Goal: Task Accomplishment & Management: Manage account settings

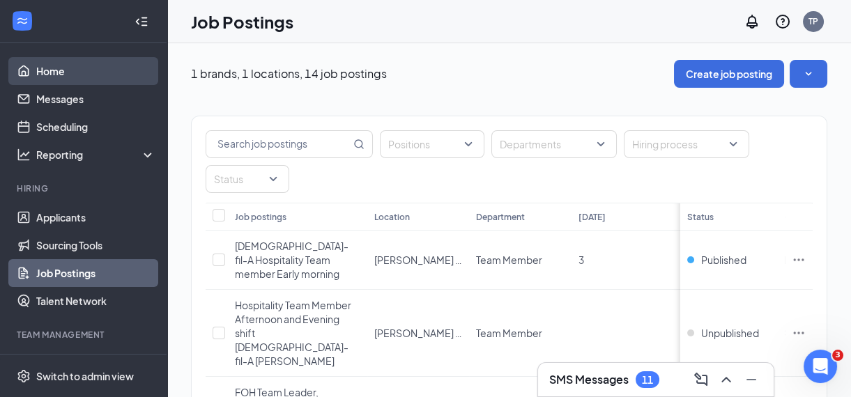
click at [50, 66] on link "Home" at bounding box center [95, 71] width 119 height 28
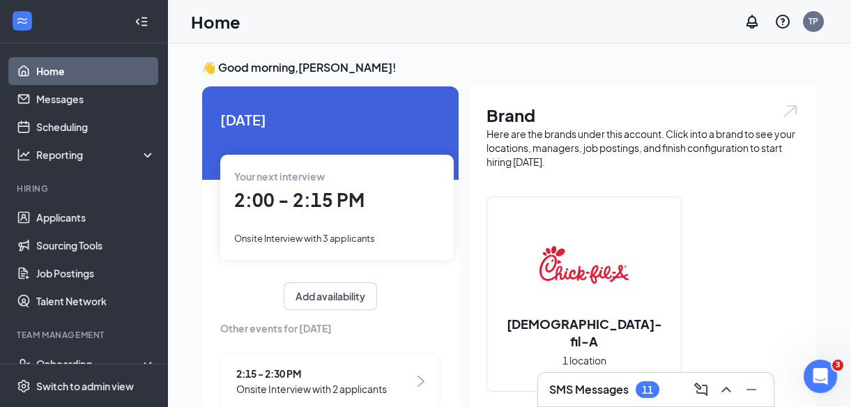
click at [383, 240] on div "Onsite Interview with 3 applicants" at bounding box center [337, 237] width 206 height 15
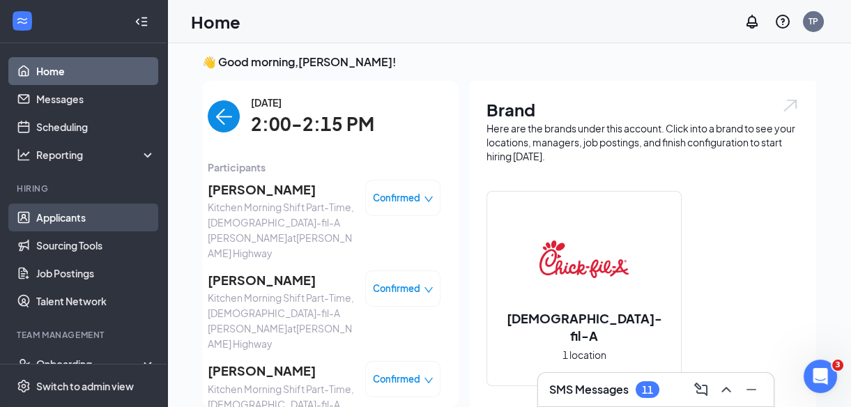
click at [43, 220] on link "Applicants" at bounding box center [95, 218] width 119 height 28
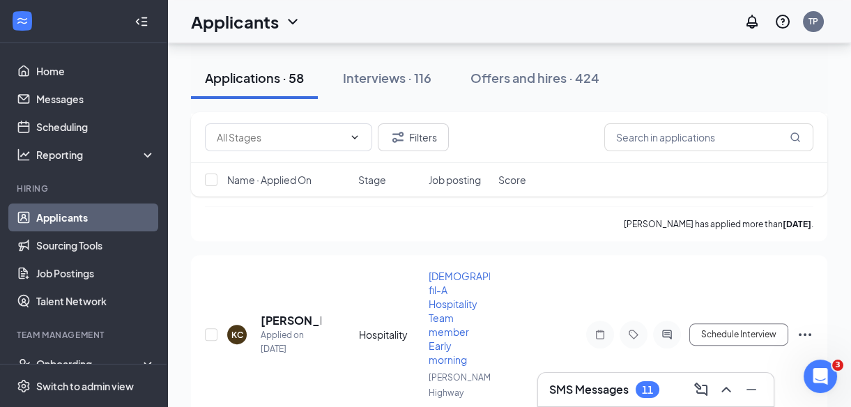
scroll to position [10875, 0]
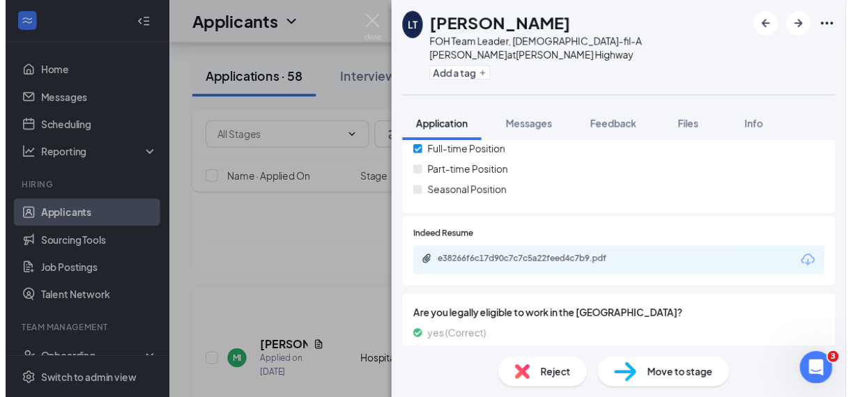
scroll to position [245, 0]
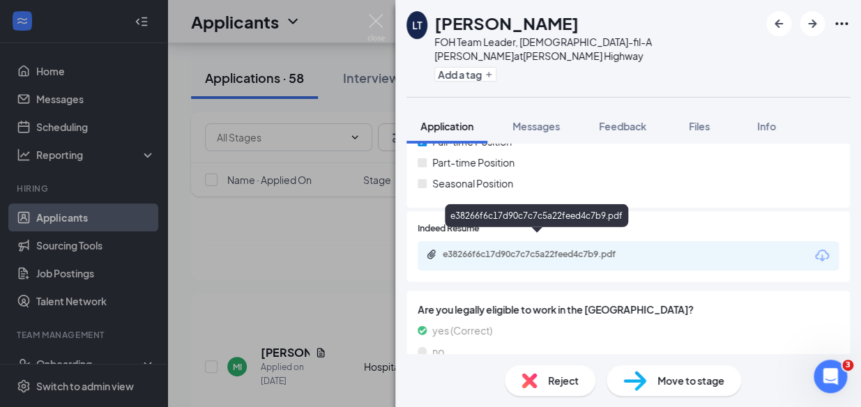
click at [590, 249] on div "e38266f6c17d90c7c7c5a22feed4c7b9.pdf" at bounding box center [540, 254] width 195 height 11
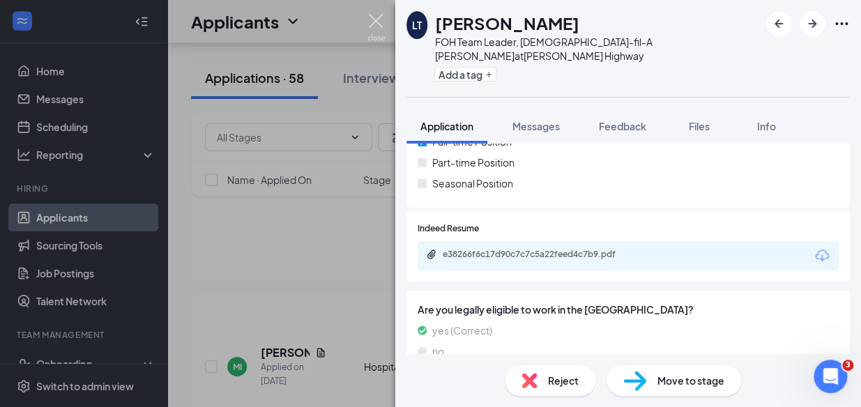
drag, startPoint x: 378, startPoint y: 15, endPoint x: 406, endPoint y: 33, distance: 34.2
click at [378, 15] on img at bounding box center [375, 27] width 17 height 27
click at [374, 24] on div "Applicants TP" at bounding box center [514, 21] width 694 height 43
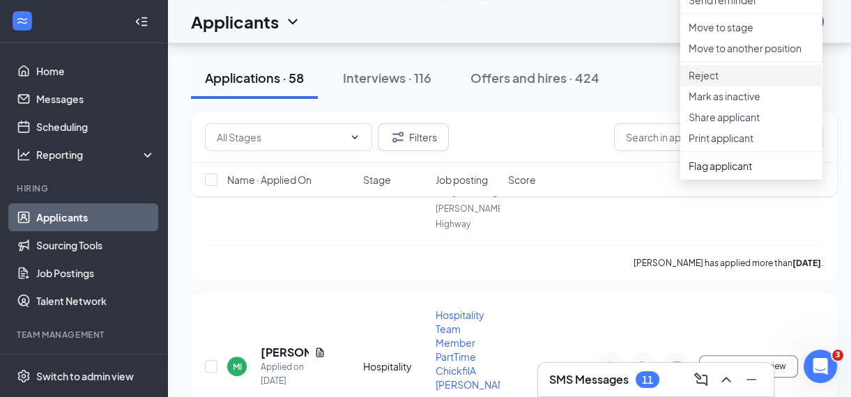
click at [705, 82] on p "Reject" at bounding box center [751, 75] width 125 height 14
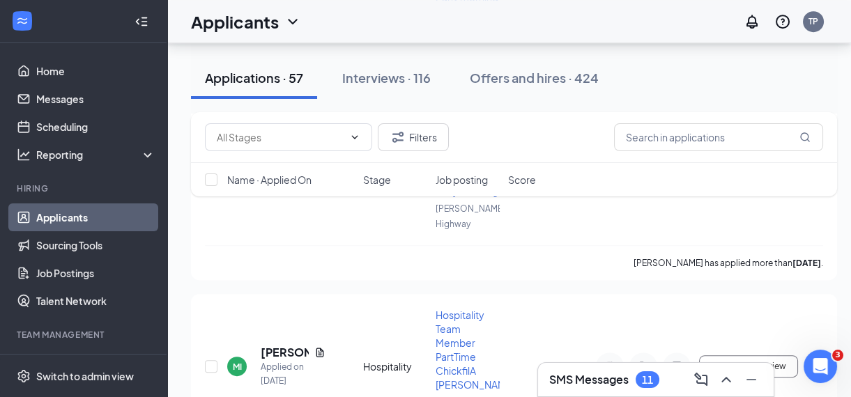
scroll to position [10469, 0]
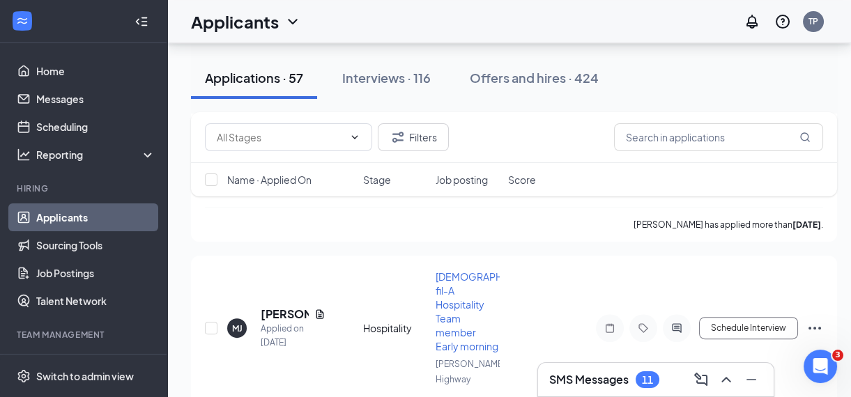
checkbox input "true"
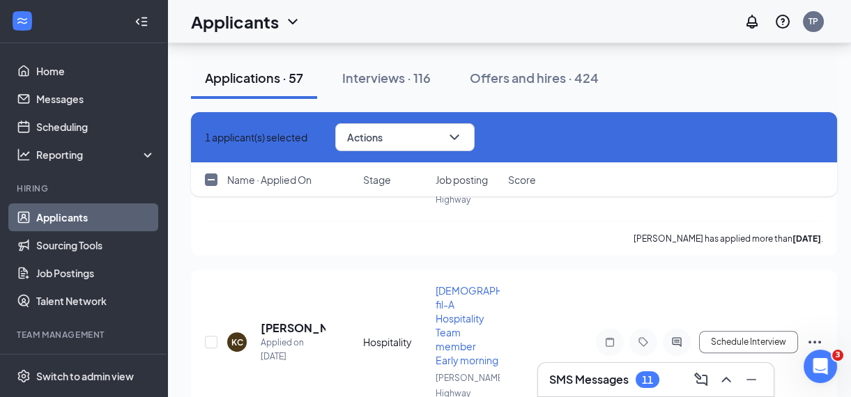
scroll to position [10259, 0]
checkbox input "true"
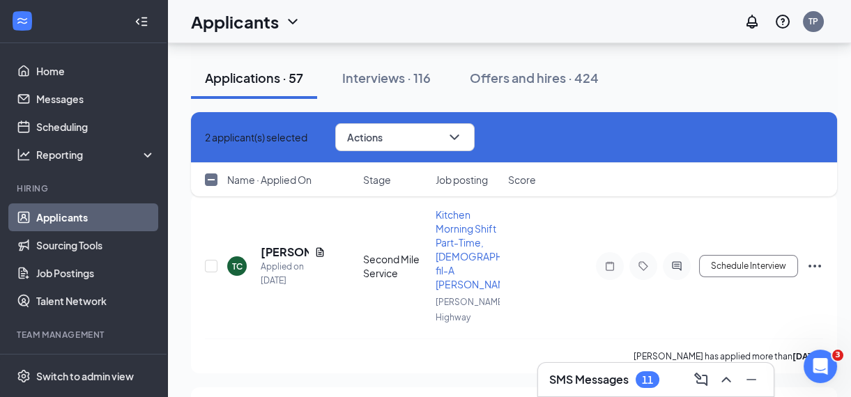
scroll to position [9723, 0]
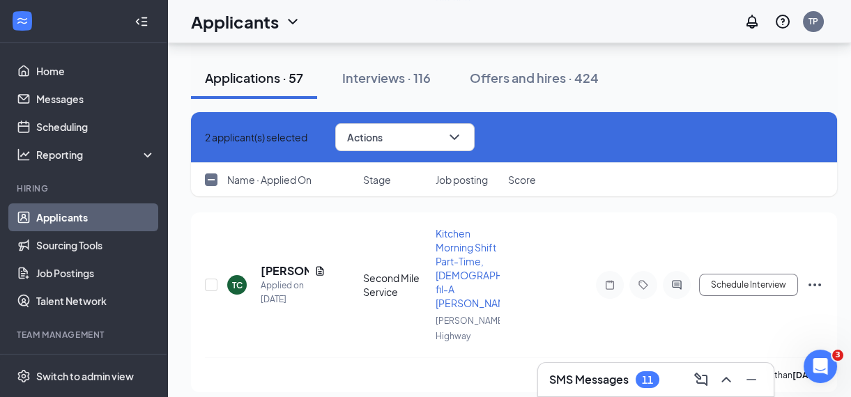
checkbox input "true"
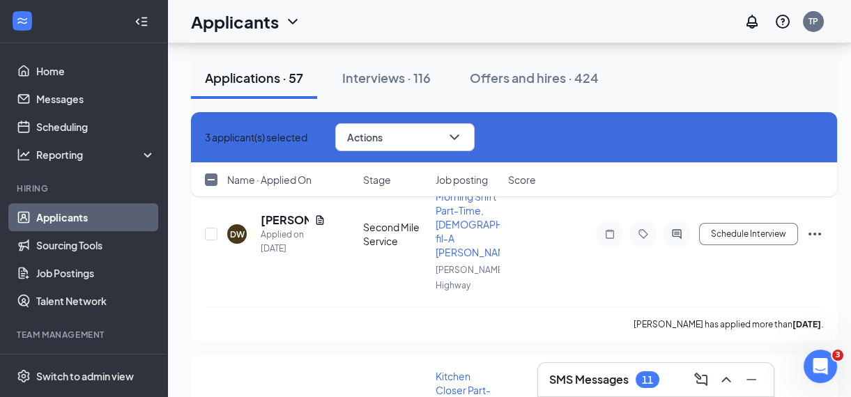
scroll to position [9339, 0]
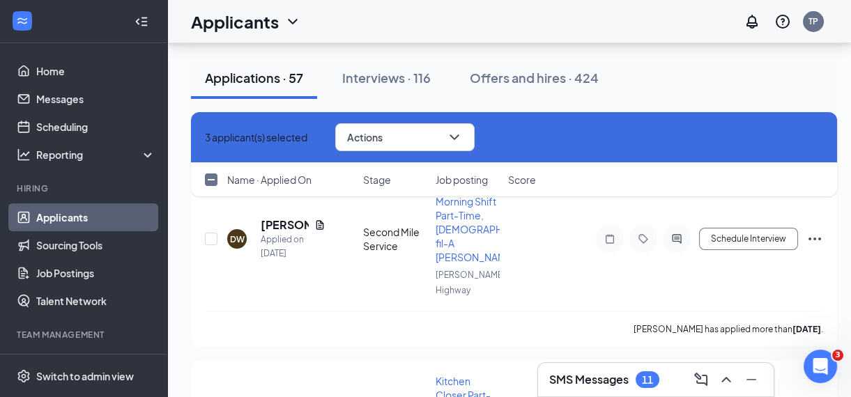
checkbox input "true"
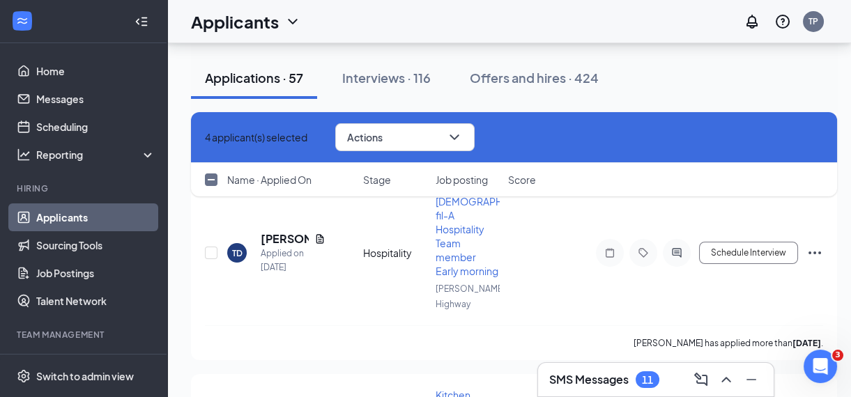
scroll to position [9129, 0]
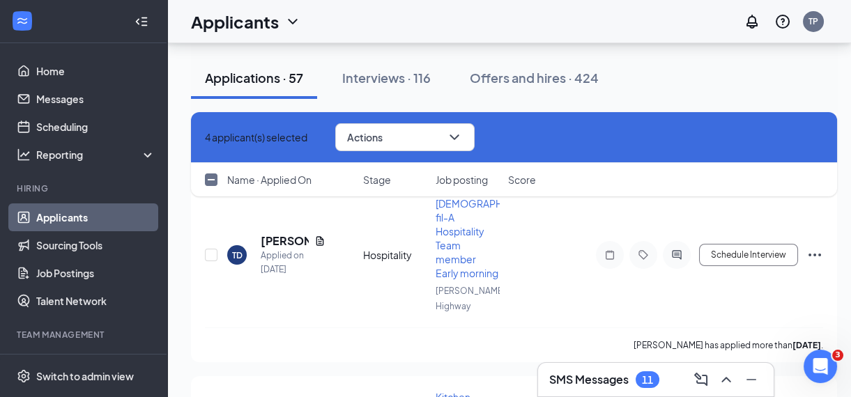
checkbox input "true"
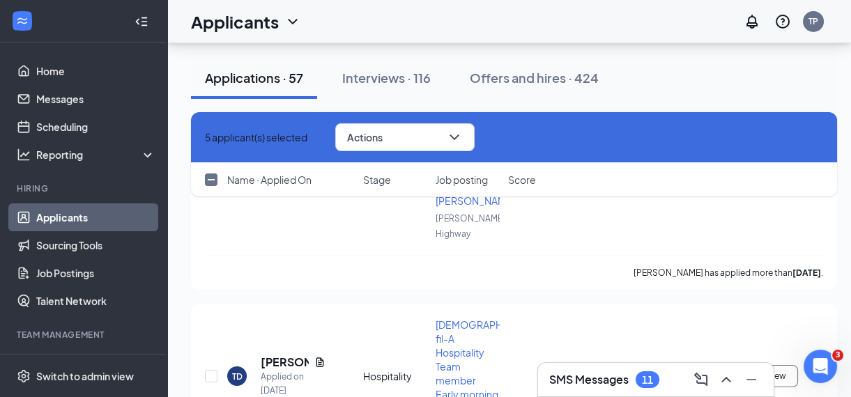
scroll to position [9009, 0]
checkbox input "true"
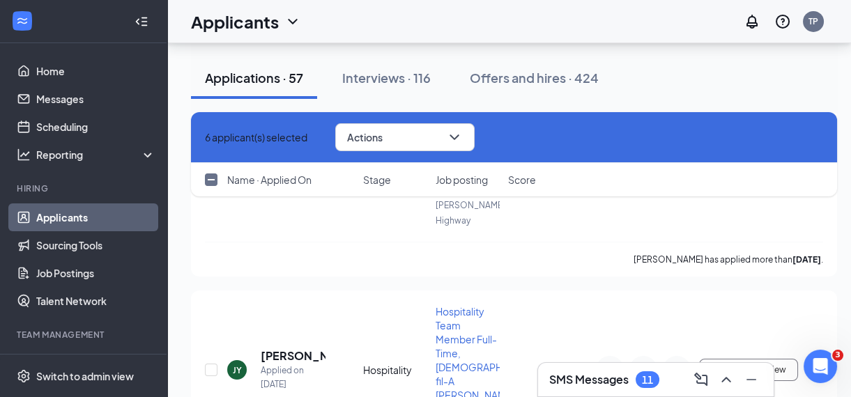
scroll to position [8801, 0]
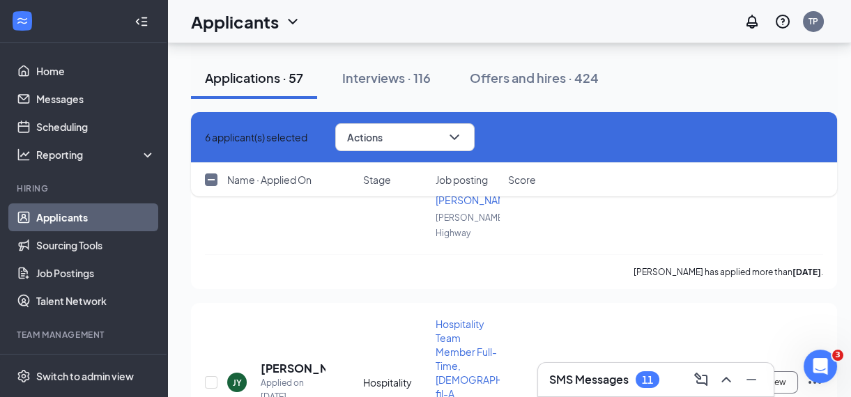
checkbox input "true"
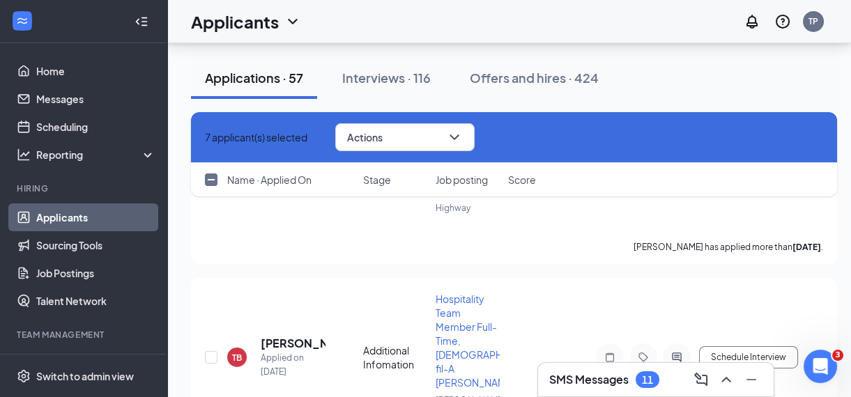
scroll to position [8379, 0]
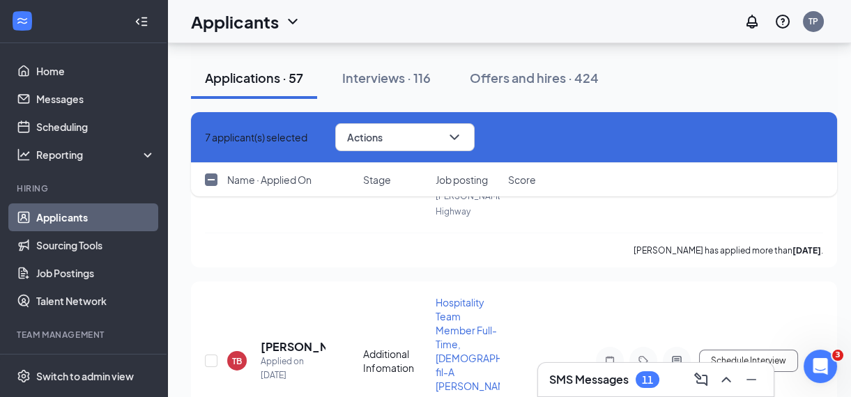
checkbox input "true"
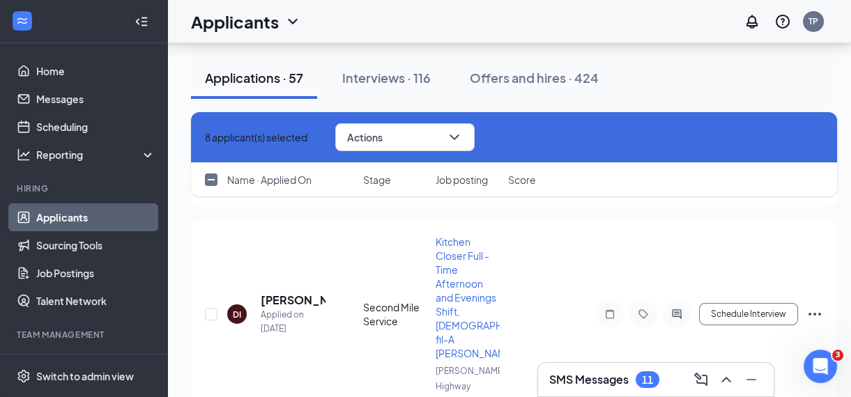
scroll to position [8192, 0]
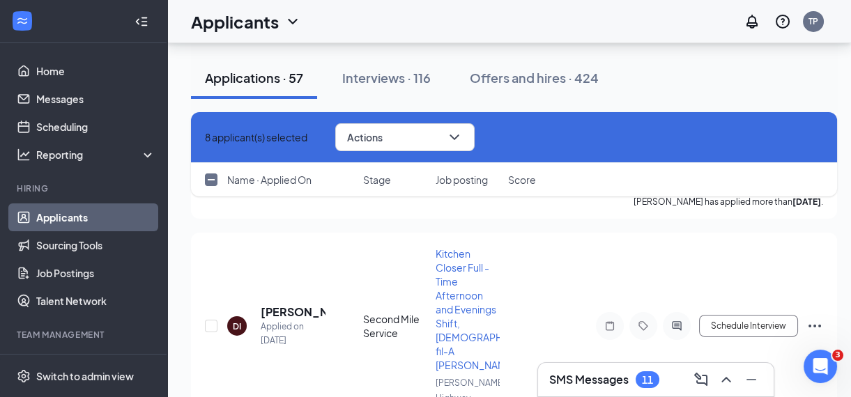
checkbox input "true"
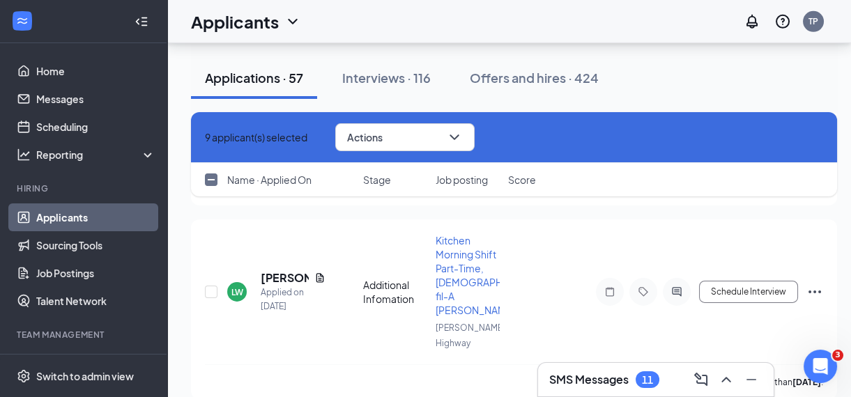
scroll to position [8011, 0]
checkbox input "true"
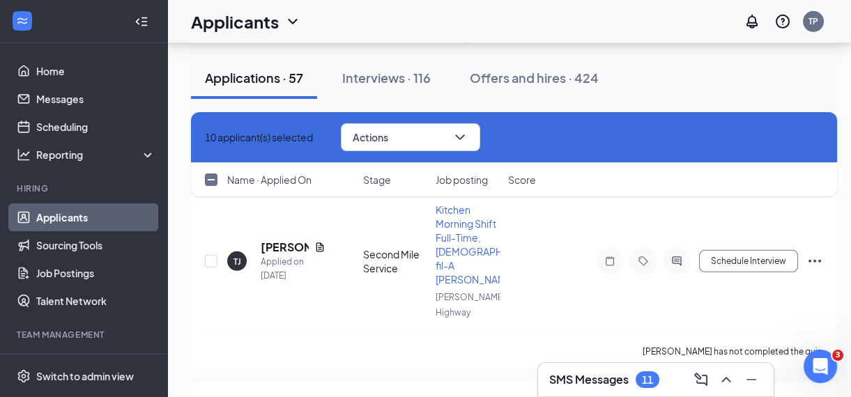
scroll to position [7837, 0]
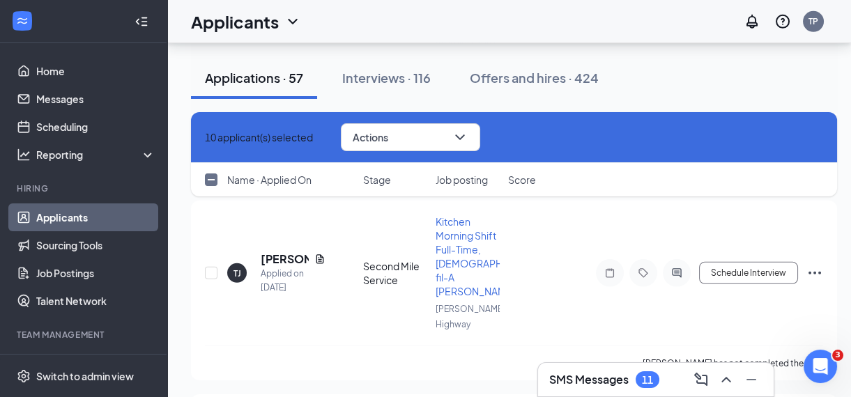
checkbox input "true"
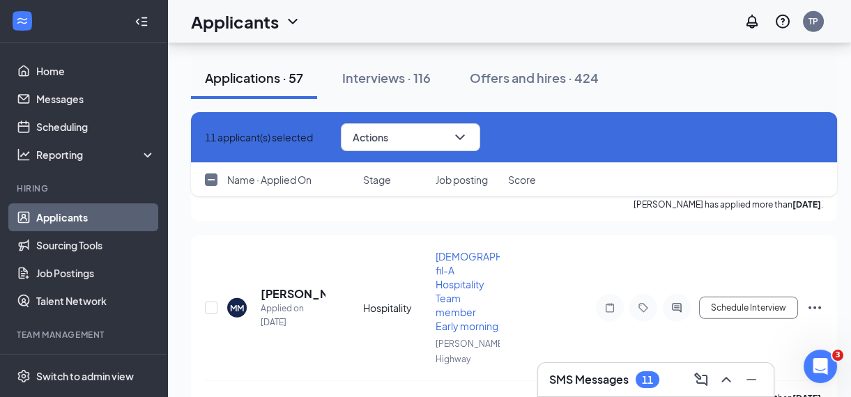
scroll to position [7413, 0]
checkbox input "true"
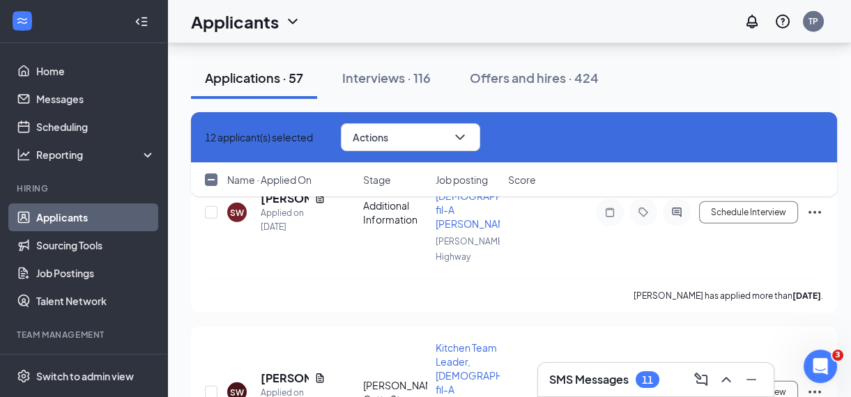
scroll to position [6907, 0]
checkbox input "true"
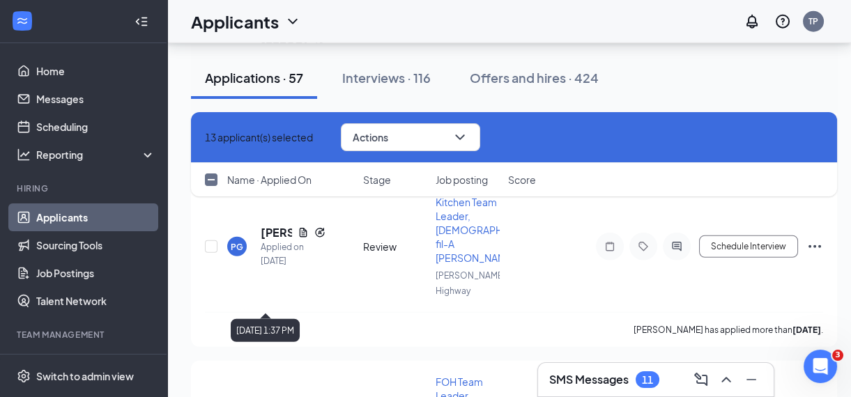
scroll to position [6686, 0]
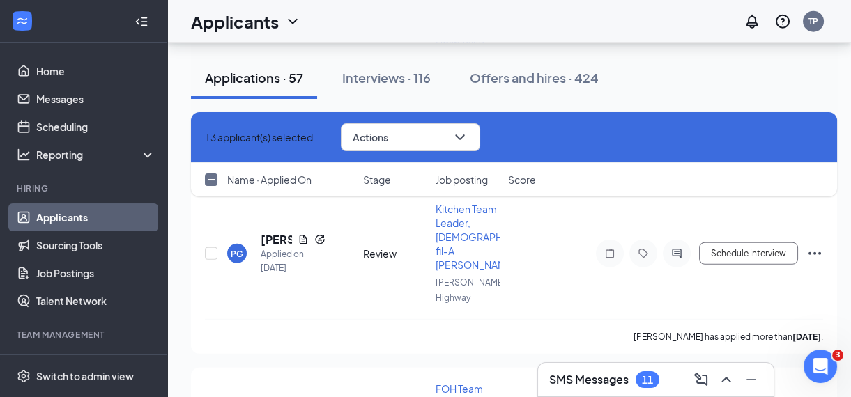
checkbox input "true"
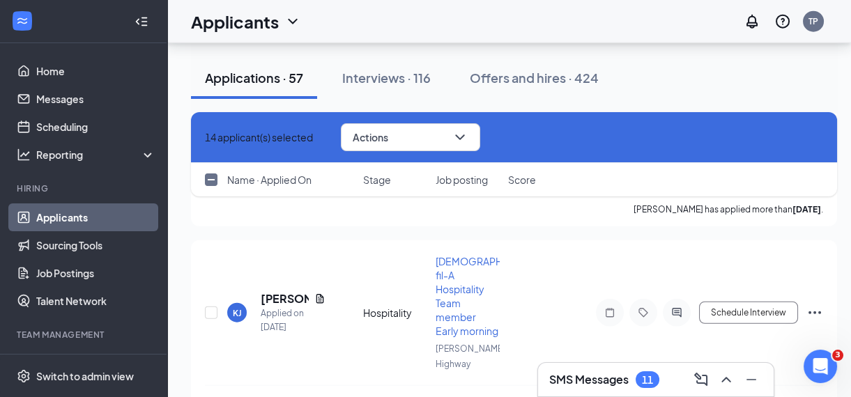
scroll to position [6331, 0]
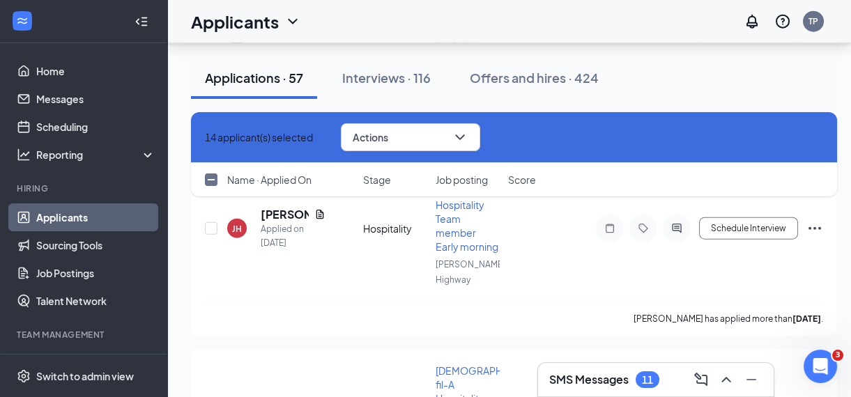
checkbox input "true"
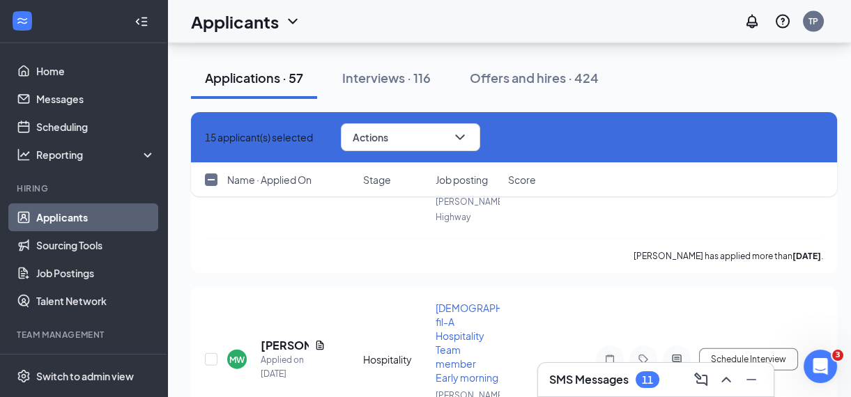
scroll to position [5809, 0]
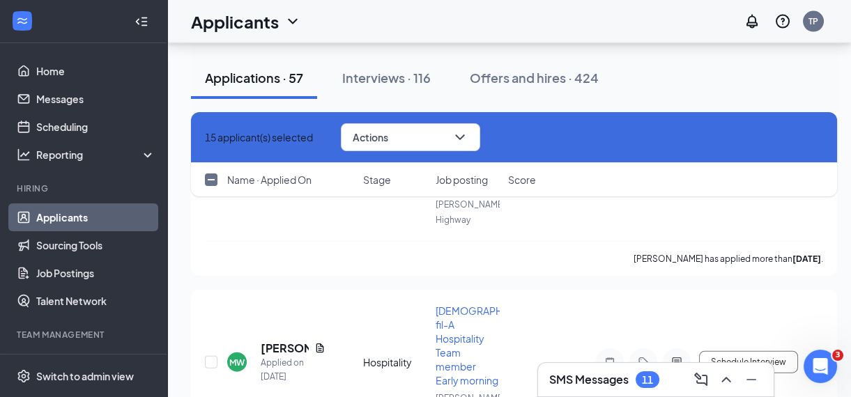
checkbox input "true"
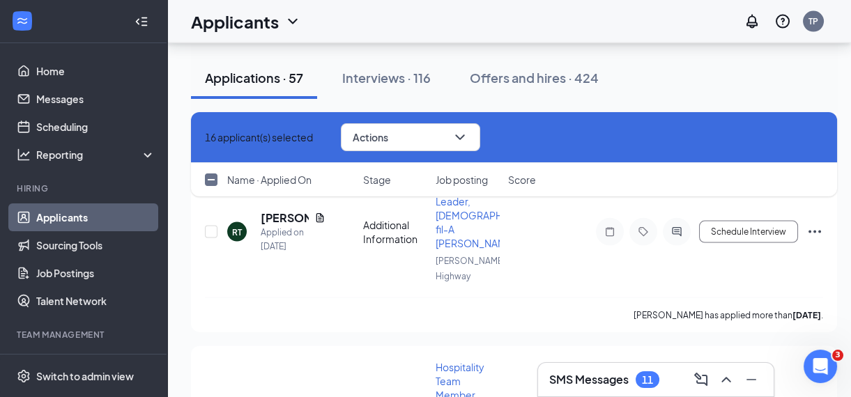
scroll to position [5593, 0]
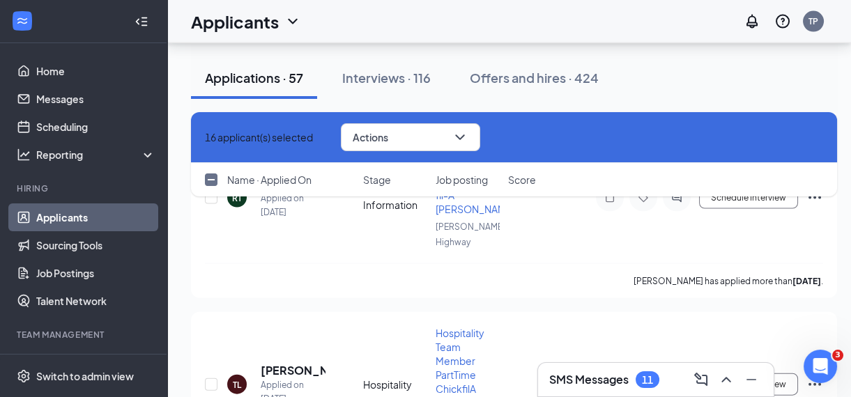
checkbox input "true"
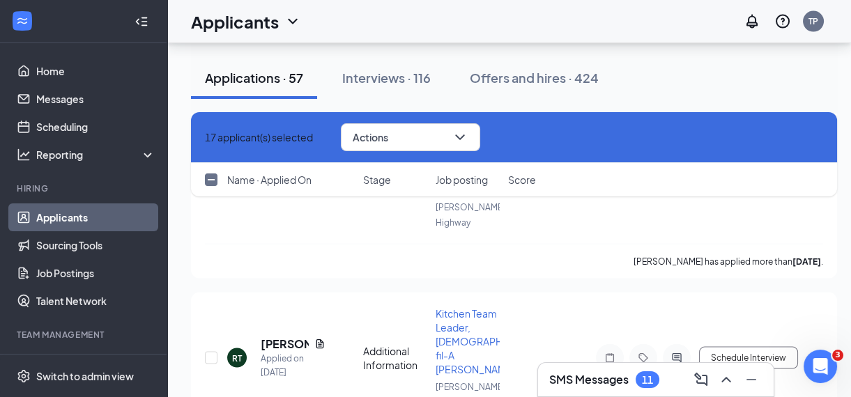
scroll to position [5431, 0]
checkbox input "true"
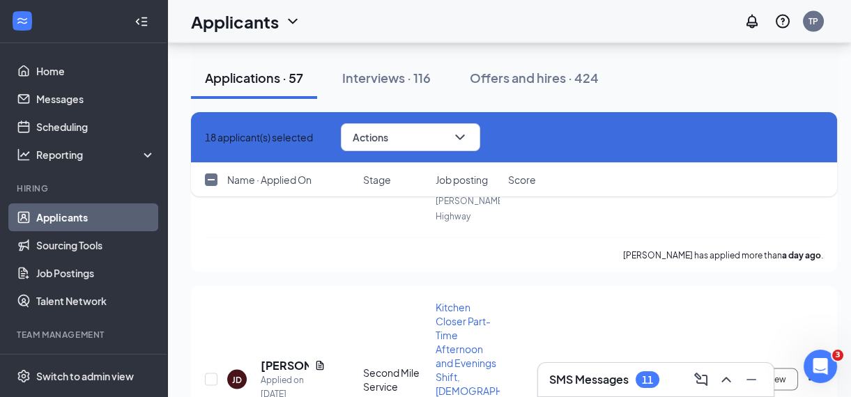
scroll to position [5203, 0]
checkbox input "true"
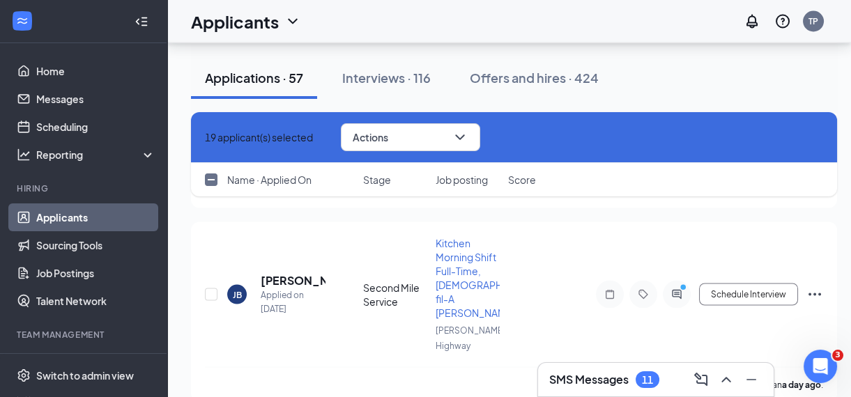
scroll to position [4675, 0]
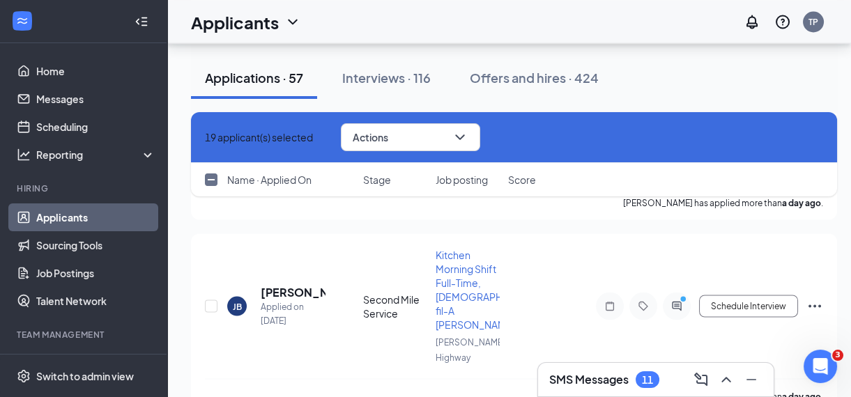
checkbox input "true"
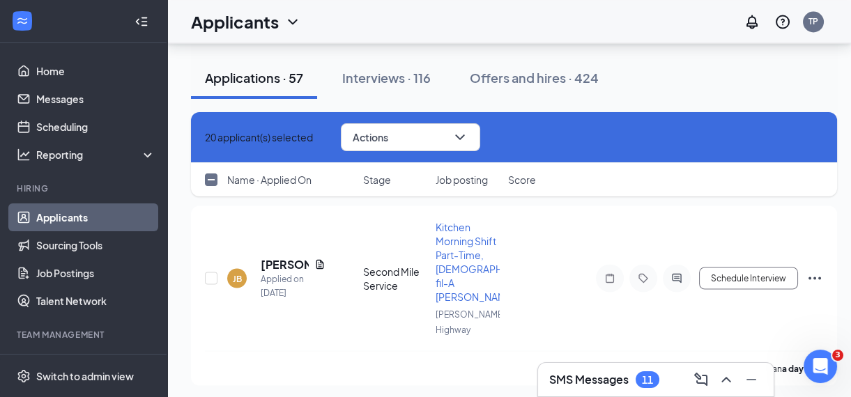
scroll to position [4481, 0]
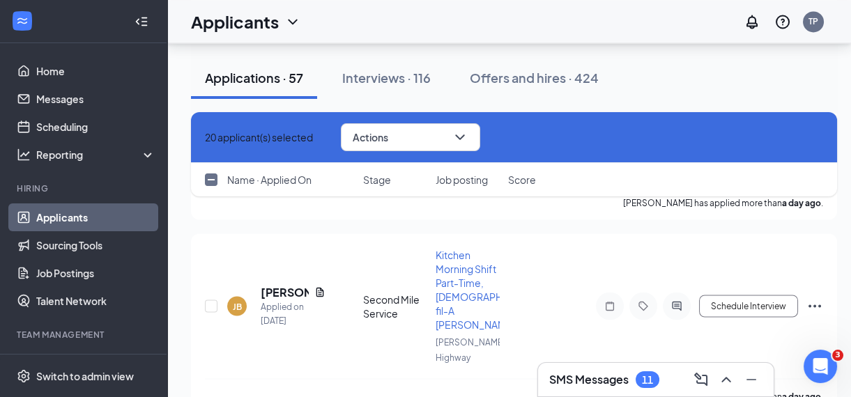
checkbox input "true"
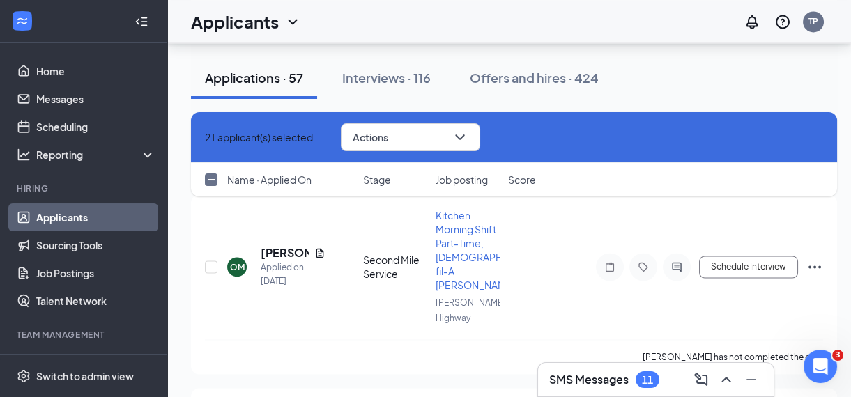
scroll to position [4132, 0]
checkbox input "true"
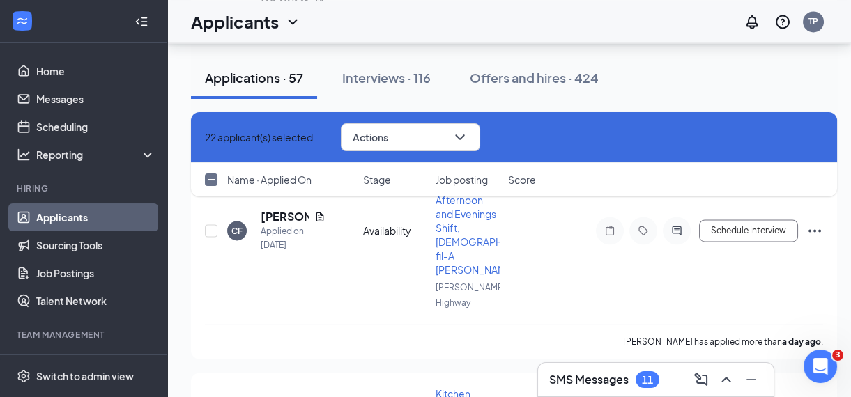
scroll to position [3950, 0]
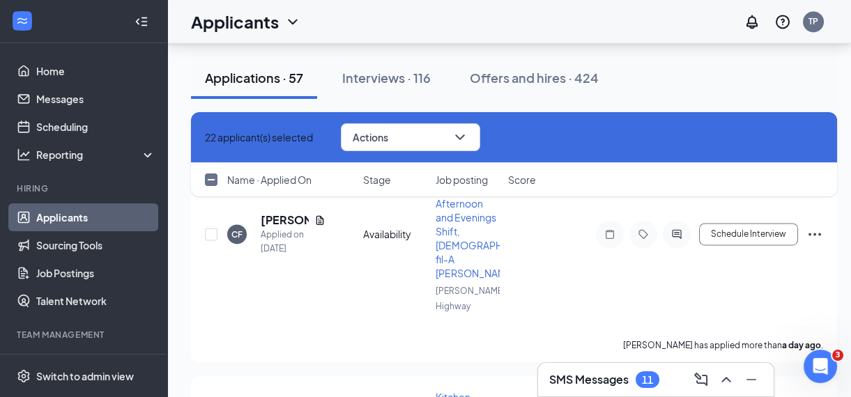
drag, startPoint x: 209, startPoint y: 320, endPoint x: 315, endPoint y: 301, distance: 107.6
checkbox input "true"
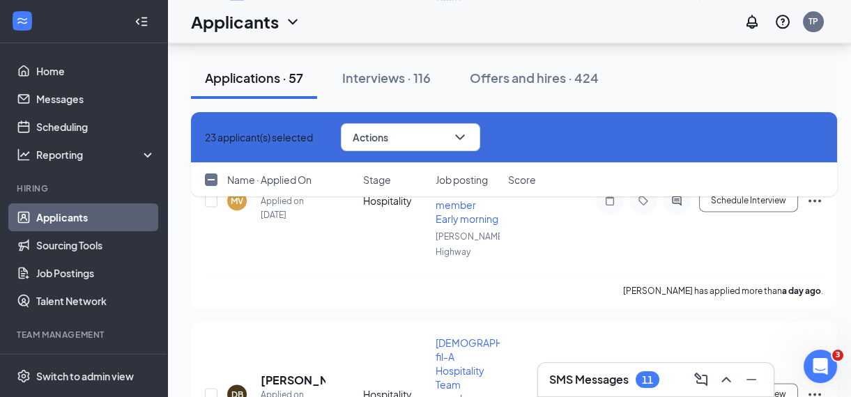
scroll to position [3381, 0]
checkbox input "true"
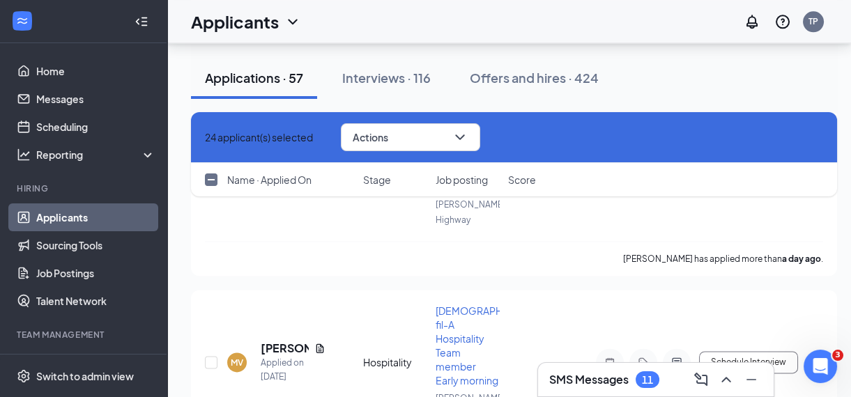
scroll to position [3213, 0]
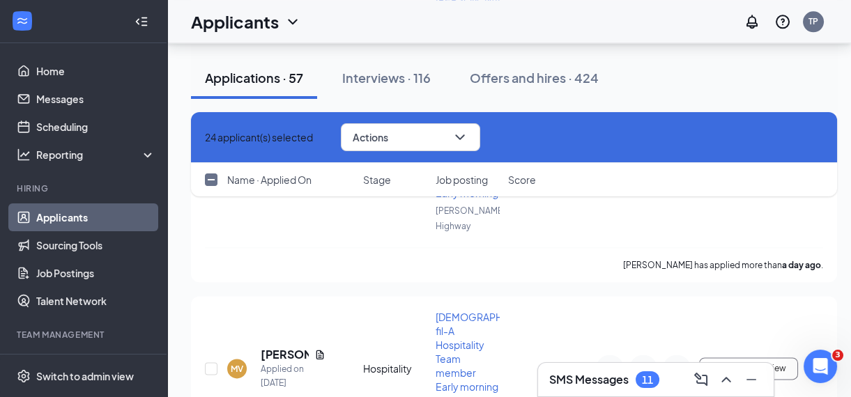
checkbox input "true"
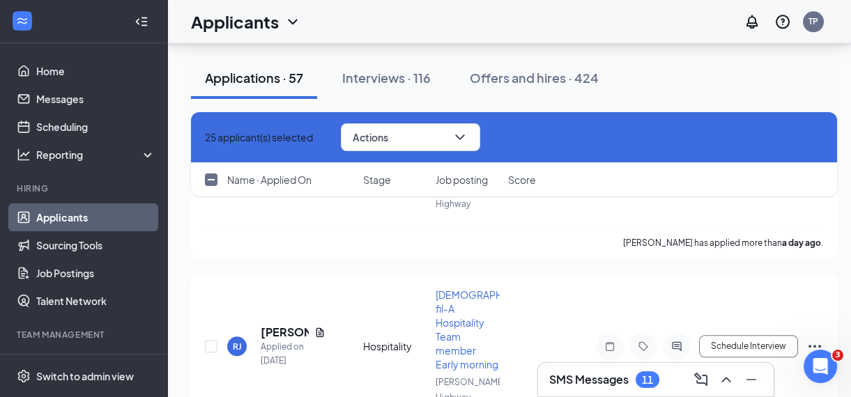
checkbox input "true"
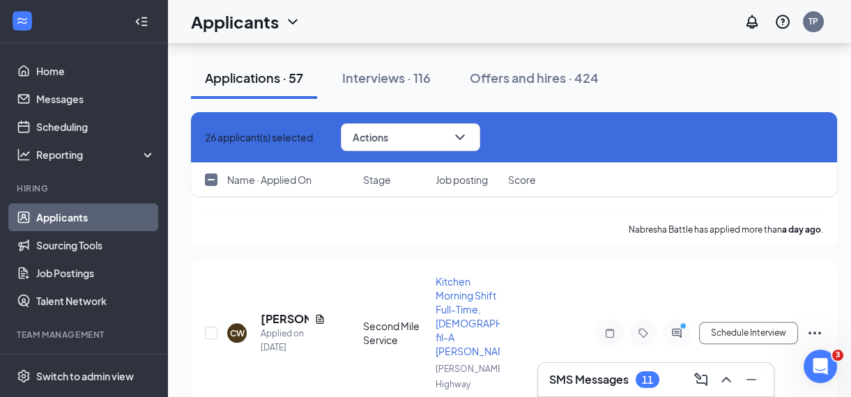
scroll to position [2861, 0]
checkbox input "true"
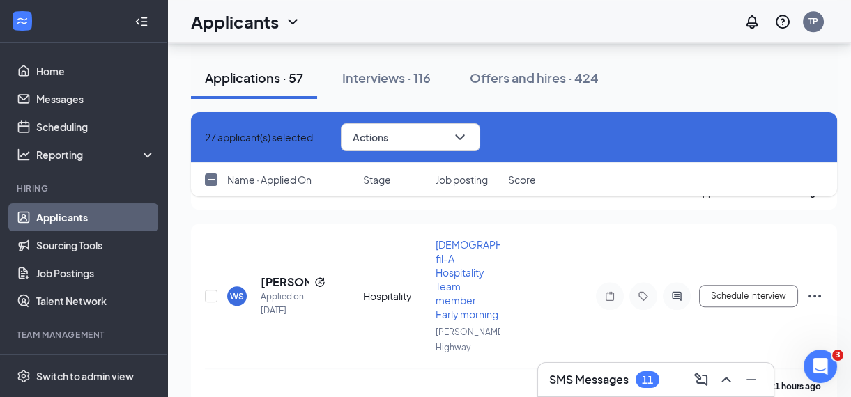
scroll to position [2495, 0]
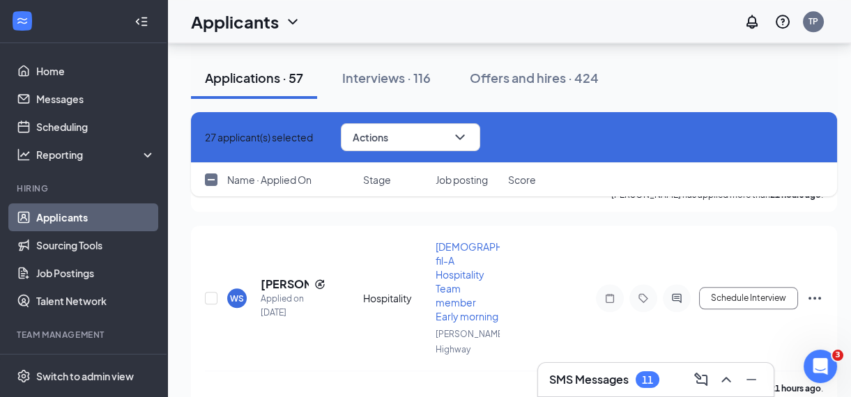
checkbox input "true"
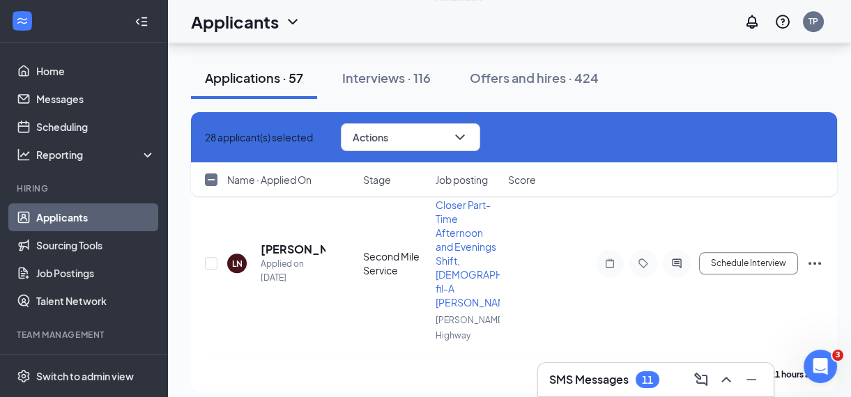
scroll to position [2313, 0]
checkbox input "true"
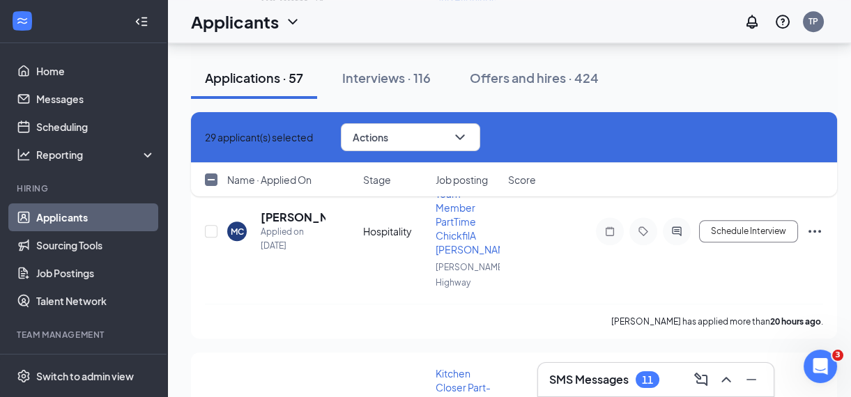
scroll to position [2129, 0]
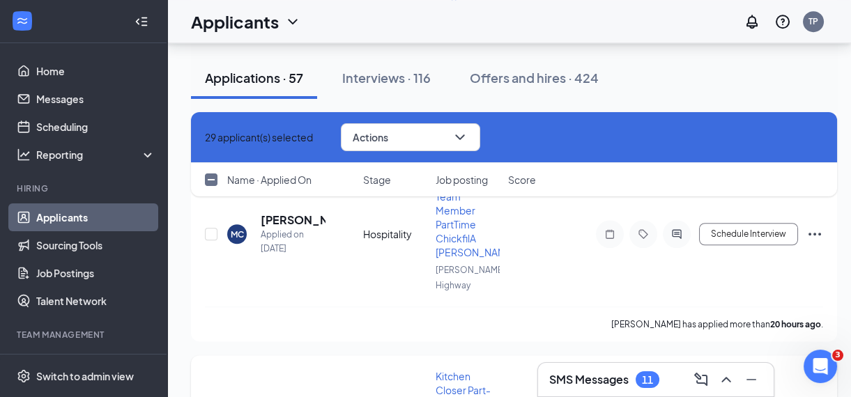
click at [480, 139] on button "Actions" at bounding box center [410, 137] width 139 height 28
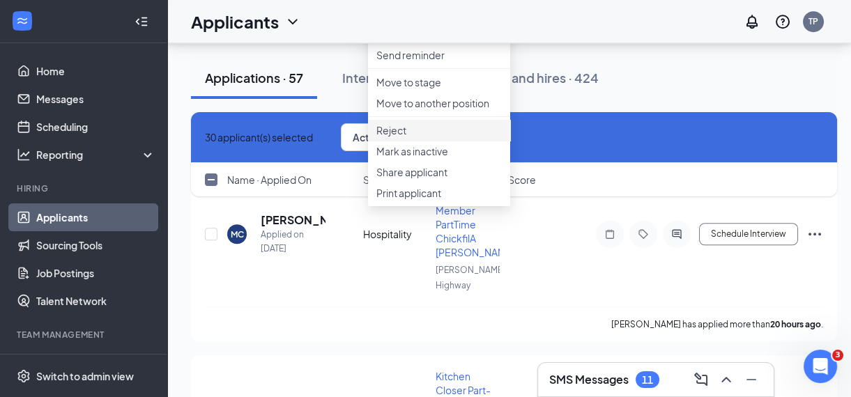
click at [399, 137] on p "Reject" at bounding box center [438, 130] width 125 height 14
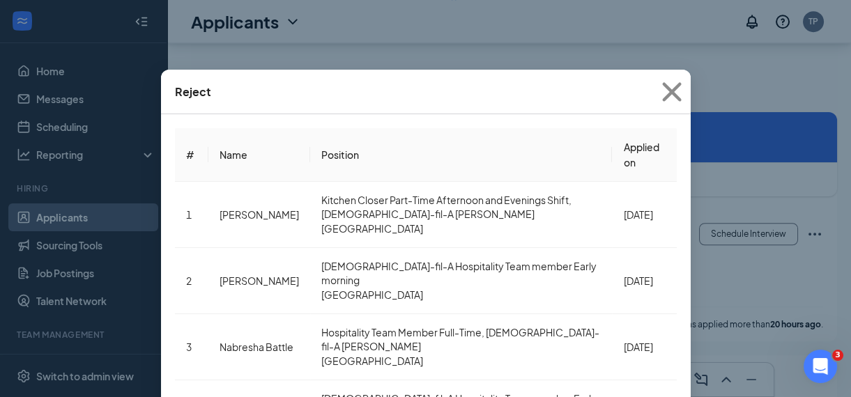
scroll to position [44, 0]
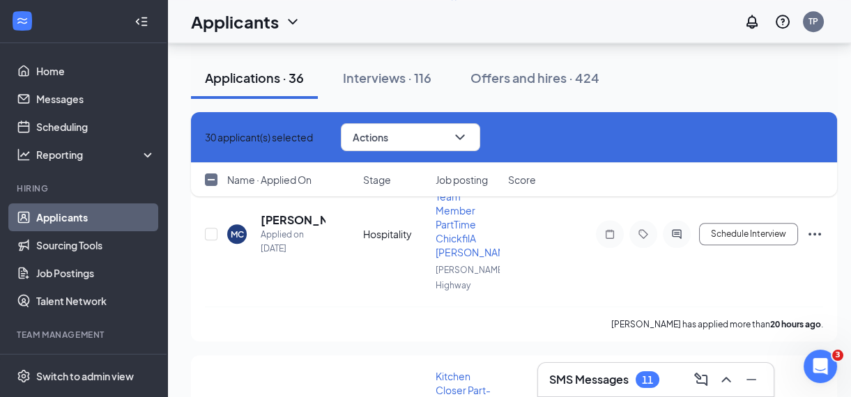
checkbox input "false"
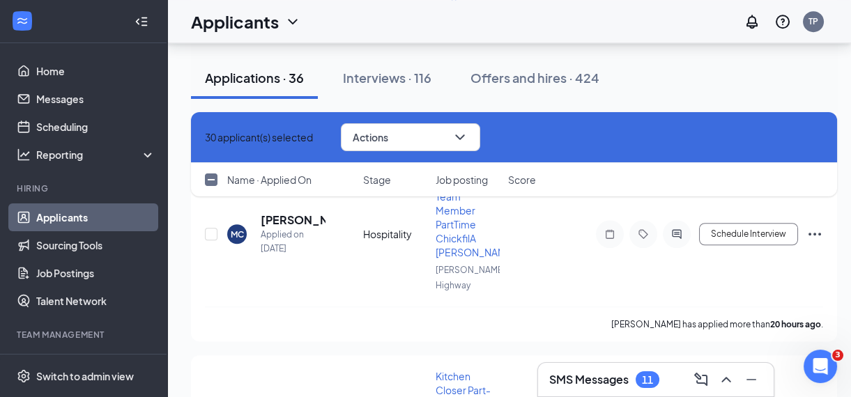
checkbox input "false"
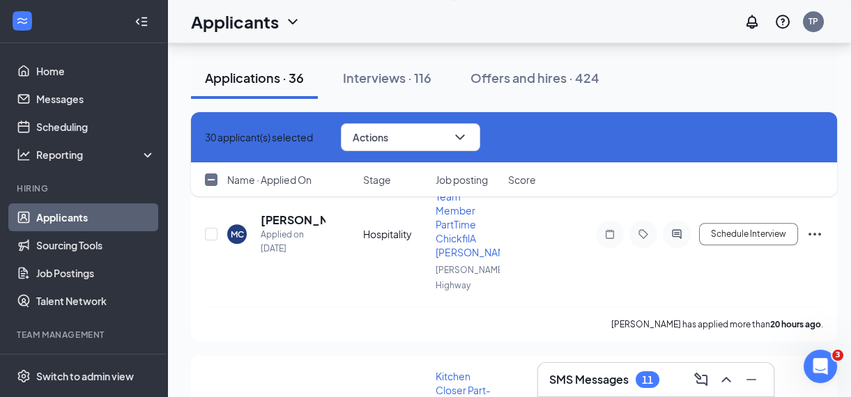
checkbox input "false"
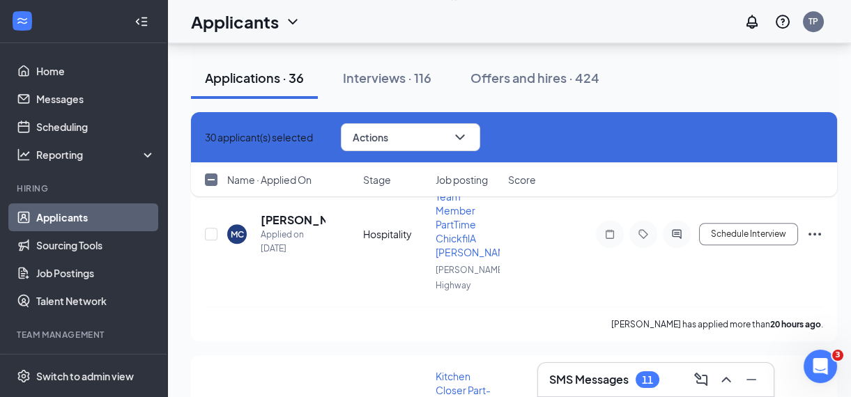
checkbox input "false"
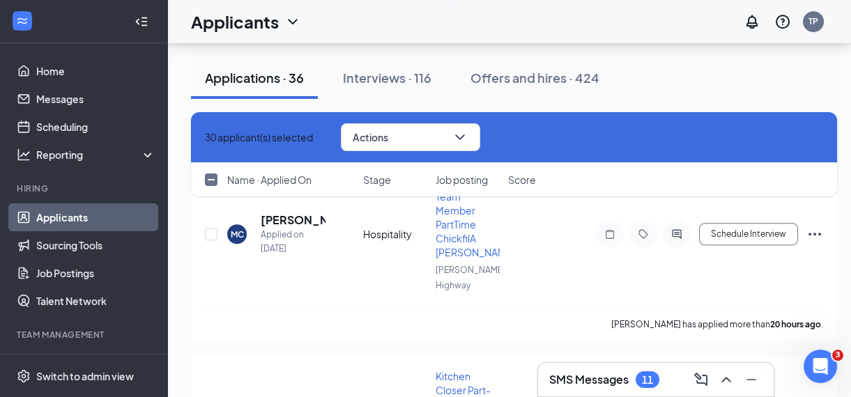
checkbox input "false"
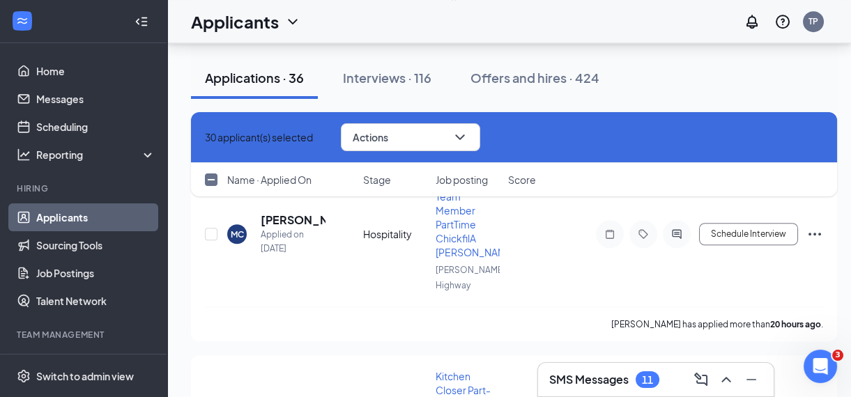
checkbox input "false"
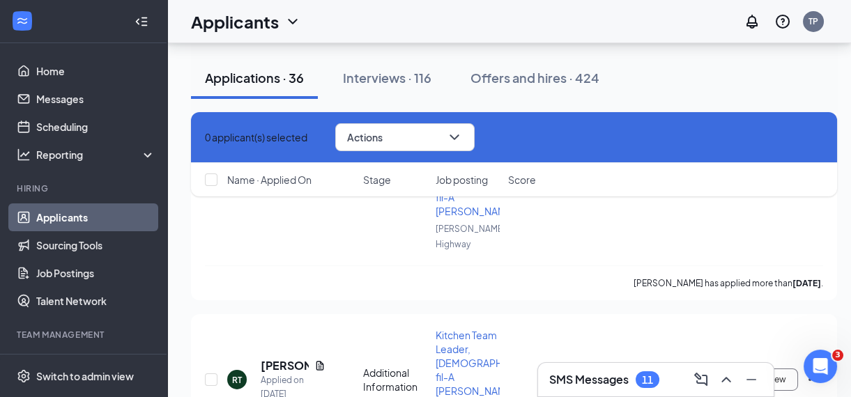
scroll to position [9892, 0]
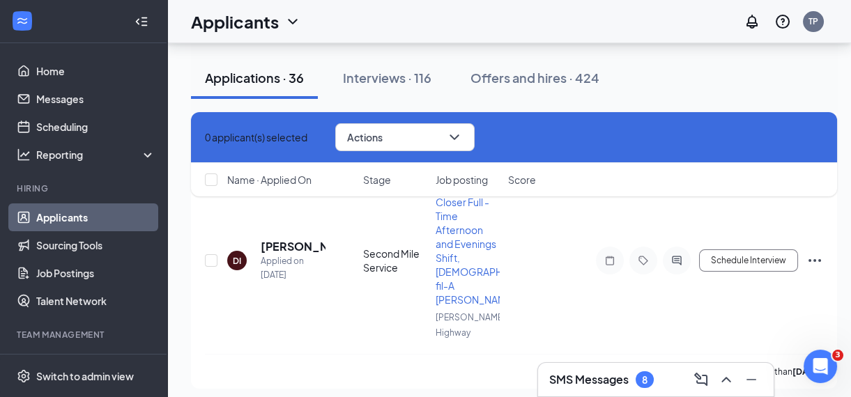
checkbox input "true"
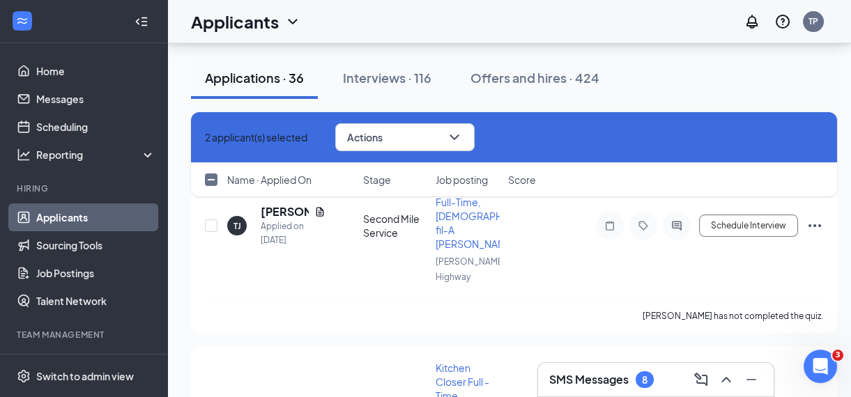
scroll to position [9712, 0]
checkbox input "true"
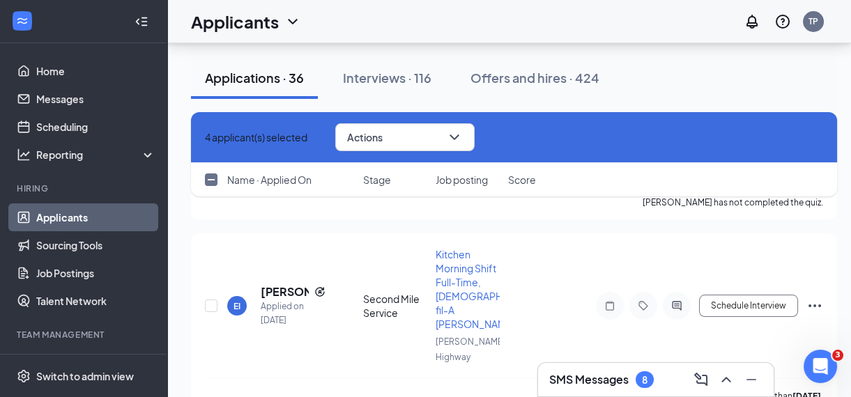
scroll to position [9432, 0]
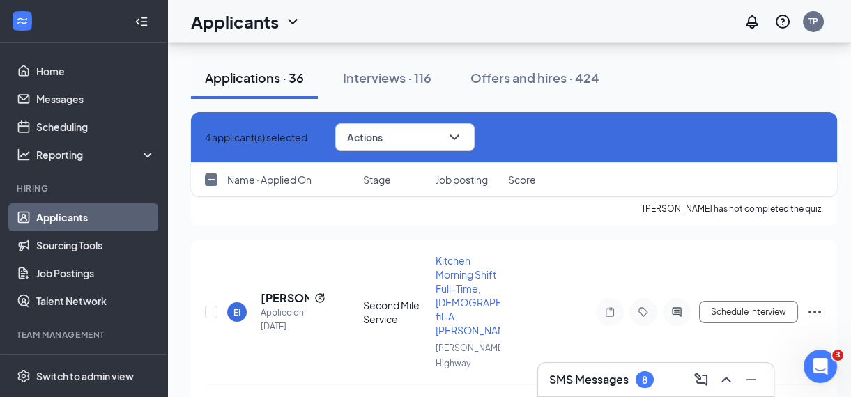
checkbox input "true"
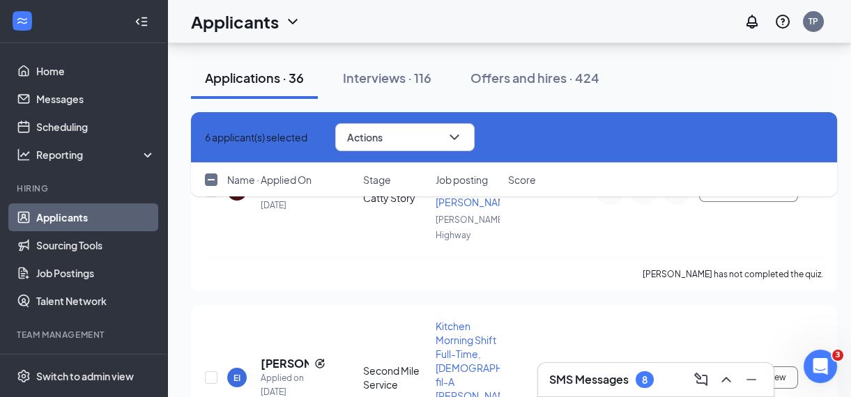
scroll to position [9363, 0]
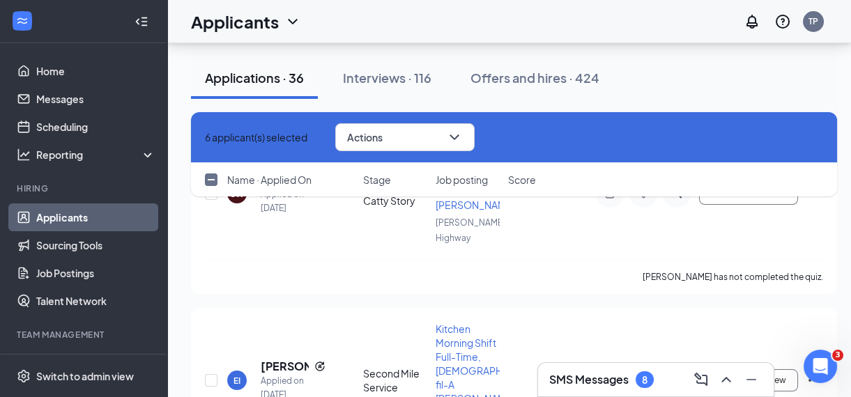
checkbox input "true"
click at [463, 143] on icon "ChevronDown" at bounding box center [454, 137] width 17 height 17
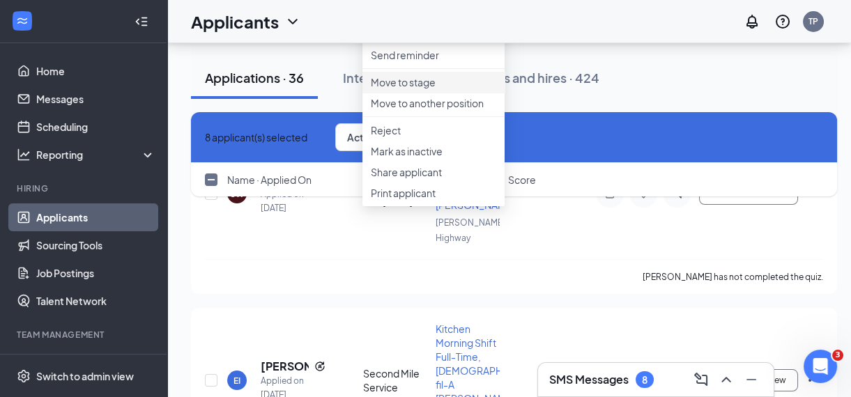
click at [425, 89] on p "Move to stage" at bounding box center [433, 82] width 125 height 14
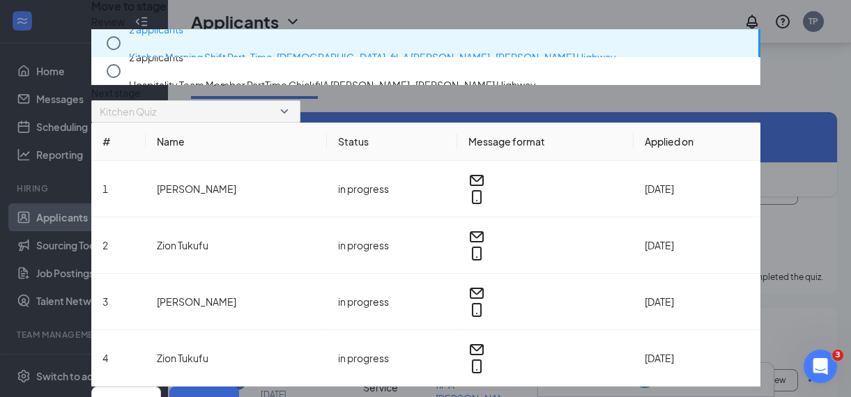
click at [239, 387] on button "Move" at bounding box center [204, 401] width 70 height 28
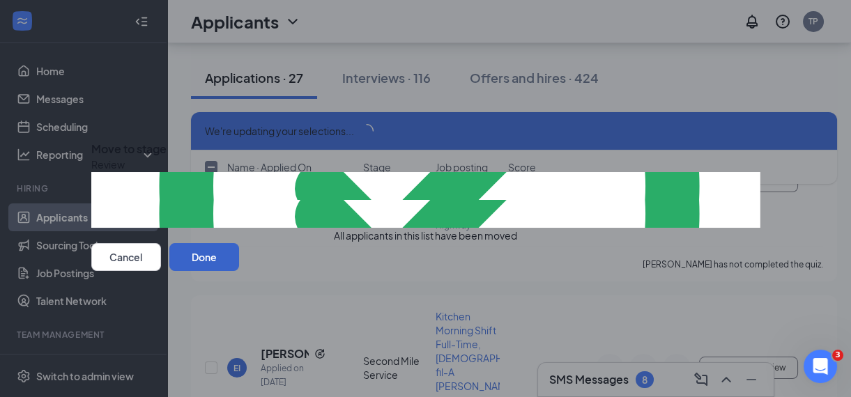
click at [239, 271] on button "Done" at bounding box center [204, 257] width 70 height 28
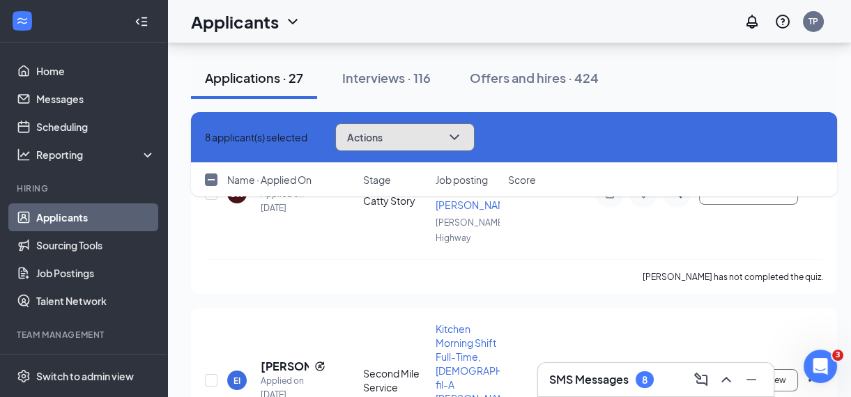
click at [463, 142] on icon "ChevronDown" at bounding box center [454, 137] width 17 height 17
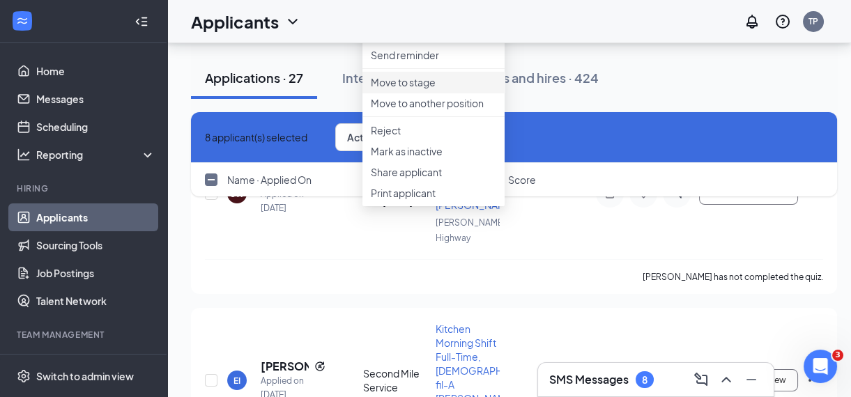
click at [445, 89] on p "Move to stage" at bounding box center [433, 82] width 125 height 14
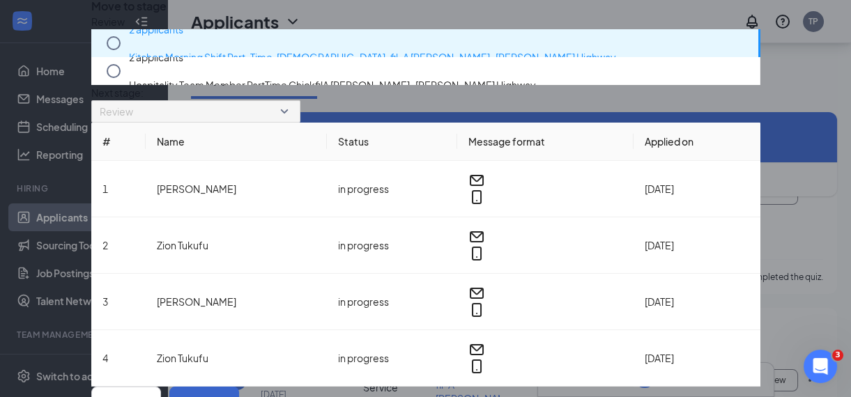
click at [239, 387] on button "Move" at bounding box center [204, 401] width 70 height 28
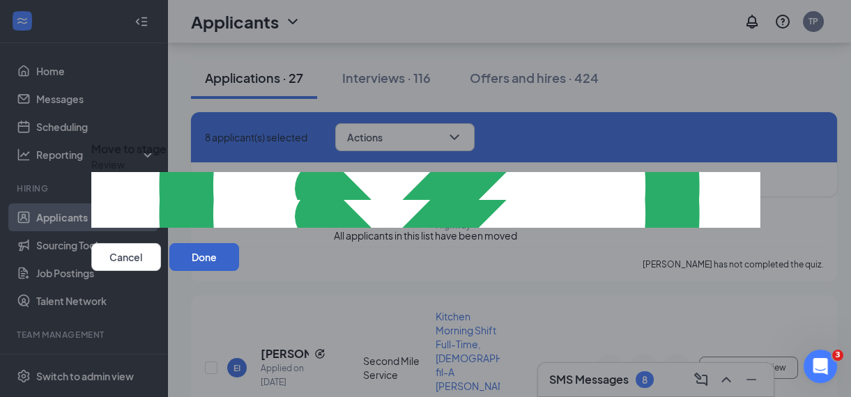
click at [239, 271] on button "Done" at bounding box center [204, 257] width 70 height 28
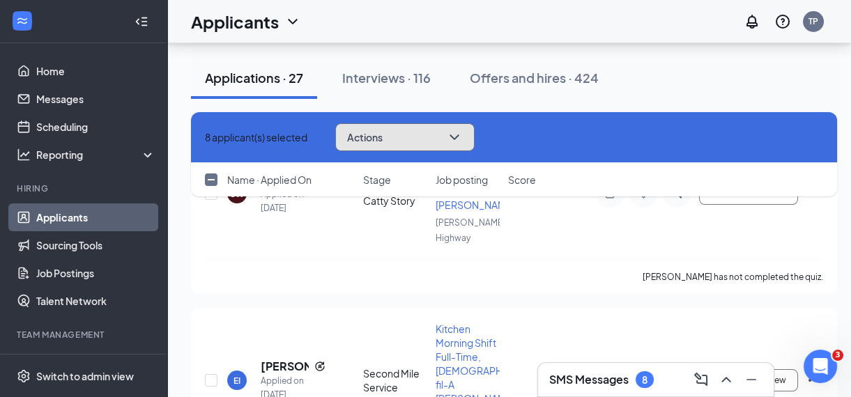
click at [463, 137] on icon "ChevronDown" at bounding box center [454, 137] width 17 height 17
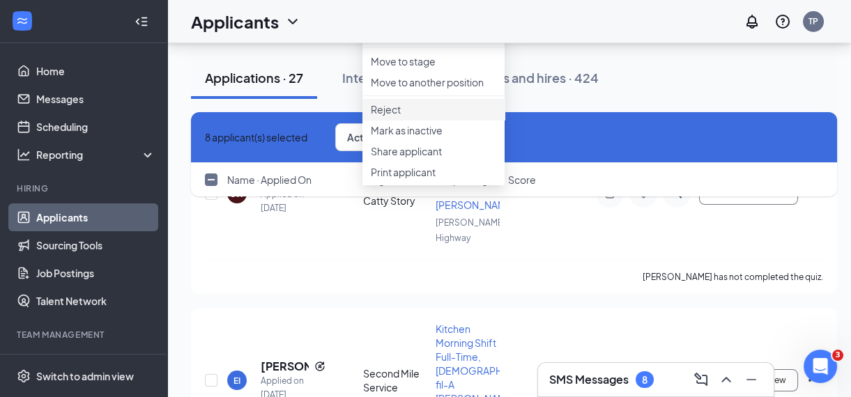
click at [400, 116] on p "Reject" at bounding box center [433, 109] width 125 height 14
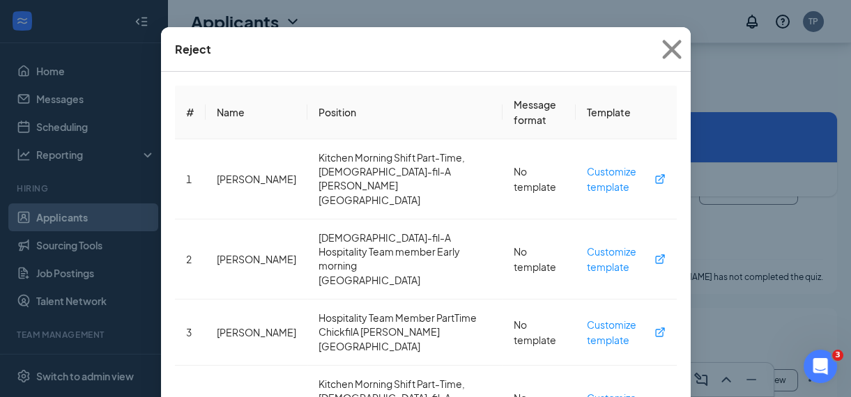
scroll to position [43, 0]
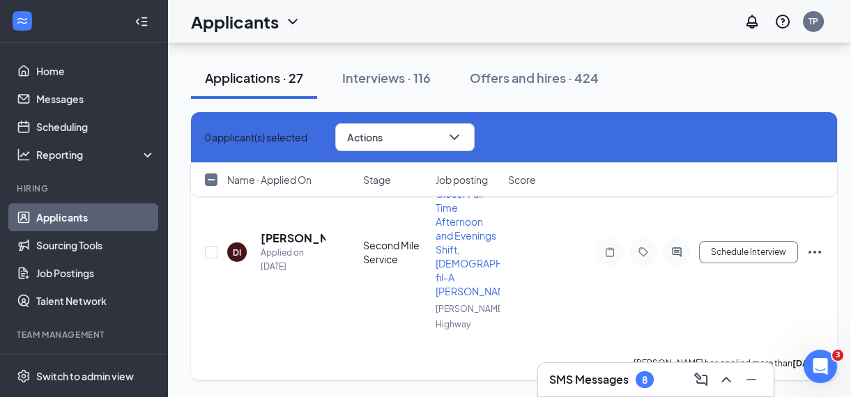
checkbox input "false"
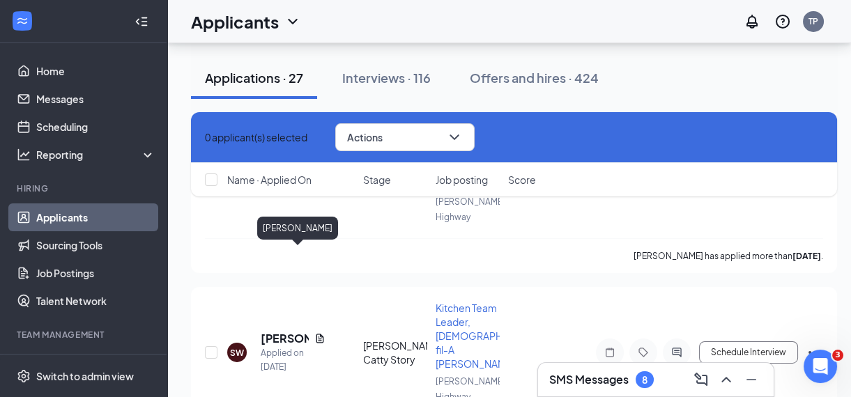
scroll to position [8438, 0]
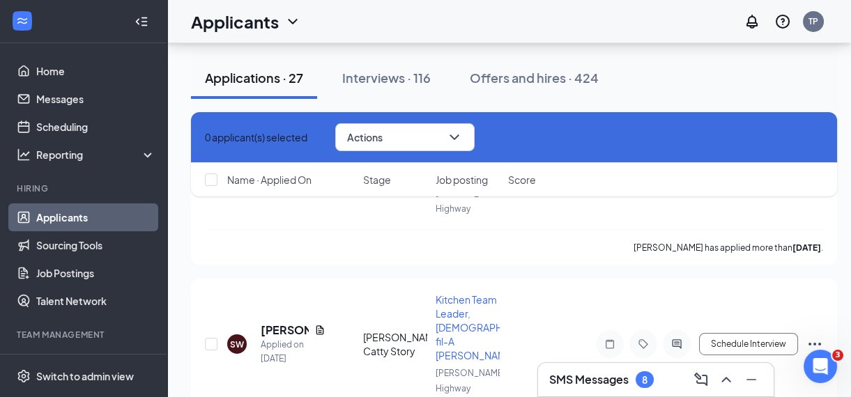
checkbox input "true"
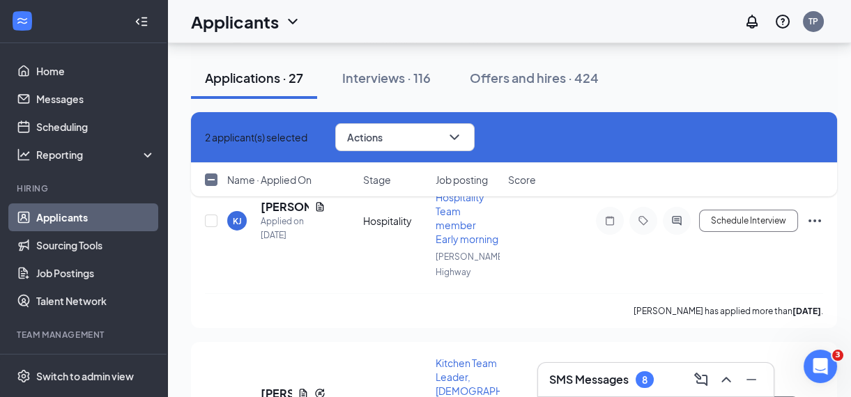
scroll to position [8191, 0]
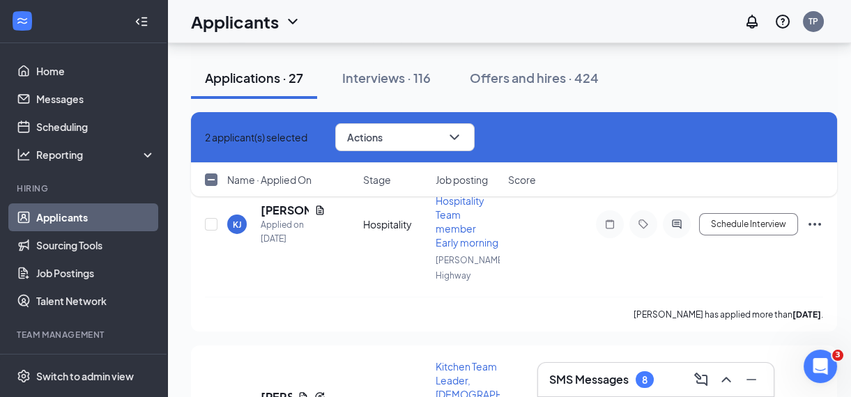
checkbox input "true"
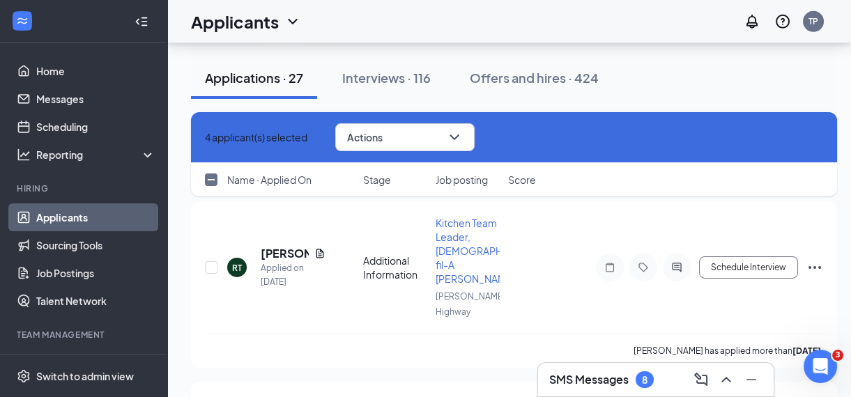
scroll to position [7956, 0]
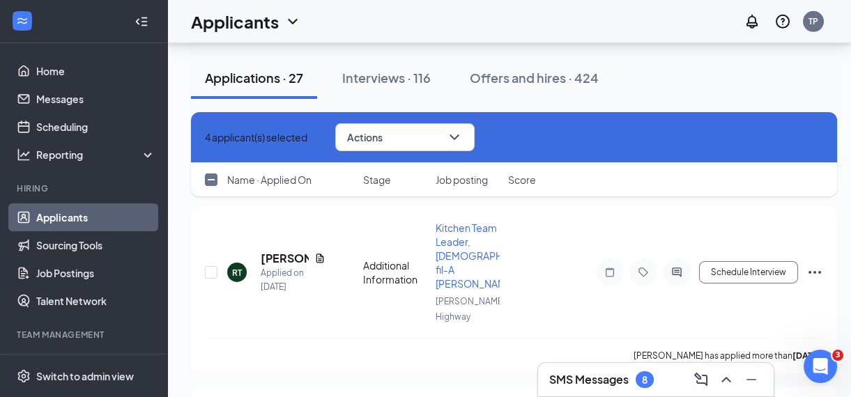
checkbox input "true"
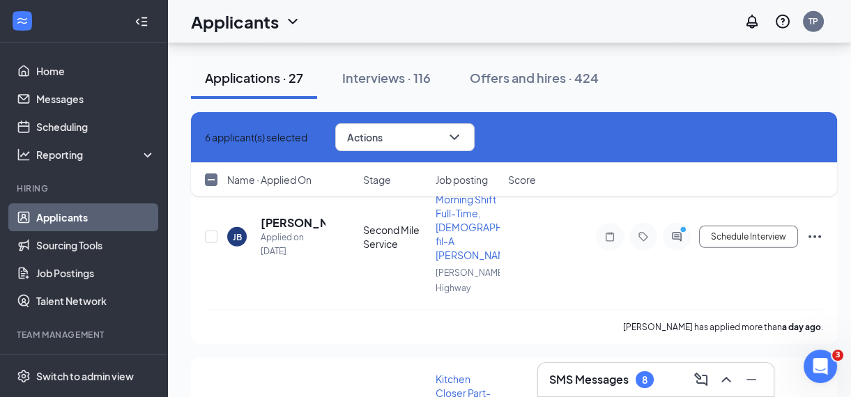
scroll to position [7557, 0]
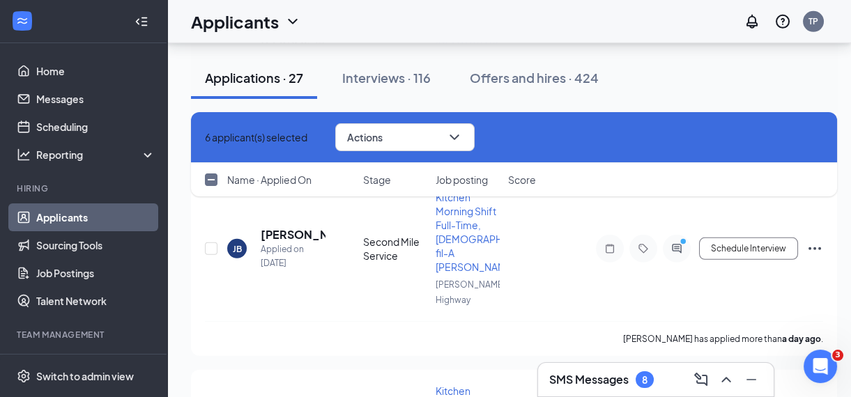
checkbox input "true"
click at [475, 146] on button "Actions" at bounding box center [404, 137] width 139 height 28
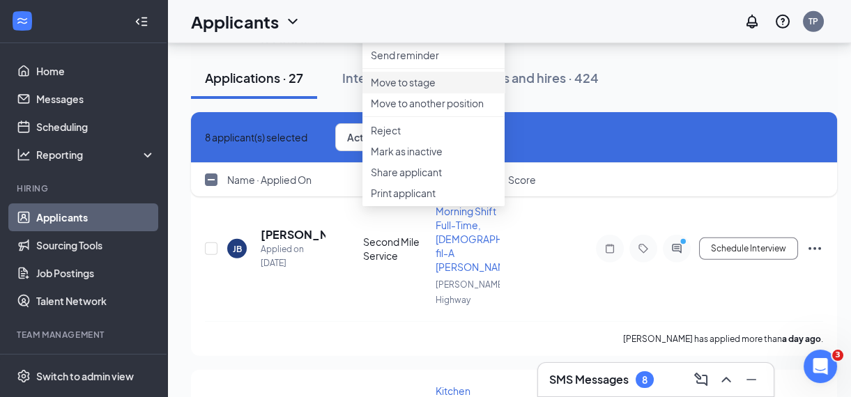
click at [417, 89] on p "Move to stage" at bounding box center [433, 82] width 125 height 14
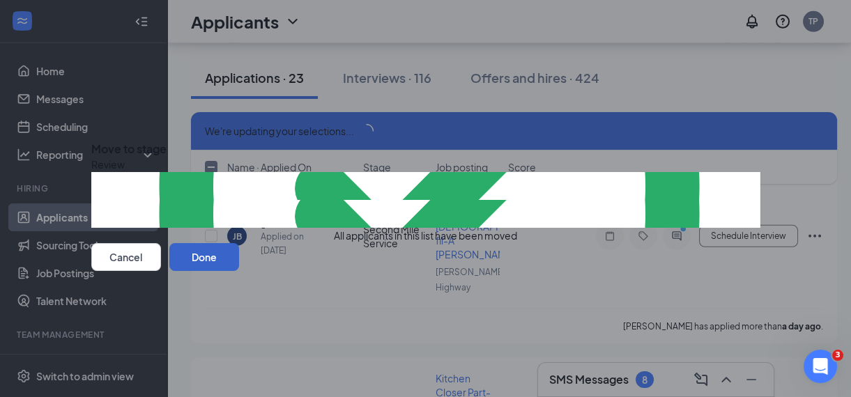
click at [239, 271] on button "Done" at bounding box center [204, 257] width 70 height 28
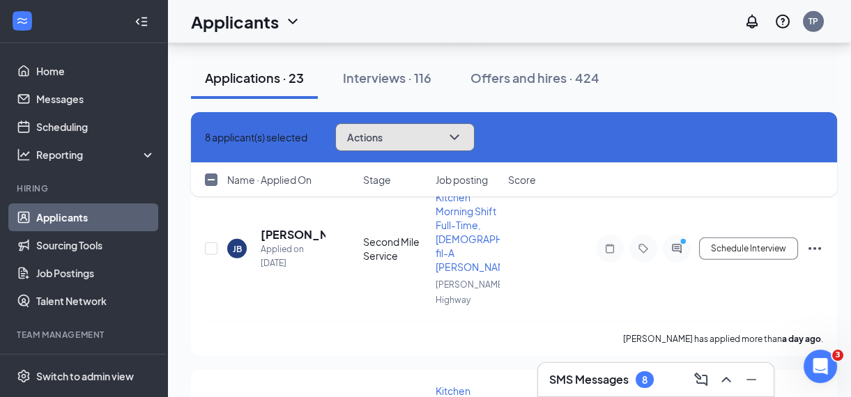
click at [463, 142] on icon "ChevronDown" at bounding box center [454, 137] width 17 height 17
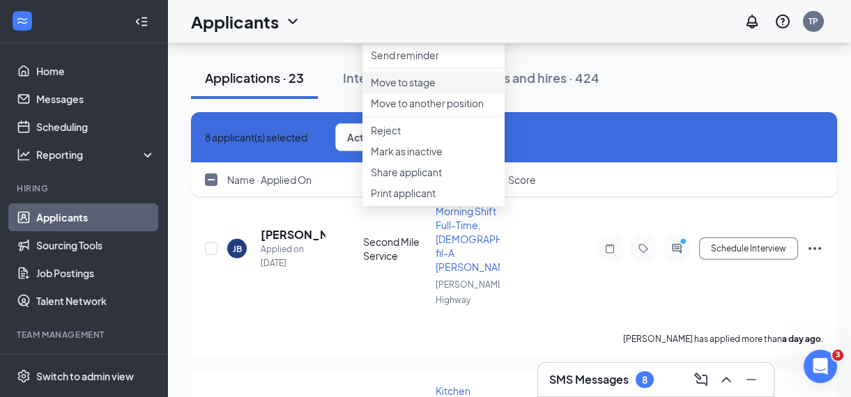
click at [406, 89] on p "Move to stage" at bounding box center [433, 82] width 125 height 14
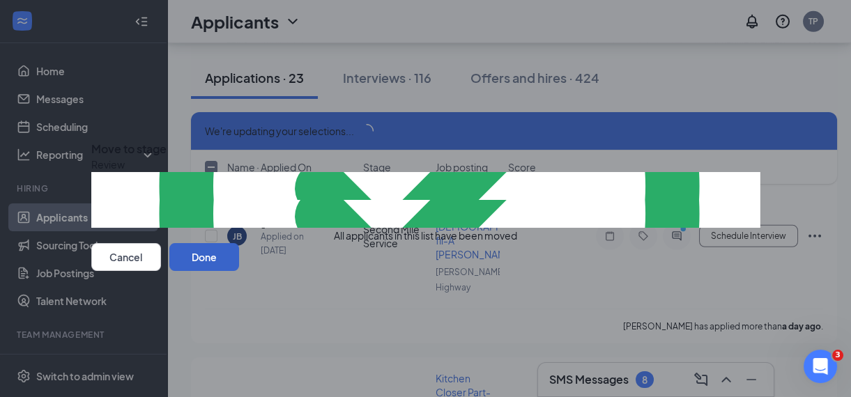
click at [239, 271] on button "Done" at bounding box center [204, 257] width 70 height 28
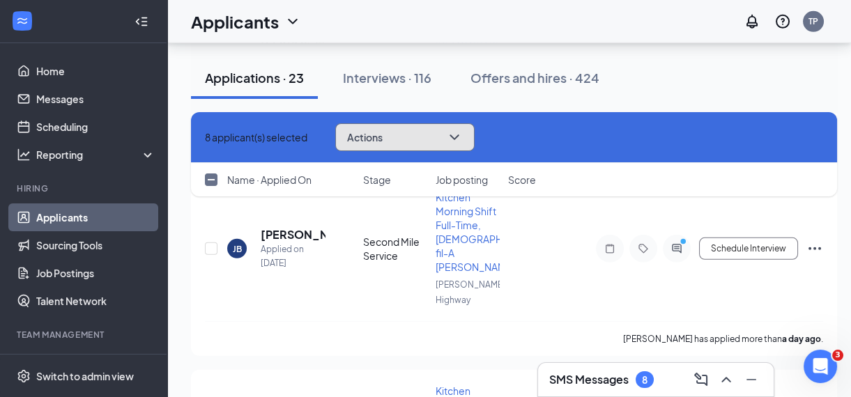
click at [475, 146] on button "Actions" at bounding box center [404, 137] width 139 height 28
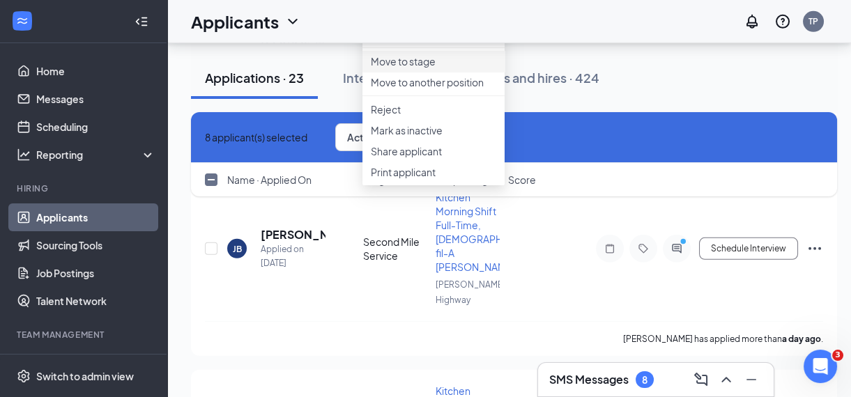
click at [444, 68] on p "Move to stage" at bounding box center [433, 61] width 125 height 14
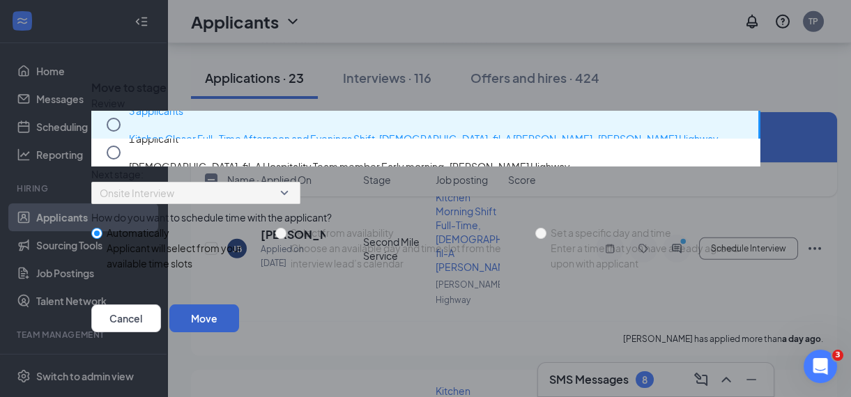
click at [239, 333] on button "Move" at bounding box center [204, 319] width 70 height 28
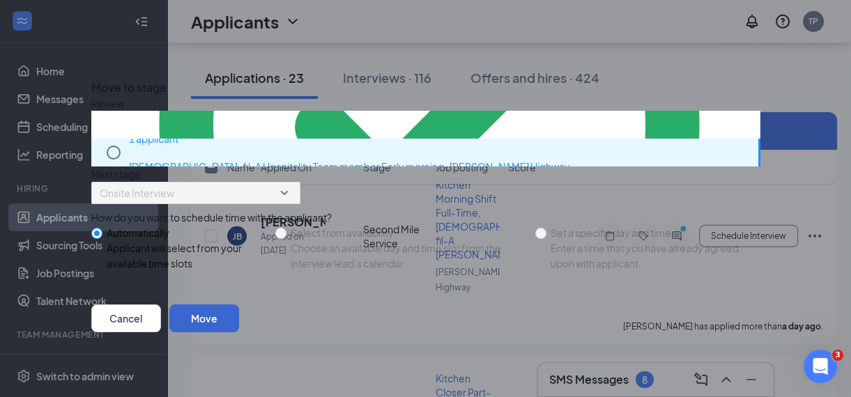
checkbox input "false"
checkbox input "true"
checkbox input "false"
checkbox input "true"
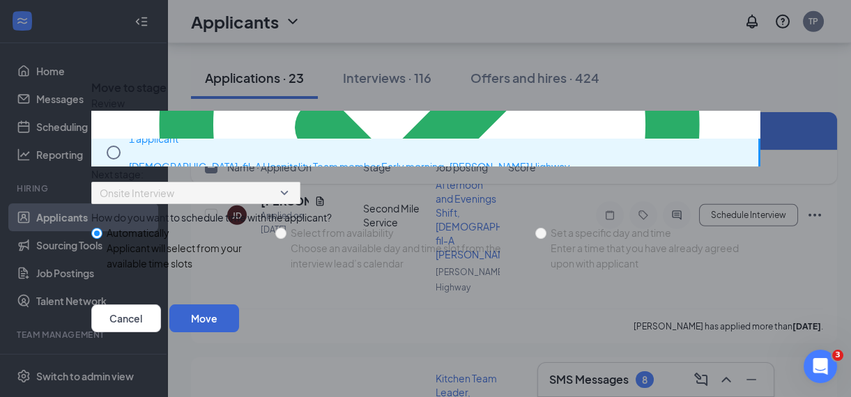
scroll to position [7501, 0]
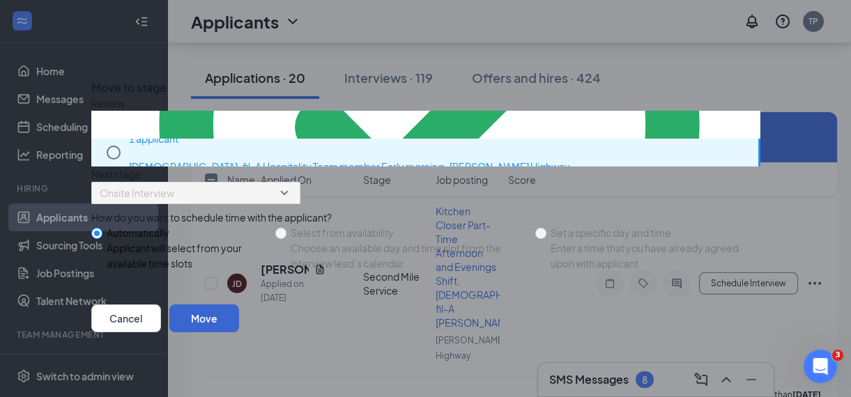
checkbox input "false"
checkbox input "true"
checkbox input "false"
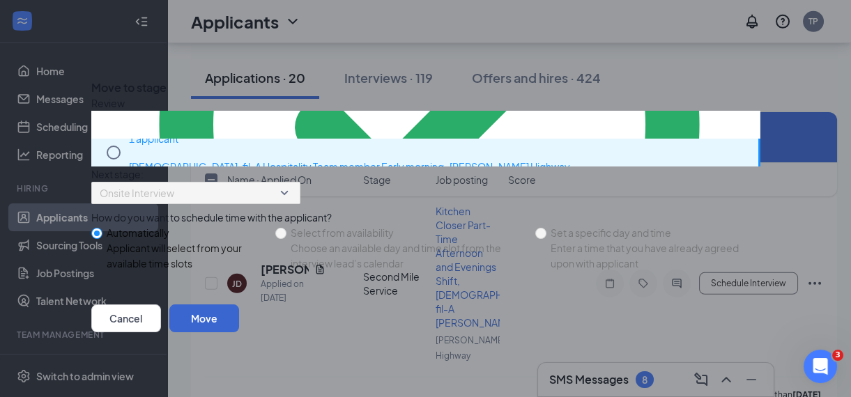
checkbox input "false"
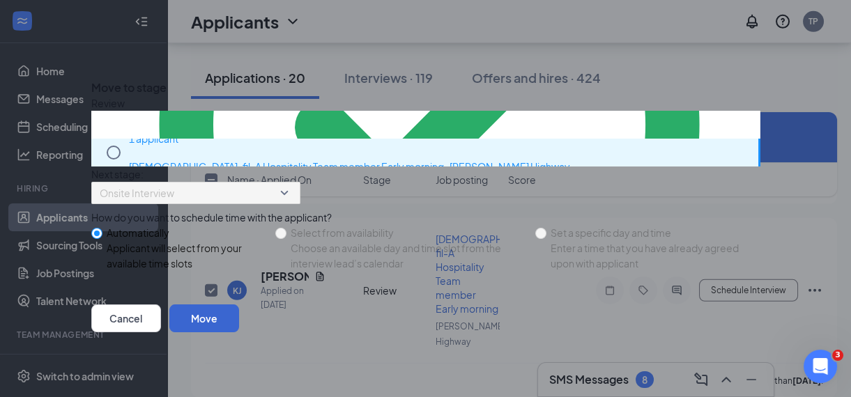
scroll to position [7487, 0]
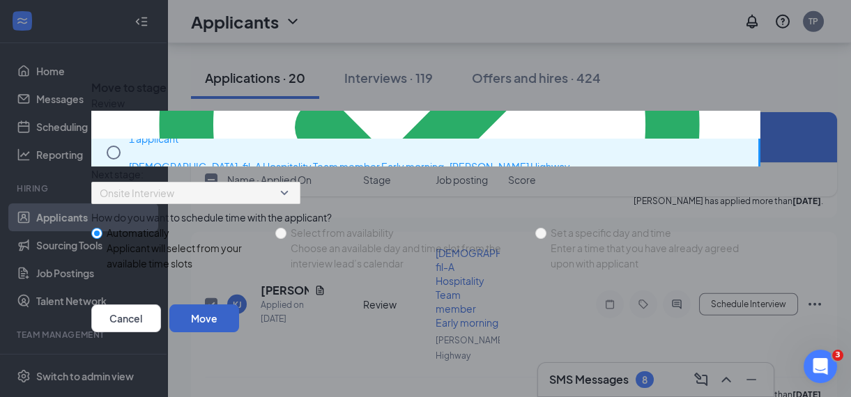
click at [239, 333] on button "Move" at bounding box center [204, 319] width 70 height 28
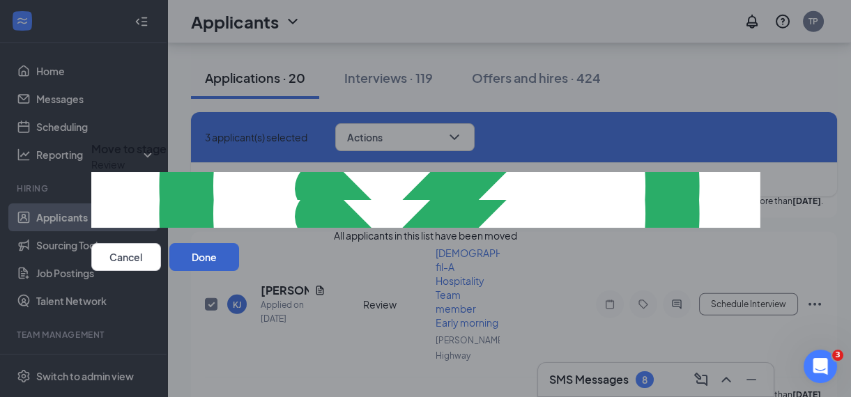
click at [239, 271] on button "Done" at bounding box center [204, 257] width 70 height 28
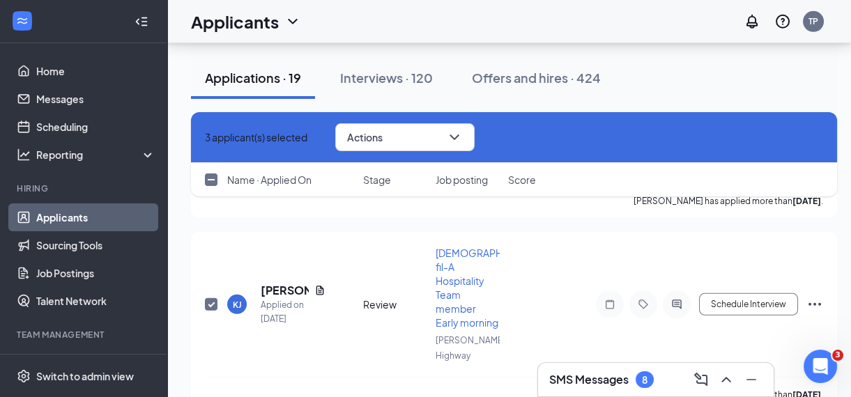
checkbox input "false"
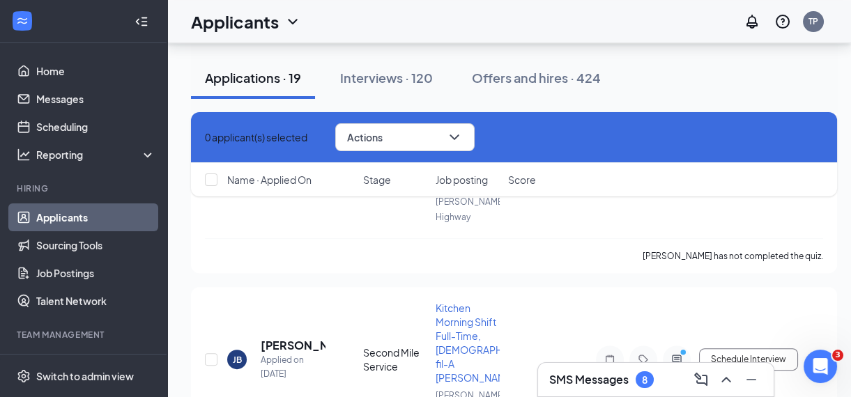
scroll to position [10455, 0]
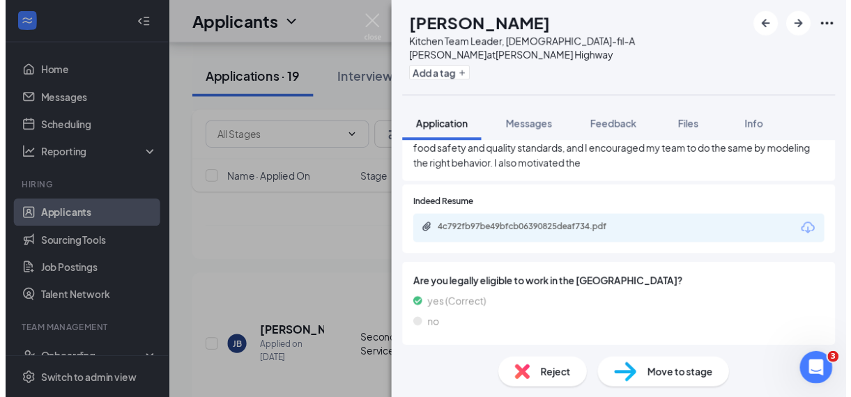
scroll to position [535, 0]
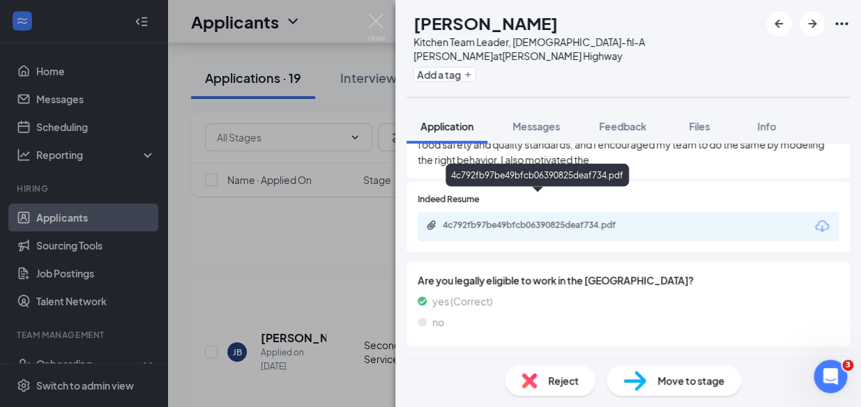
click at [603, 220] on div "4c792fb97be49bfcb06390825deaf734.pdf" at bounding box center [540, 225] width 195 height 11
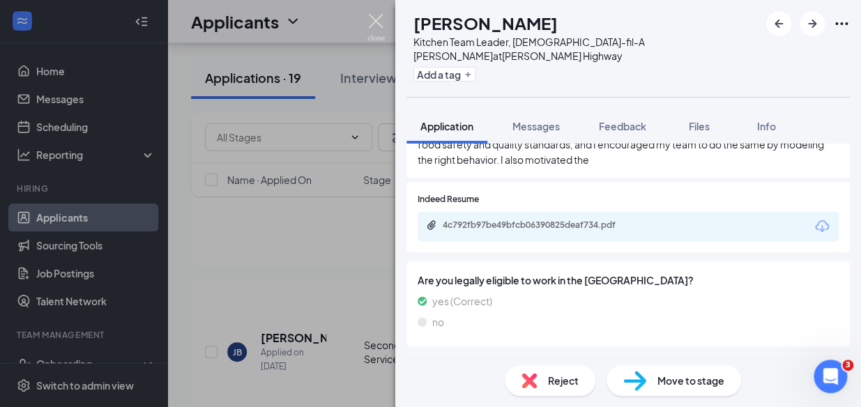
click at [372, 20] on img at bounding box center [375, 27] width 17 height 27
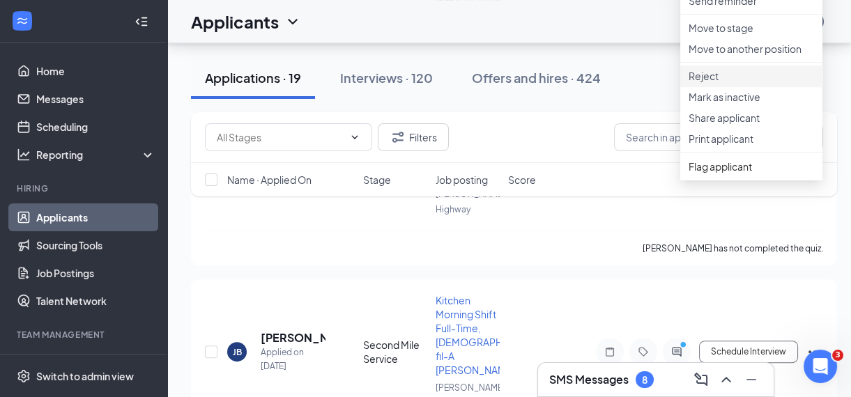
click at [711, 83] on p "Reject" at bounding box center [751, 76] width 125 height 14
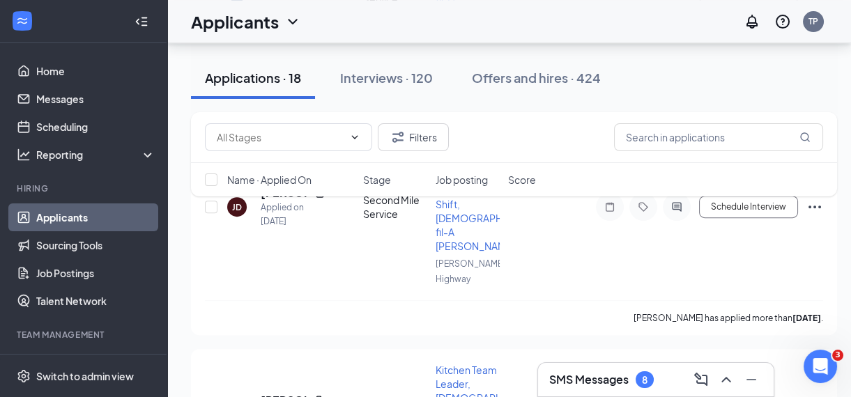
scroll to position [9962, 0]
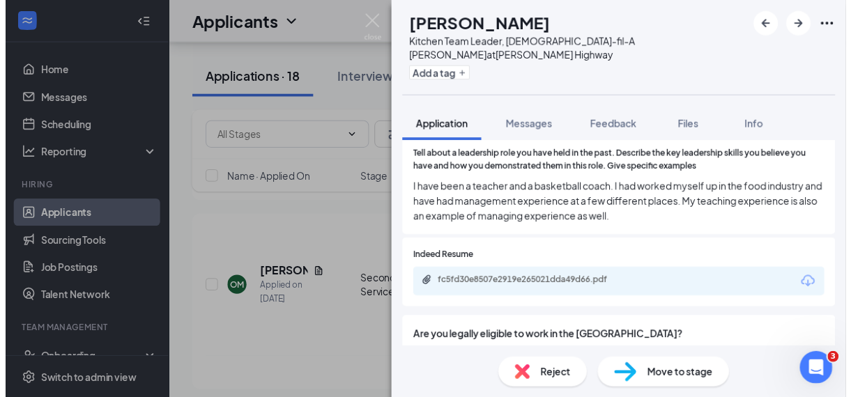
scroll to position [369, 0]
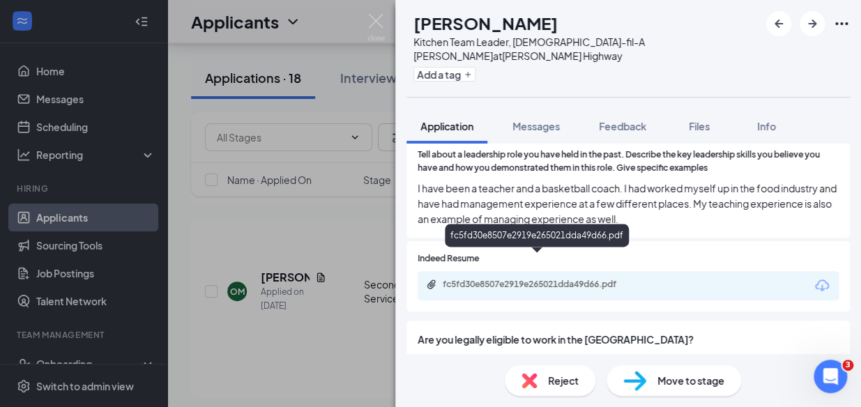
click at [568, 279] on div "fc5fd30e8507e2919e265021dda49d66.pdf" at bounding box center [540, 284] width 195 height 11
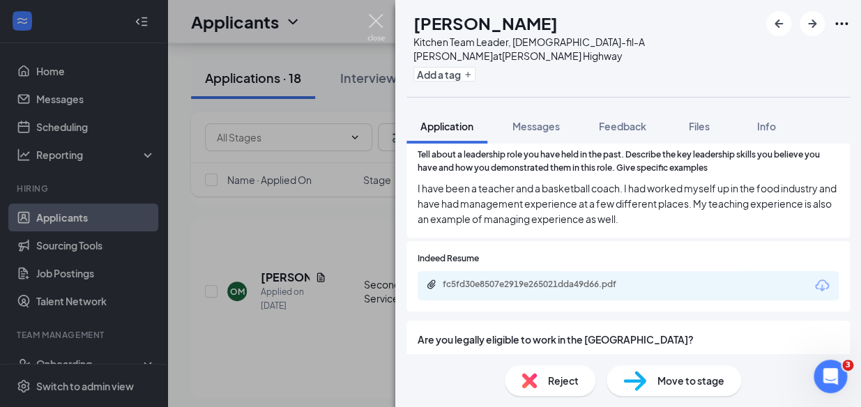
click at [374, 20] on img at bounding box center [375, 27] width 17 height 27
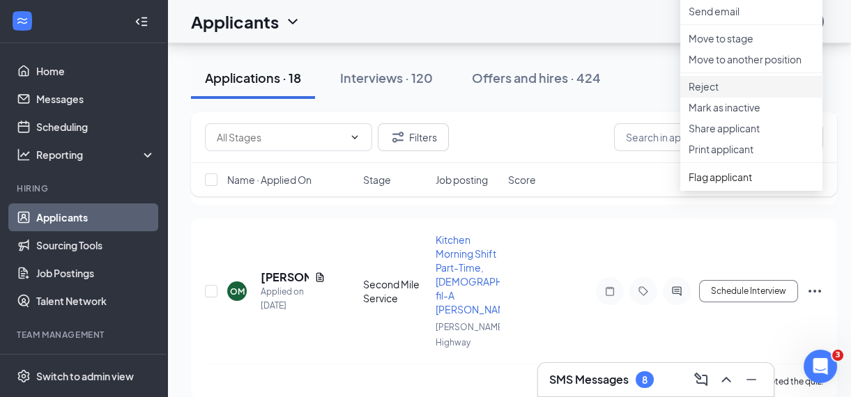
click at [703, 93] on p "Reject" at bounding box center [751, 86] width 125 height 14
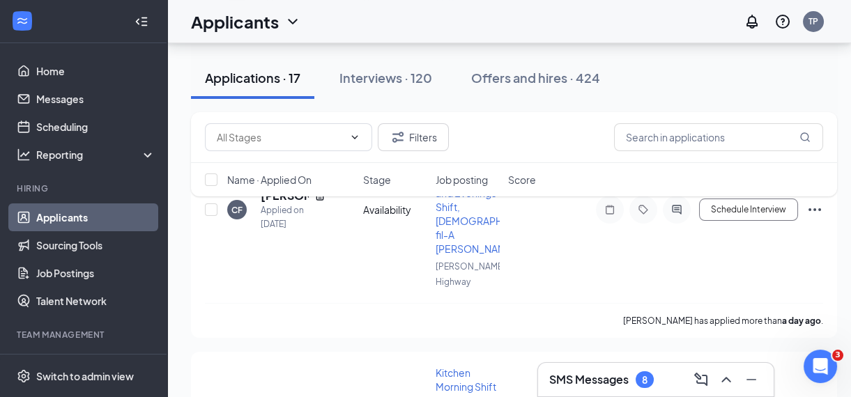
scroll to position [9469, 0]
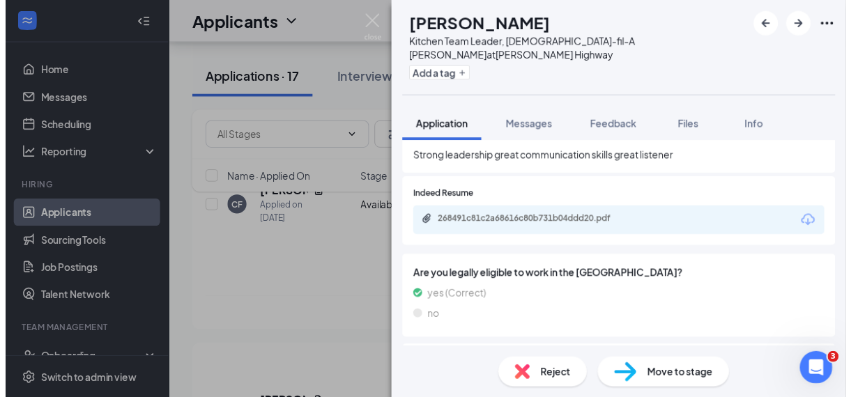
scroll to position [349, 0]
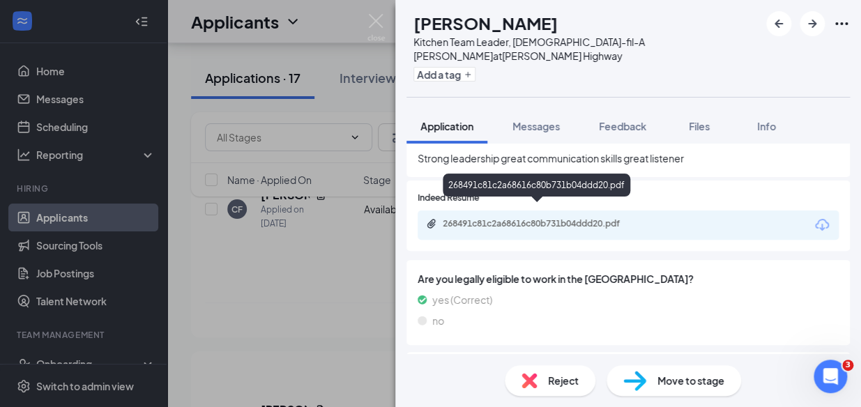
click at [608, 218] on div "268491c81c2a68616c80b731b04ddd20.pdf" at bounding box center [540, 223] width 195 height 11
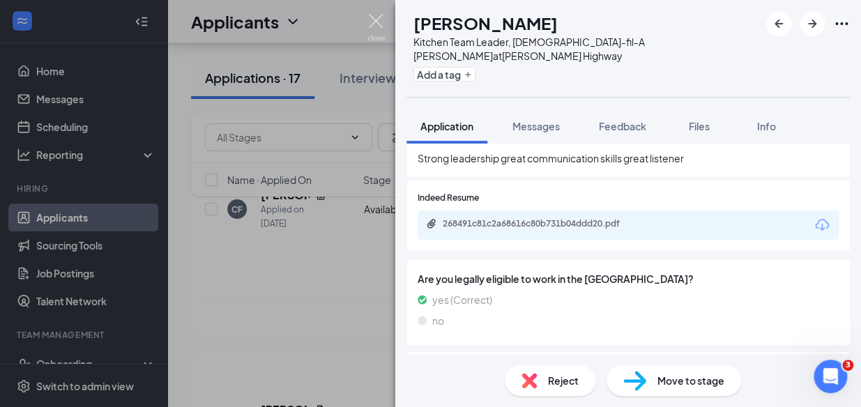
click at [376, 25] on img at bounding box center [375, 27] width 17 height 27
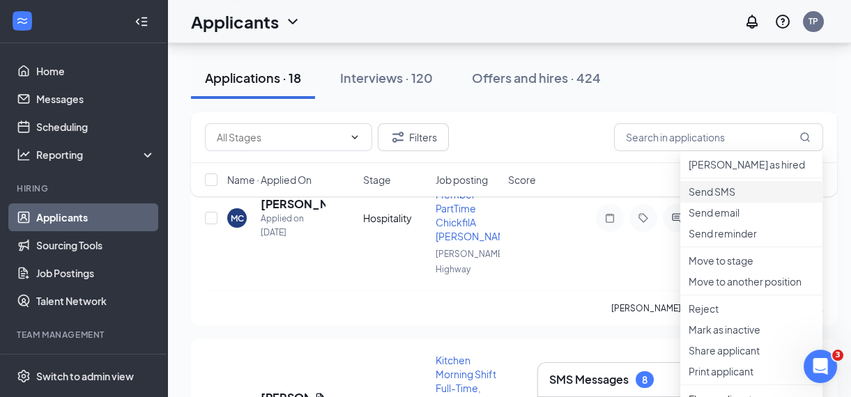
scroll to position [9624, 0]
click at [707, 315] on p "Reject" at bounding box center [751, 308] width 125 height 14
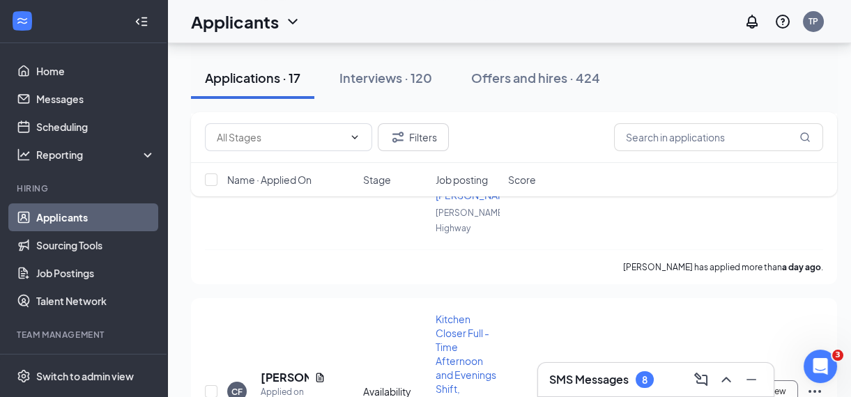
scroll to position [9511, 0]
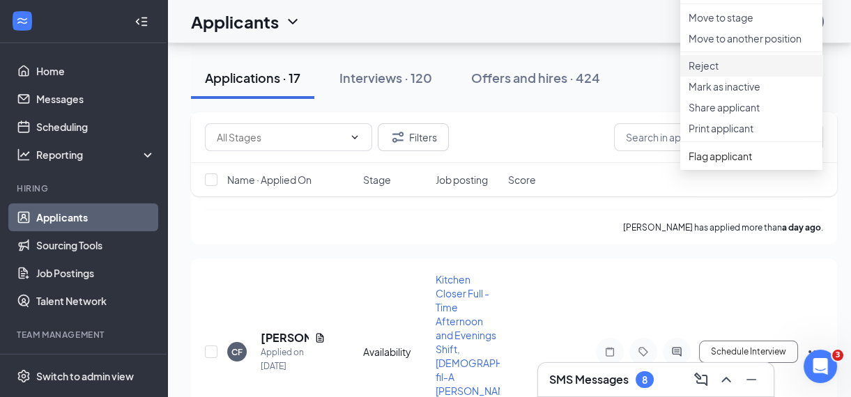
click at [710, 73] on p "Reject" at bounding box center [751, 66] width 125 height 14
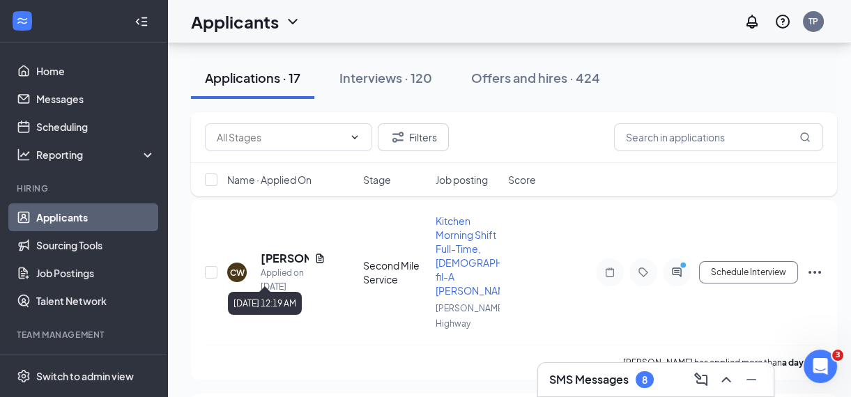
scroll to position [9018, 0]
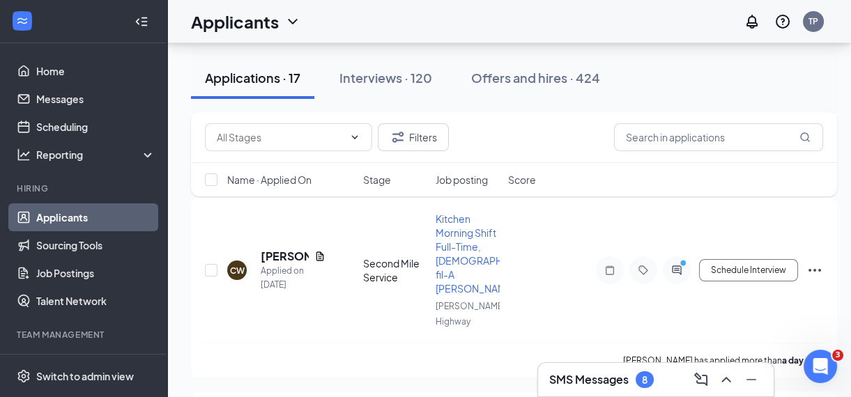
checkbox input "true"
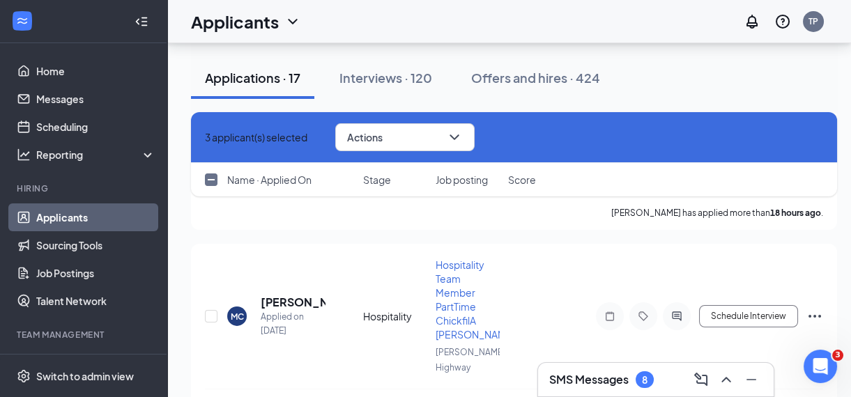
scroll to position [8774, 0]
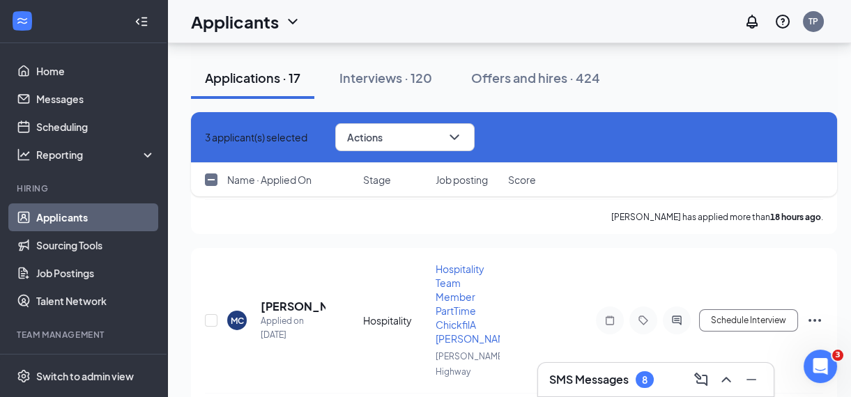
checkbox input "true"
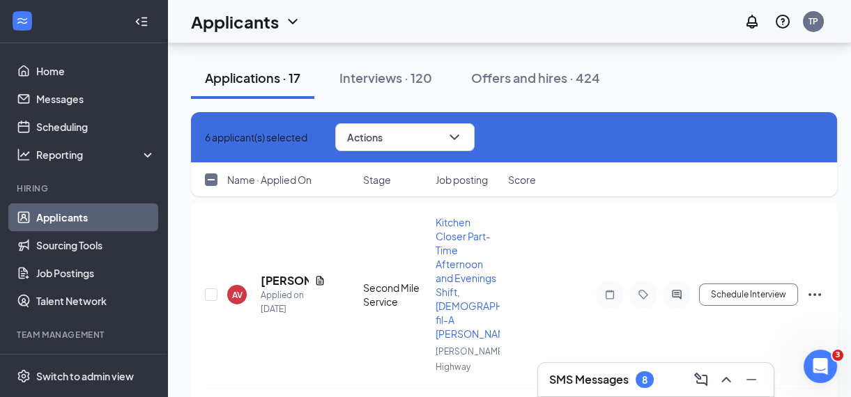
scroll to position [8584, 0]
checkbox input "true"
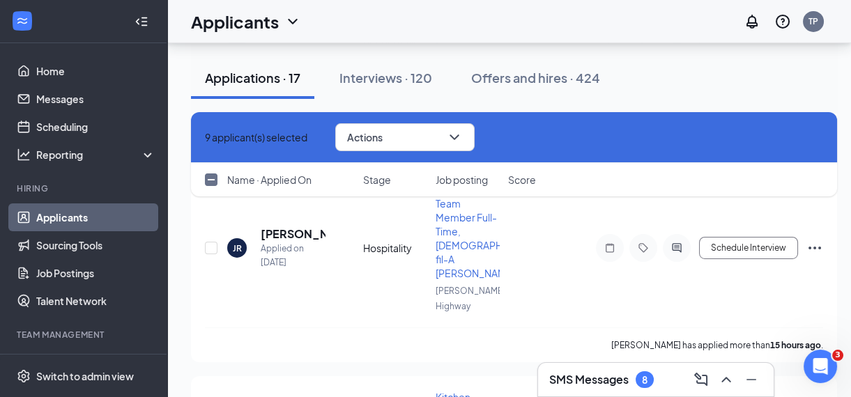
scroll to position [8408, 0]
checkbox input "true"
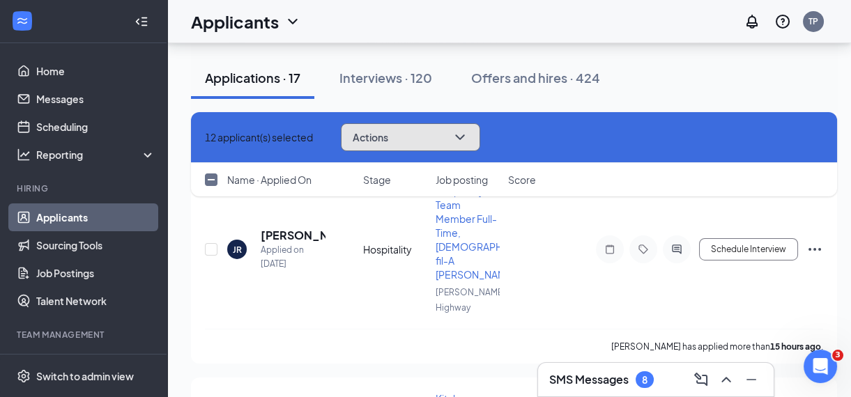
click at [469, 137] on icon "ChevronDown" at bounding box center [460, 137] width 17 height 17
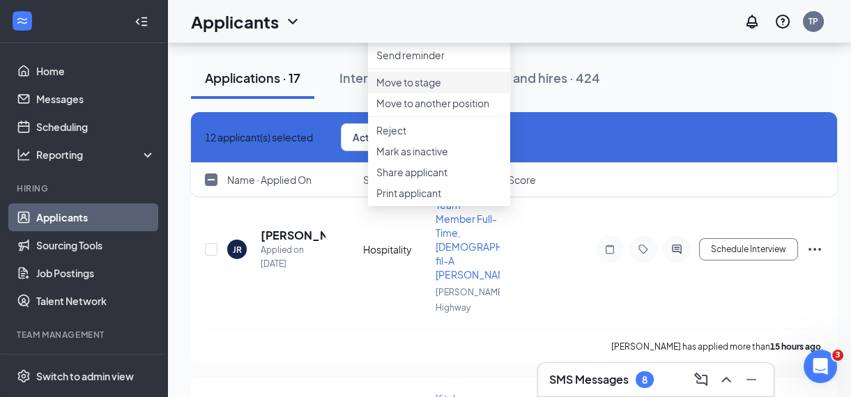
click at [418, 89] on p "Move to stage" at bounding box center [438, 82] width 125 height 14
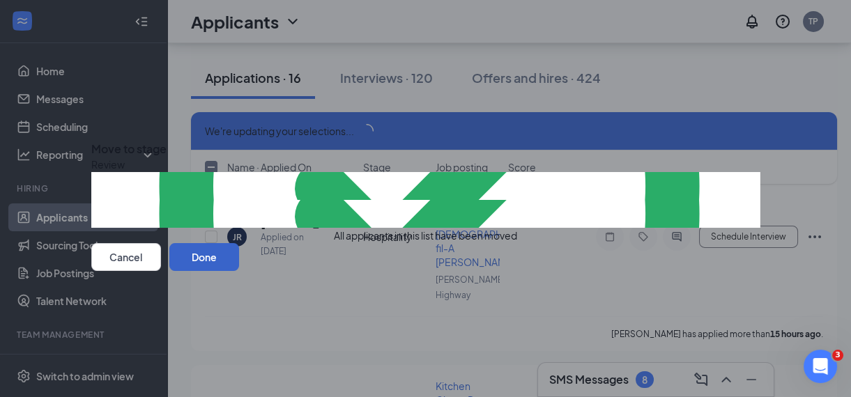
click at [239, 271] on button "Done" at bounding box center [204, 257] width 70 height 28
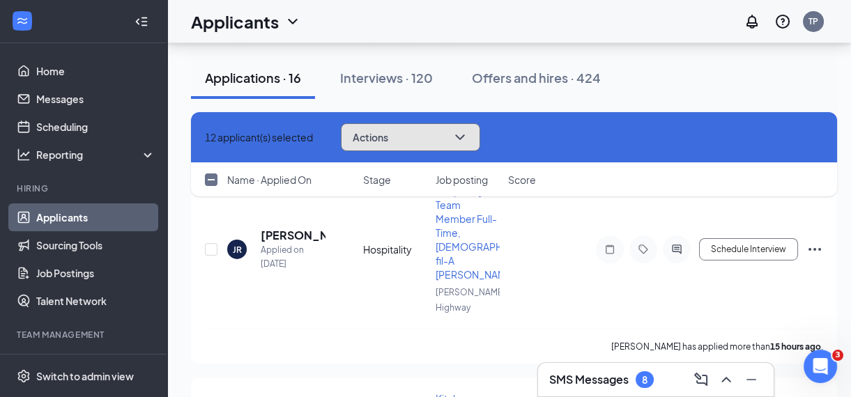
click at [464, 137] on icon "ChevronDown" at bounding box center [459, 138] width 9 height 6
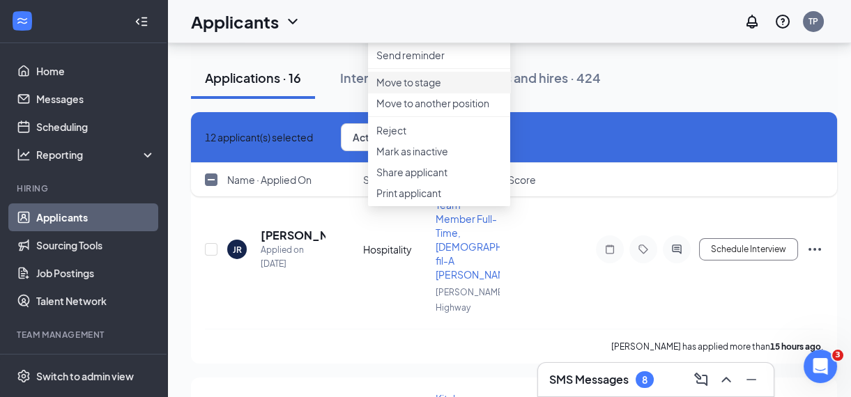
click at [423, 89] on p "Move to stage" at bounding box center [438, 82] width 125 height 14
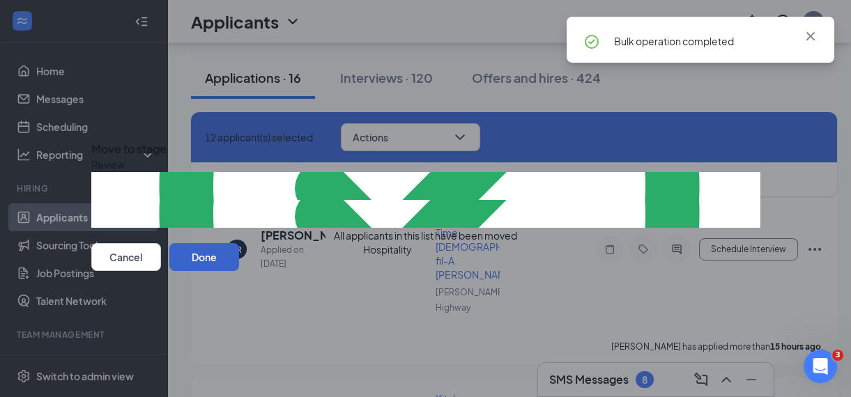
click at [239, 271] on button "Done" at bounding box center [204, 257] width 70 height 28
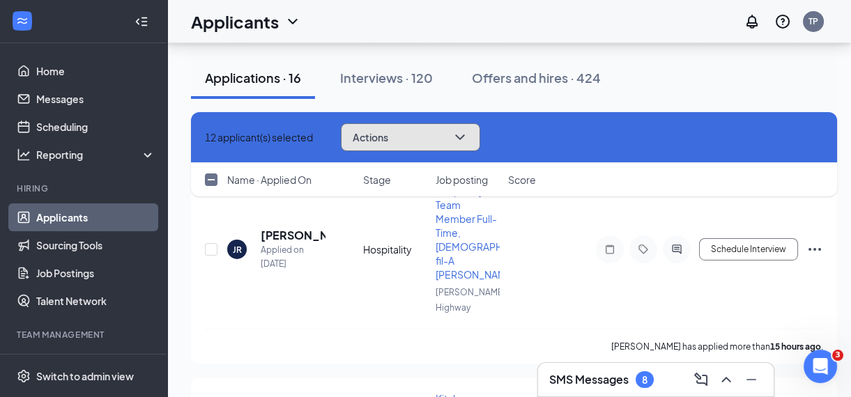
click at [469, 138] on icon "ChevronDown" at bounding box center [460, 137] width 17 height 17
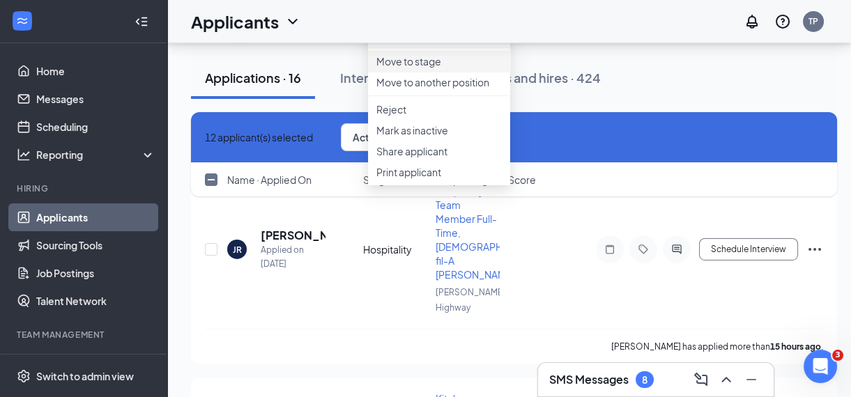
click at [418, 72] on li "Move to stage" at bounding box center [439, 61] width 142 height 21
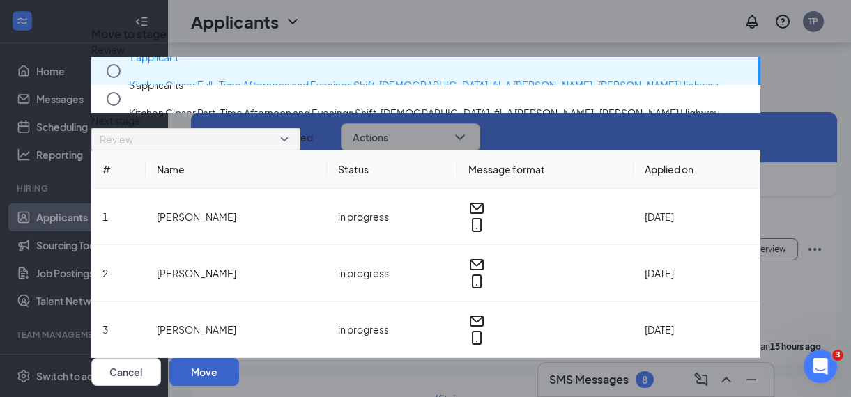
click at [239, 358] on button "Move" at bounding box center [204, 372] width 70 height 28
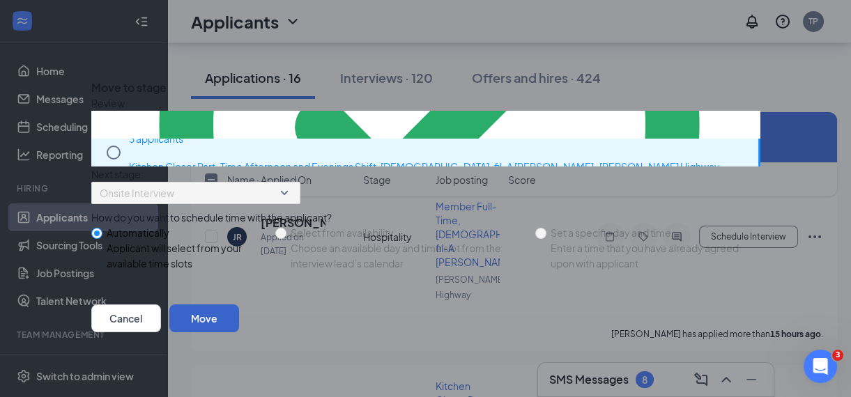
click at [239, 333] on button "Move" at bounding box center [204, 319] width 70 height 28
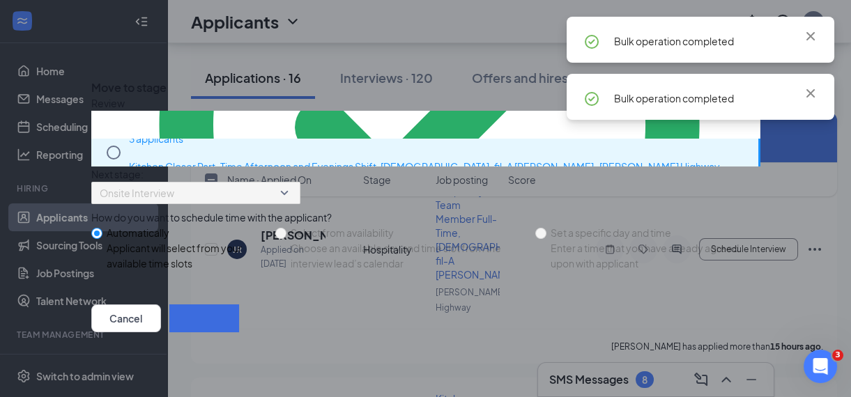
click at [239, 333] on button "button" at bounding box center [204, 319] width 70 height 28
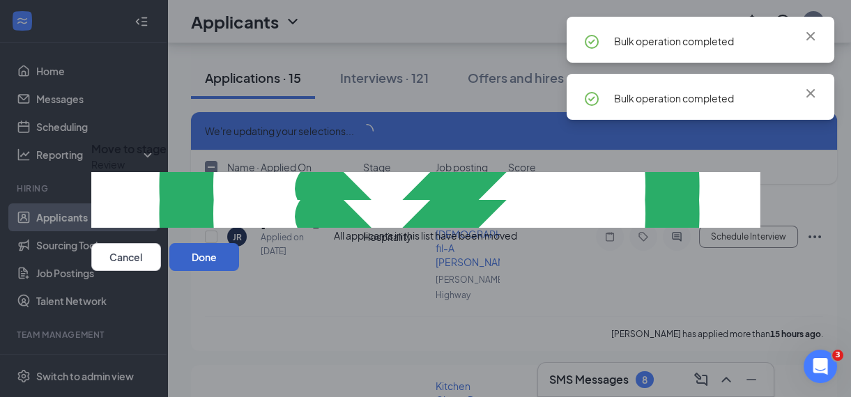
click at [239, 271] on button "Done" at bounding box center [204, 257] width 70 height 28
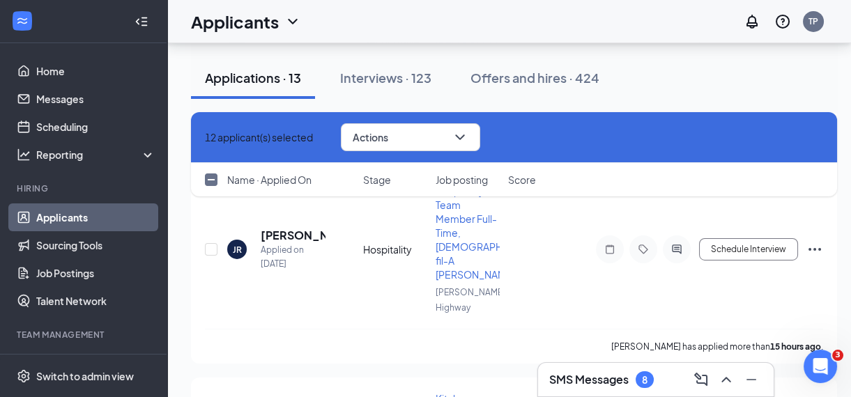
checkbox input "false"
checkbox input "true"
checkbox input "false"
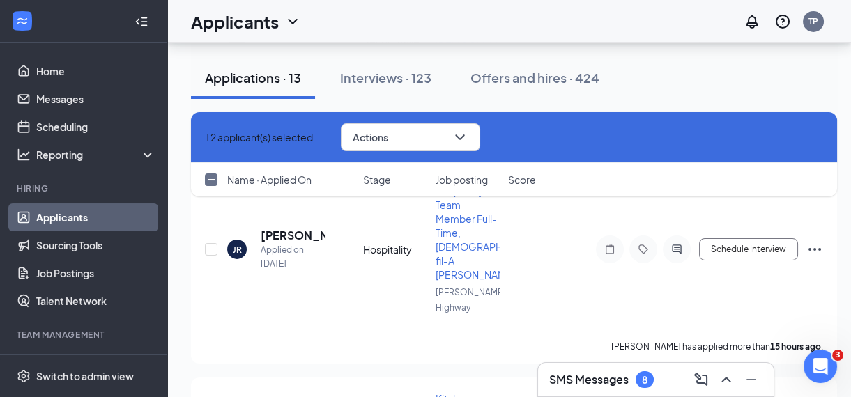
checkbox input "false"
checkbox input "true"
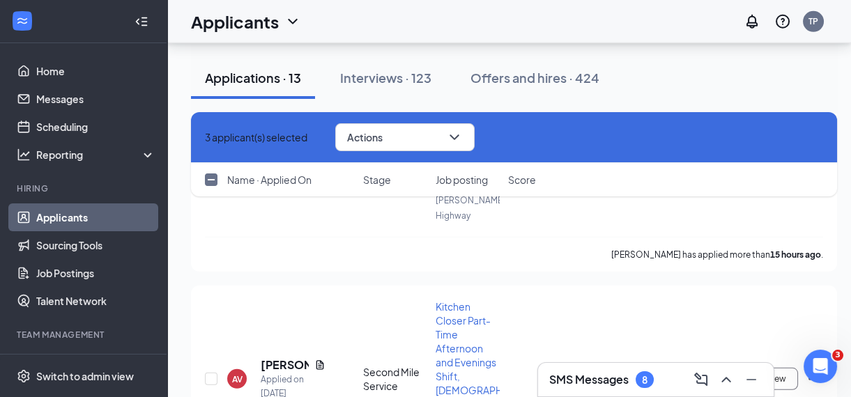
scroll to position [7287, 0]
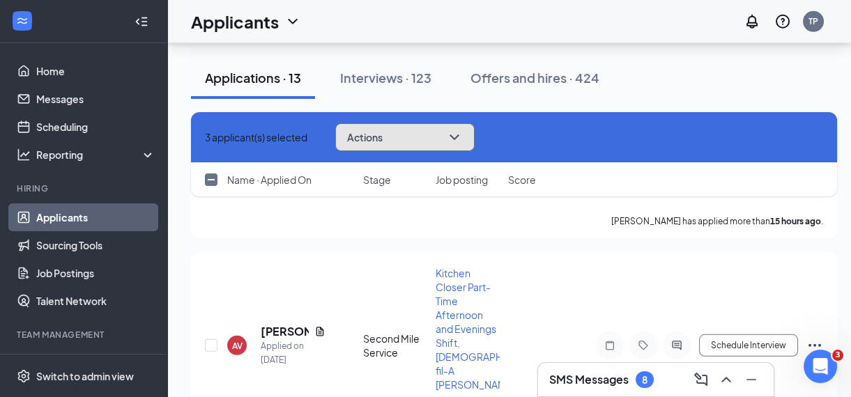
click at [463, 132] on icon "ChevronDown" at bounding box center [454, 137] width 17 height 17
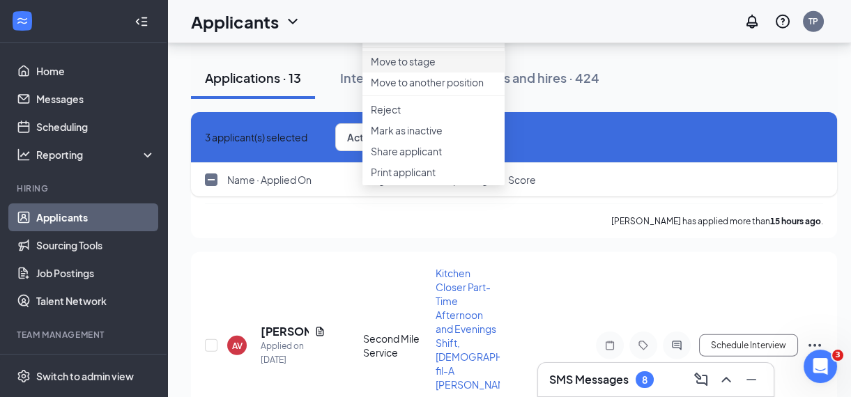
click at [418, 68] on p "Move to stage" at bounding box center [433, 61] width 125 height 14
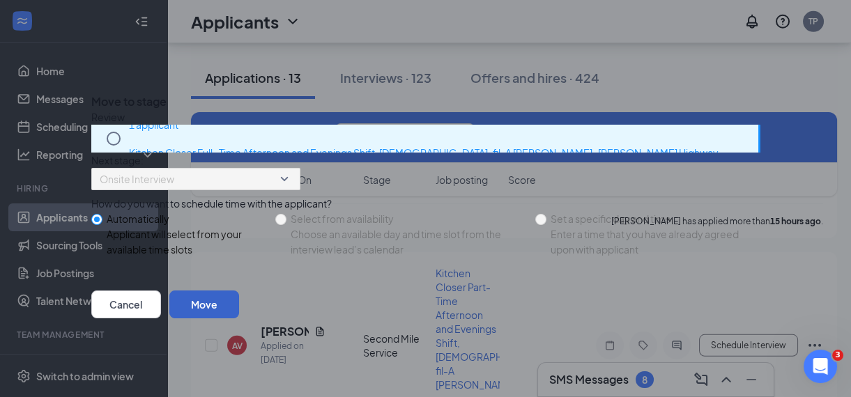
click at [239, 319] on button "Move" at bounding box center [204, 305] width 70 height 28
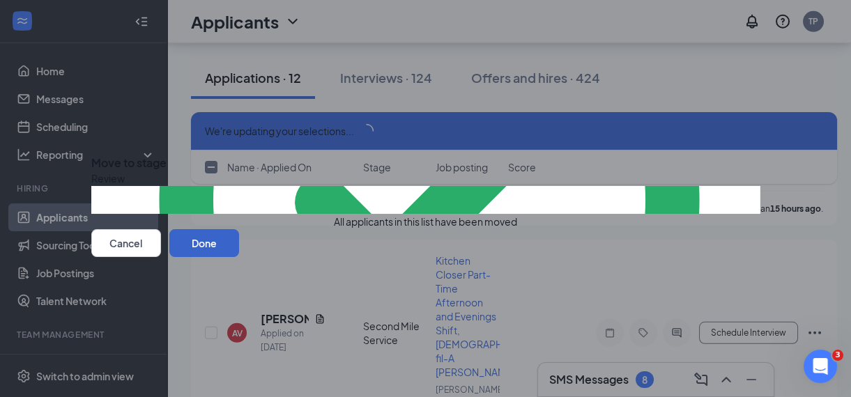
scroll to position [7275, 0]
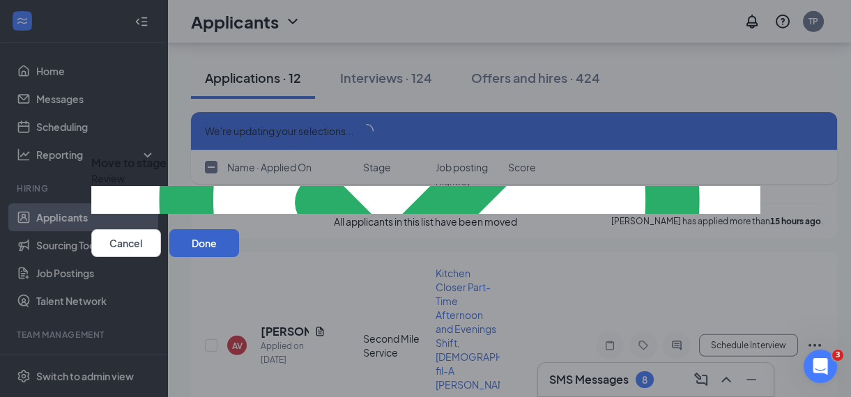
click at [239, 257] on button "Done" at bounding box center [204, 243] width 70 height 28
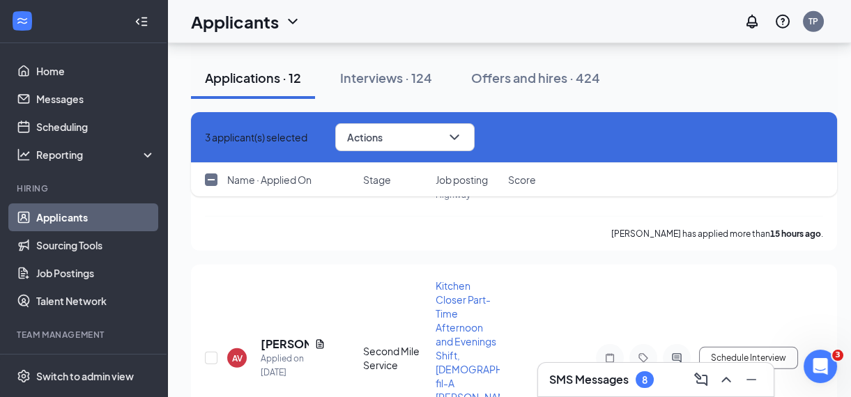
scroll to position [7254, 0]
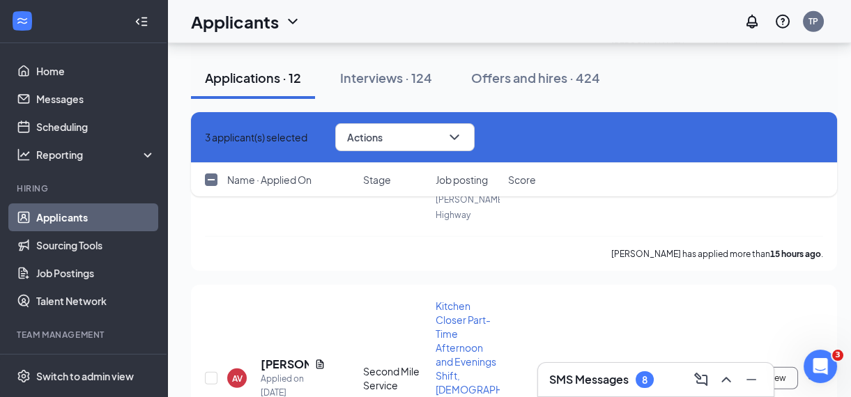
checkbox input "false"
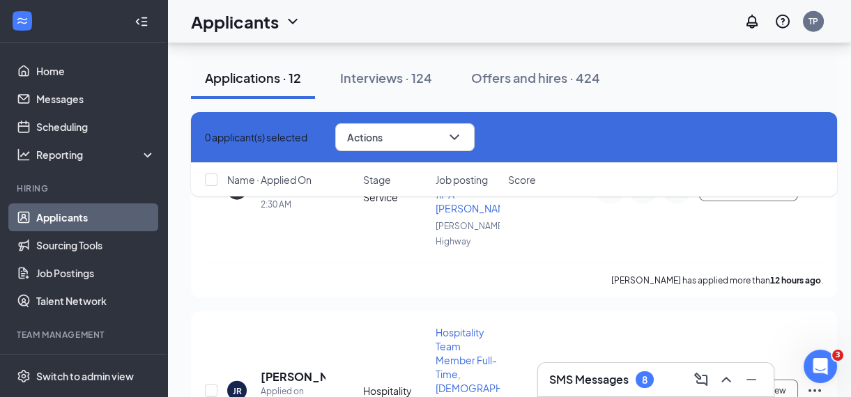
scroll to position [6627, 0]
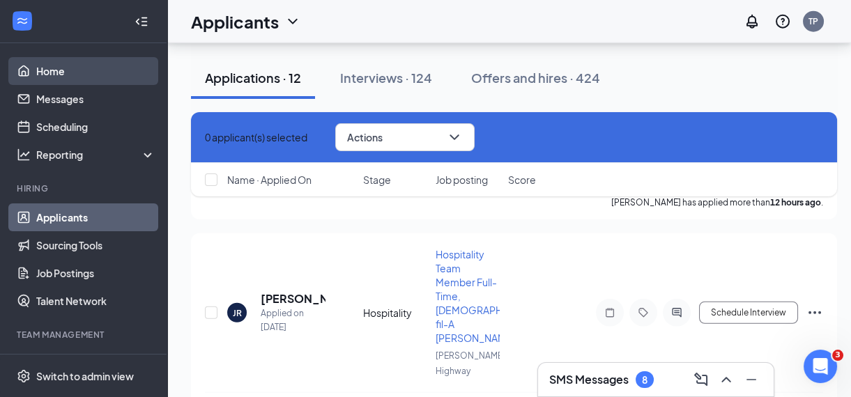
click at [52, 70] on link "Home" at bounding box center [95, 71] width 119 height 28
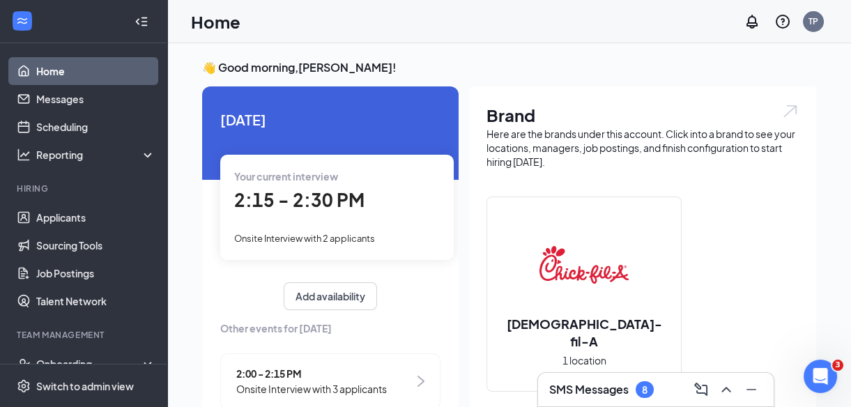
click at [298, 201] on span "2:15 - 2:30 PM" at bounding box center [299, 199] width 130 height 23
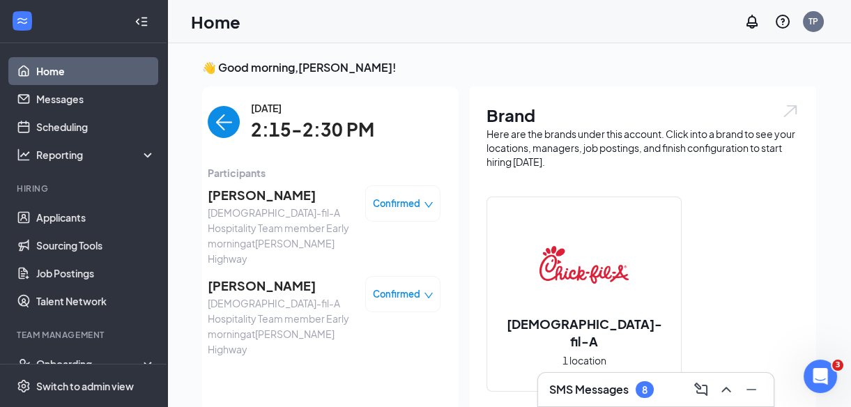
scroll to position [6, 0]
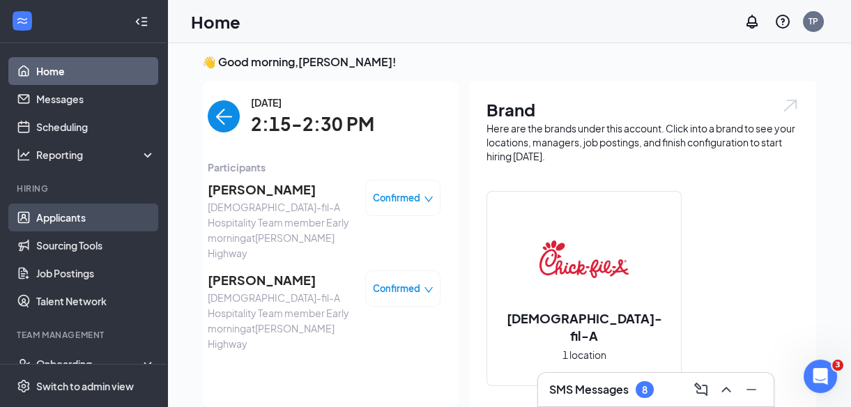
click at [104, 211] on link "Applicants" at bounding box center [95, 218] width 119 height 28
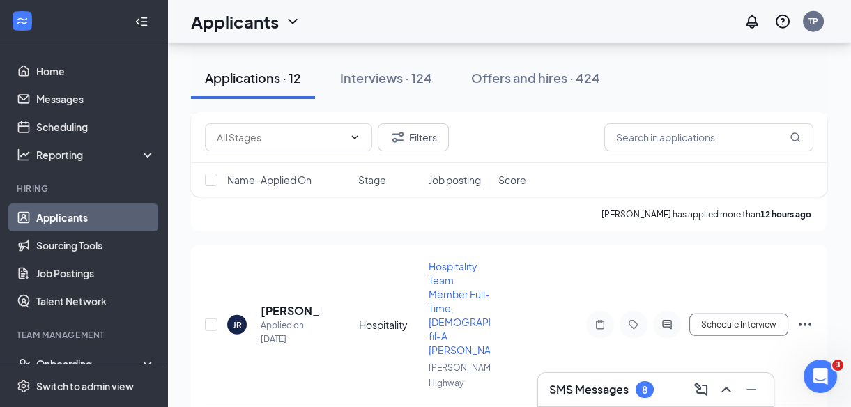
scroll to position [6743, 0]
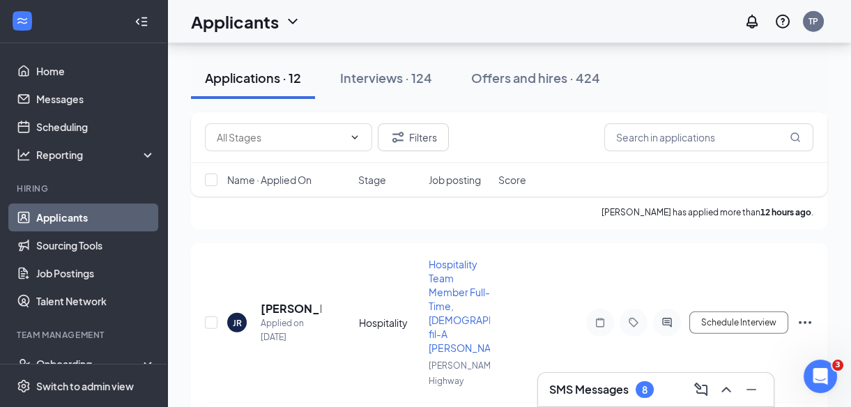
checkbox input "true"
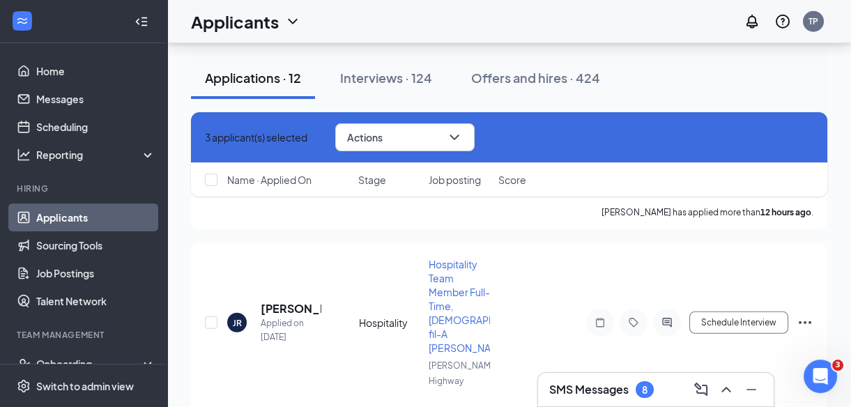
checkbox input "true"
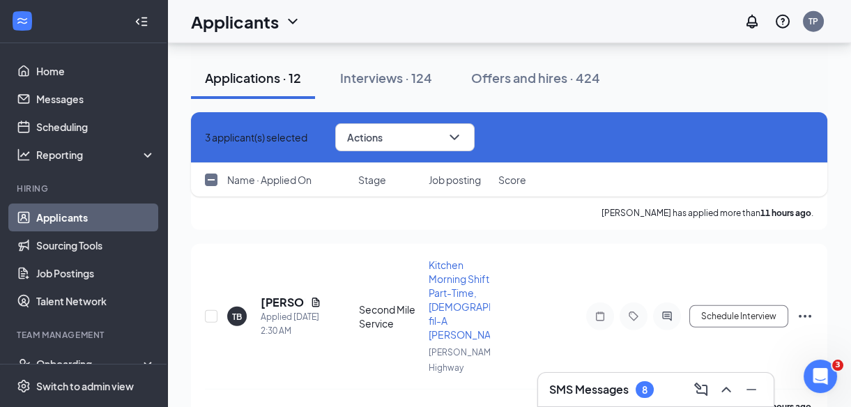
scroll to position [6546, 0]
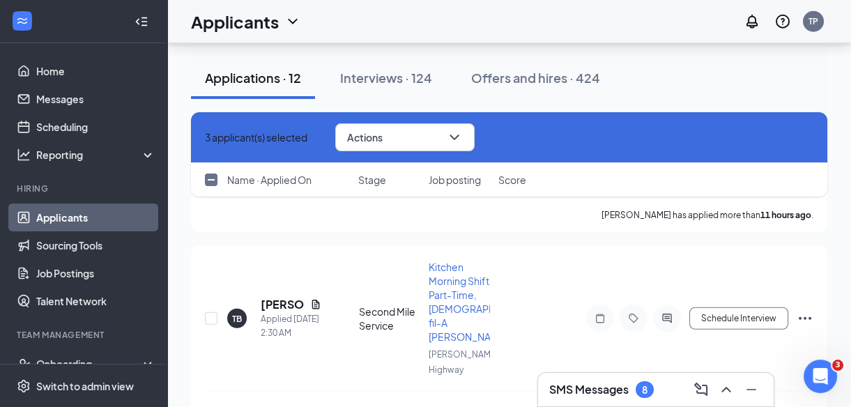
checkbox input "true"
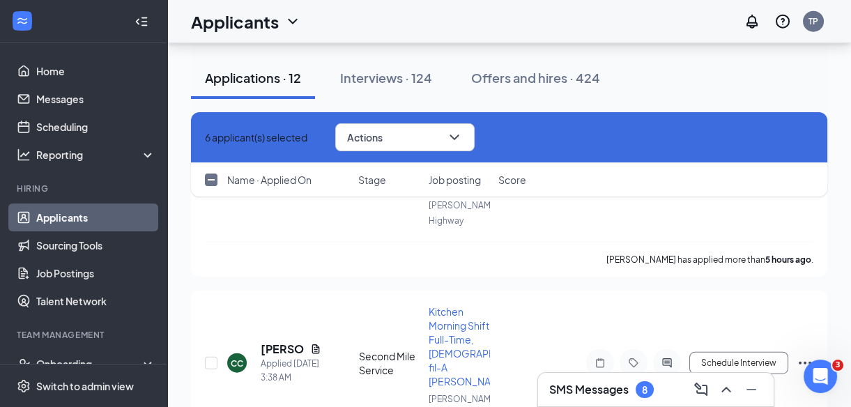
scroll to position [6303, 0]
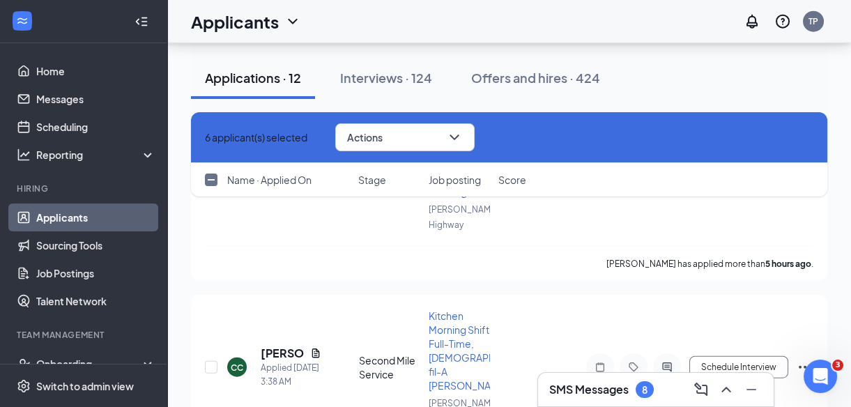
checkbox input "true"
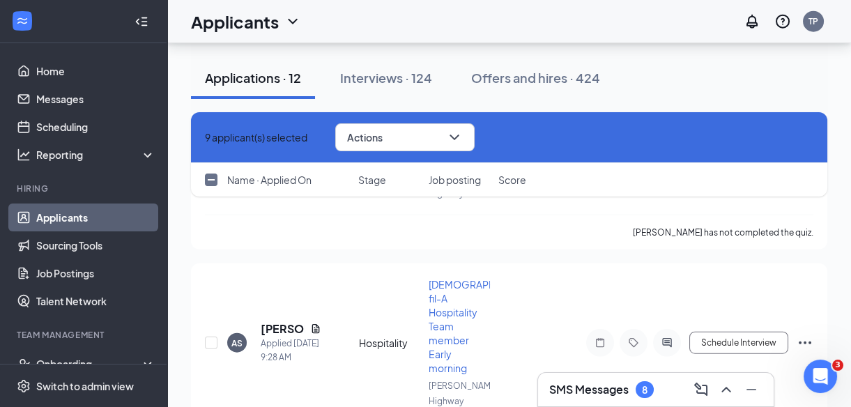
scroll to position [6124, 0]
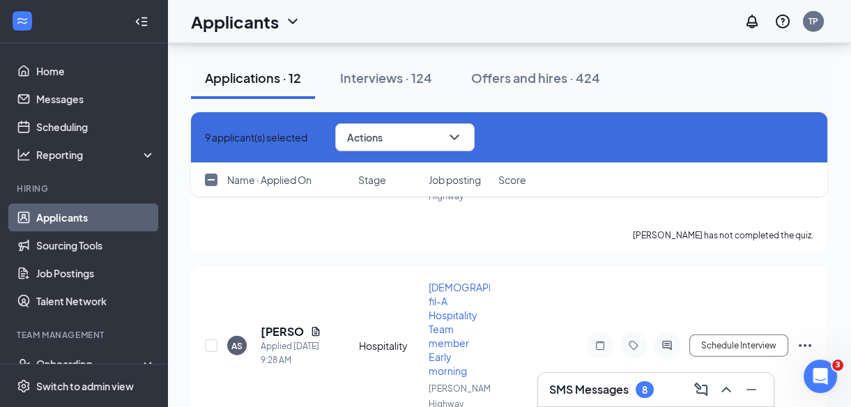
checkbox input "true"
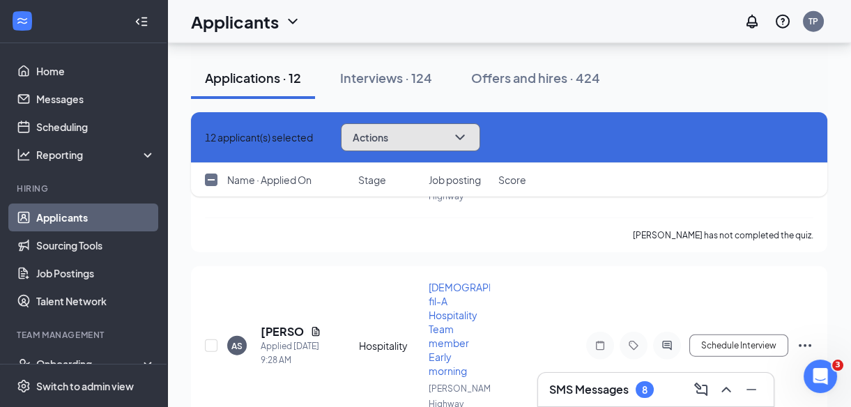
click at [469, 132] on icon "ChevronDown" at bounding box center [460, 137] width 17 height 17
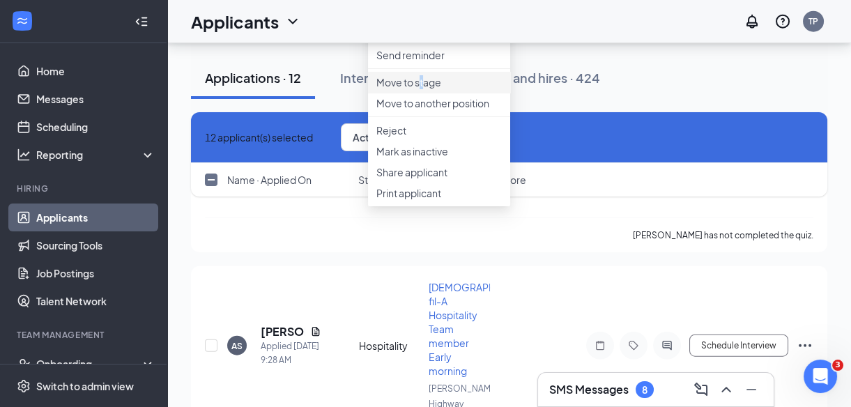
click at [424, 89] on p "Move to stage" at bounding box center [438, 82] width 125 height 14
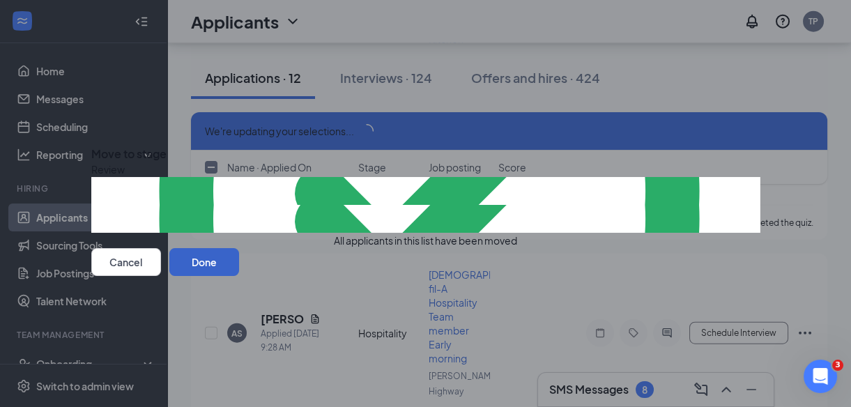
click at [239, 276] on button "Done" at bounding box center [204, 262] width 70 height 28
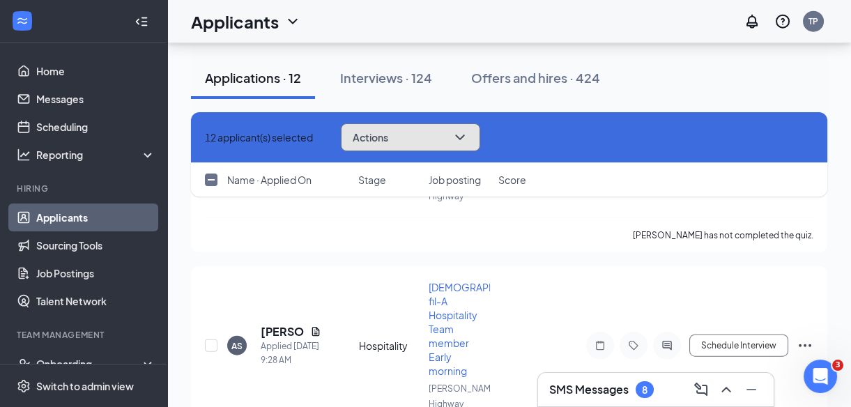
click at [469, 142] on icon "ChevronDown" at bounding box center [460, 137] width 17 height 17
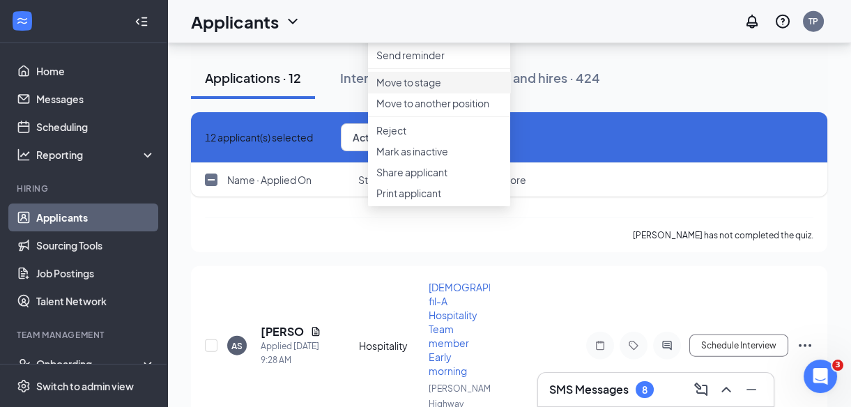
click at [418, 89] on p "Move to stage" at bounding box center [438, 82] width 125 height 14
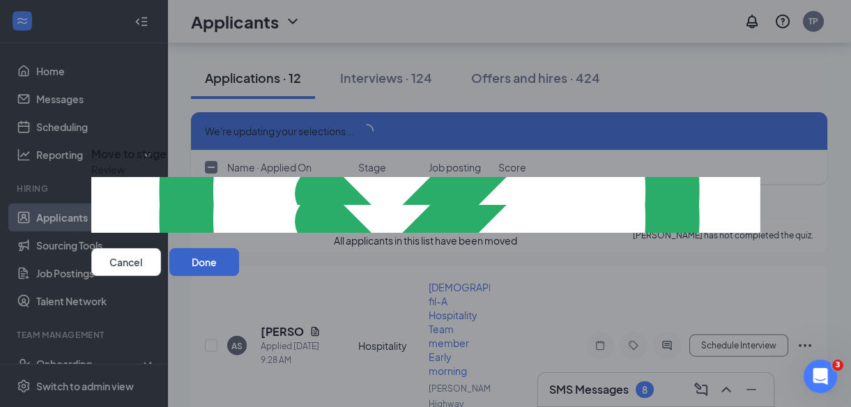
click at [239, 276] on button "Done" at bounding box center [204, 262] width 70 height 28
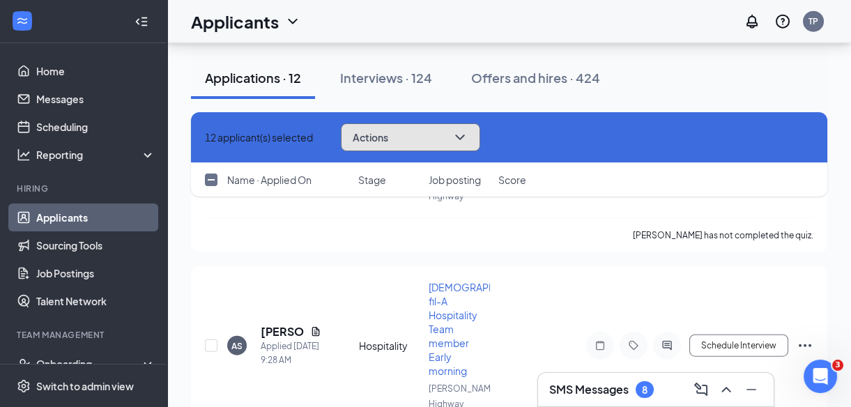
click at [469, 130] on icon "ChevronDown" at bounding box center [460, 137] width 17 height 17
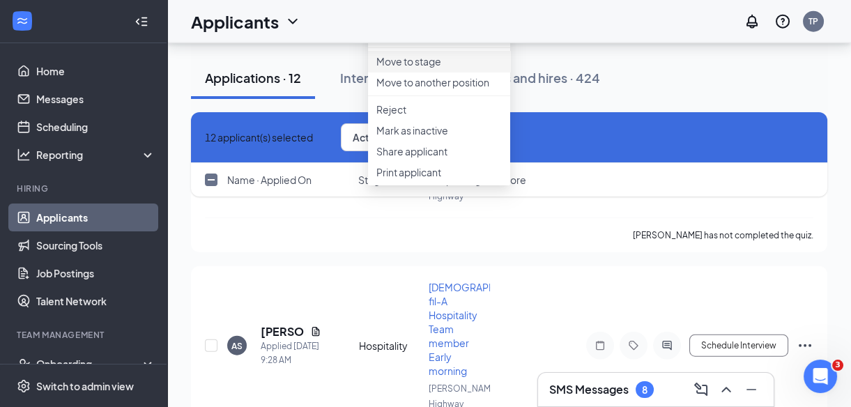
click at [425, 68] on p "Move to stage" at bounding box center [438, 61] width 125 height 14
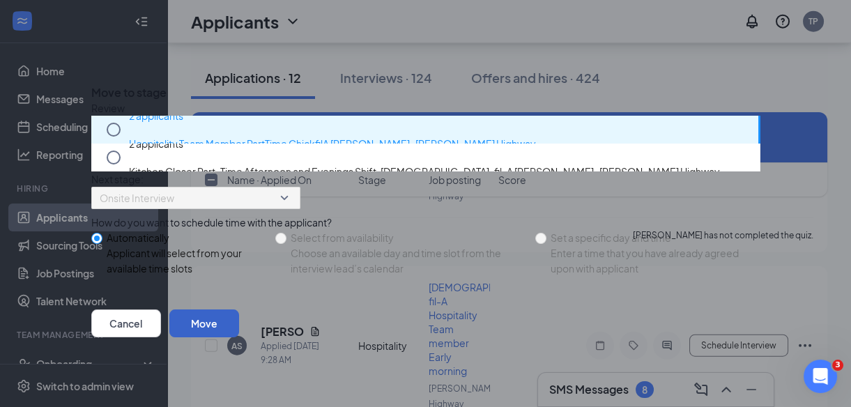
click at [239, 337] on button "Move" at bounding box center [204, 324] width 70 height 28
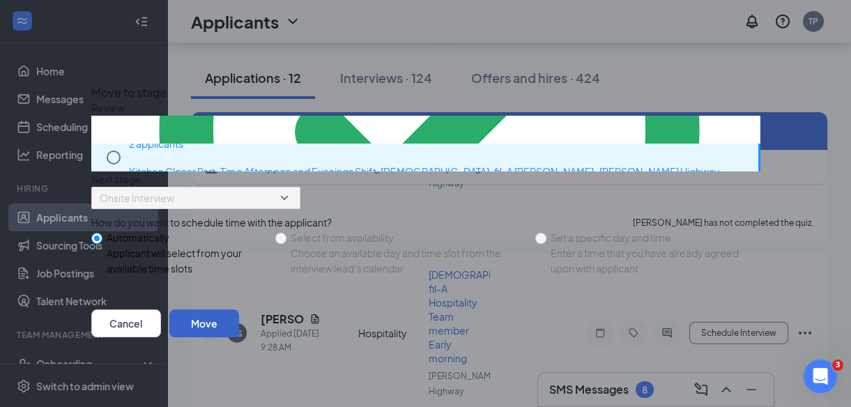
click at [239, 337] on button "Move" at bounding box center [204, 324] width 70 height 28
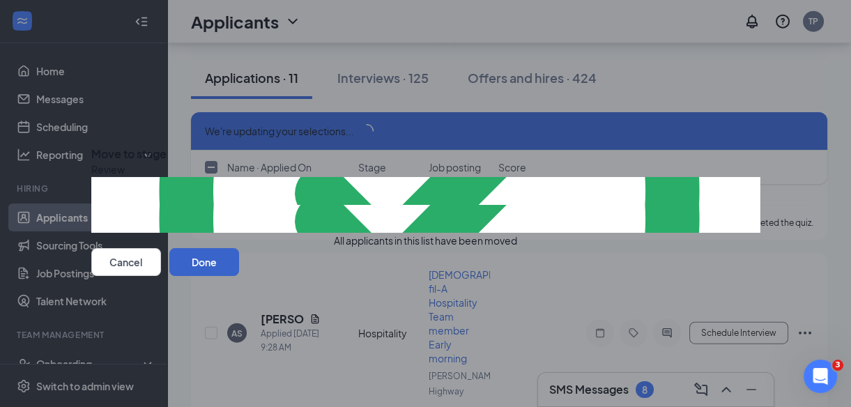
click at [239, 276] on button "Done" at bounding box center [204, 262] width 70 height 28
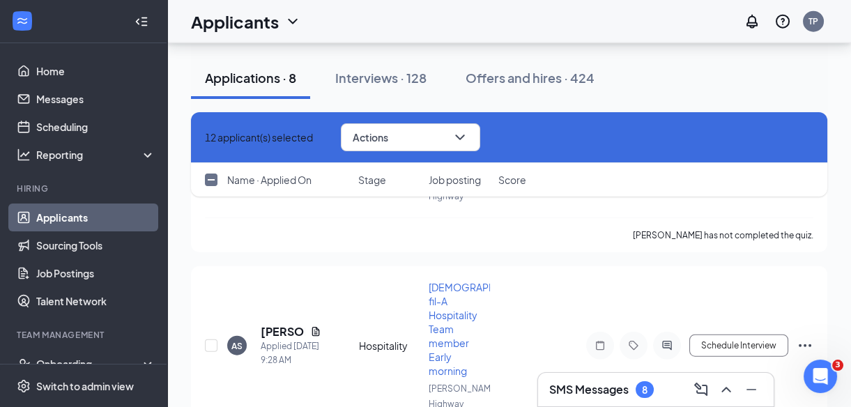
checkbox input "false"
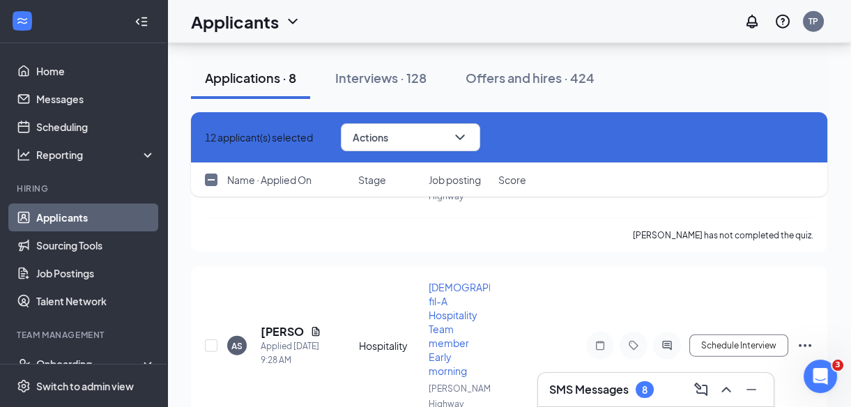
checkbox input "false"
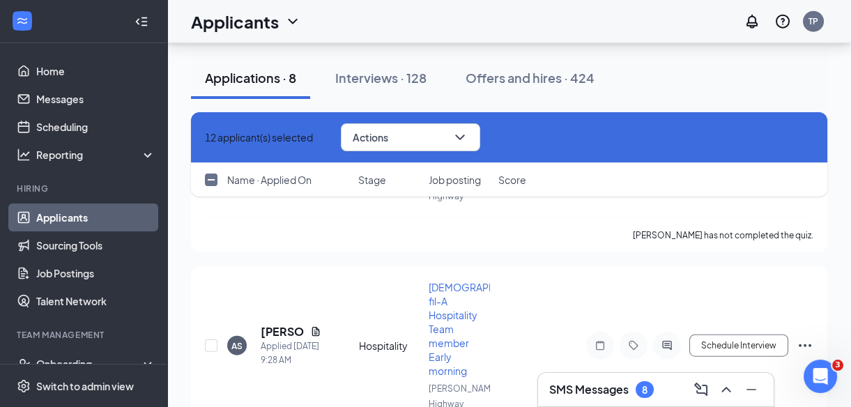
checkbox input "false"
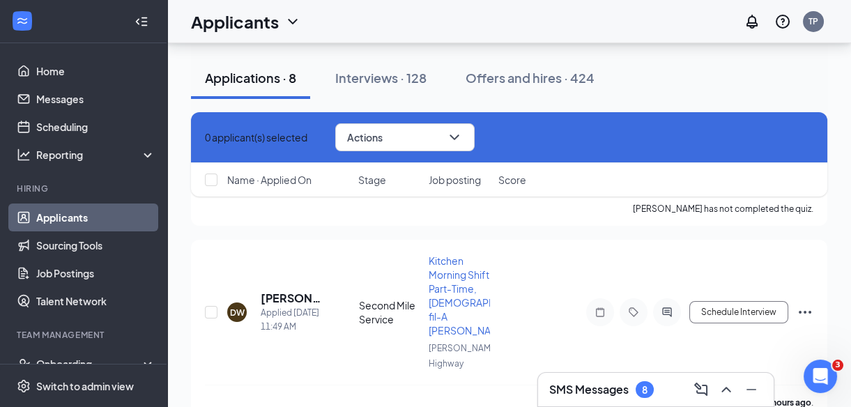
scroll to position [8924, 0]
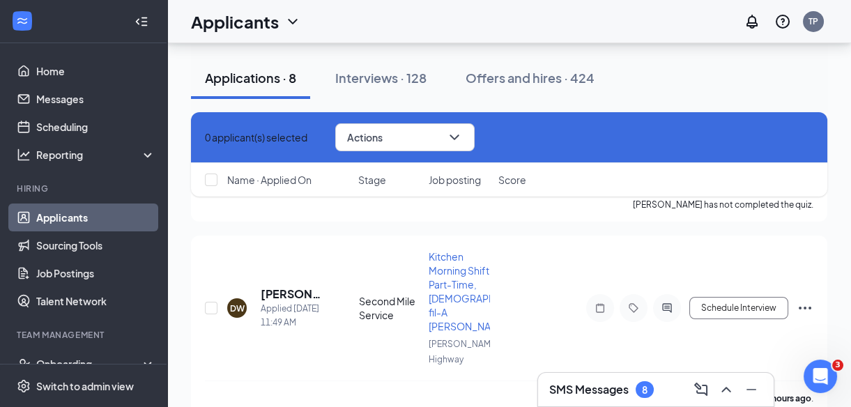
checkbox input "true"
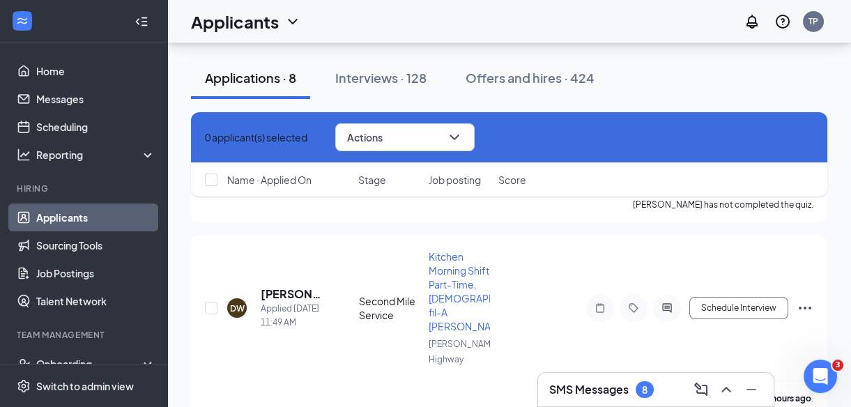
checkbox input "true"
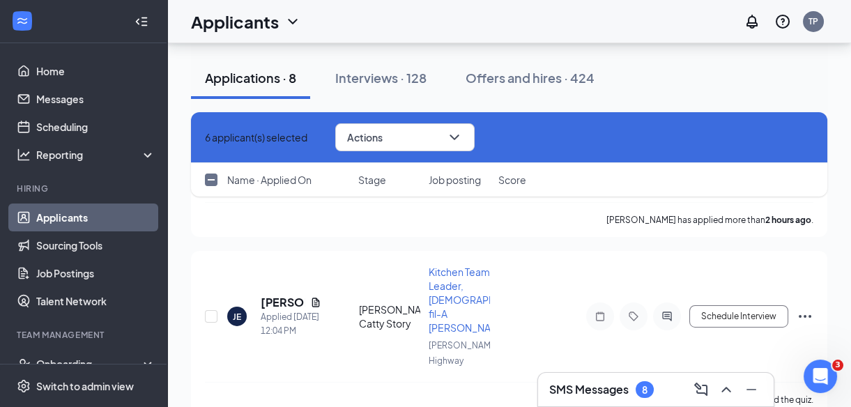
checkbox input "true"
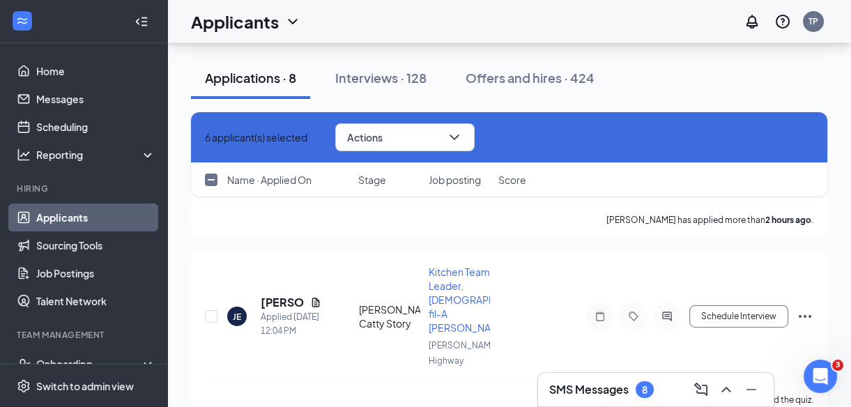
checkbox input "true"
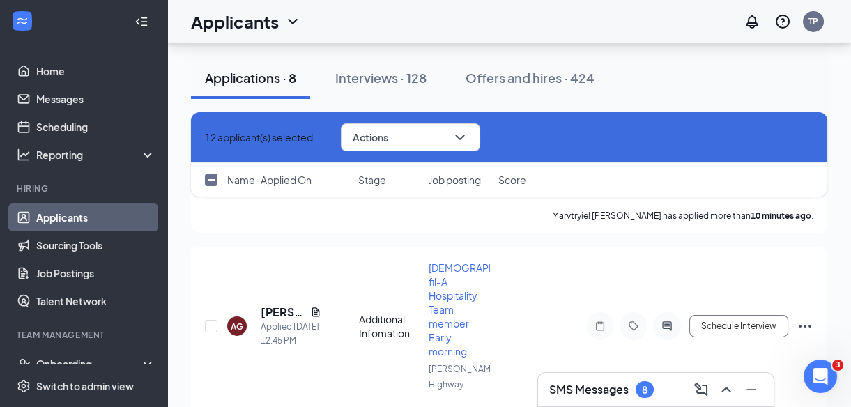
scroll to position [8316, 0]
checkbox input "true"
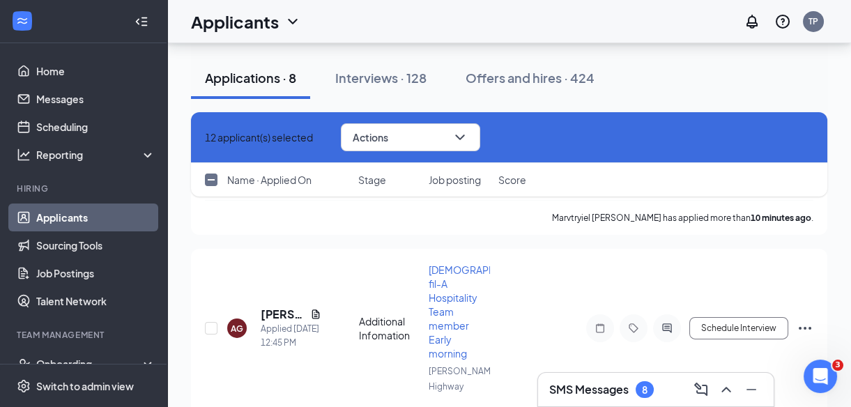
checkbox input "true"
click at [471, 139] on button "Actions" at bounding box center [410, 137] width 139 height 28
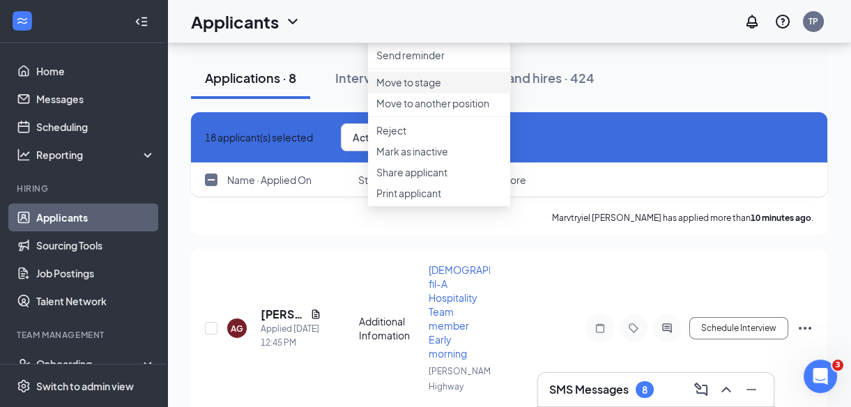
click at [421, 89] on p "Move to stage" at bounding box center [438, 82] width 125 height 14
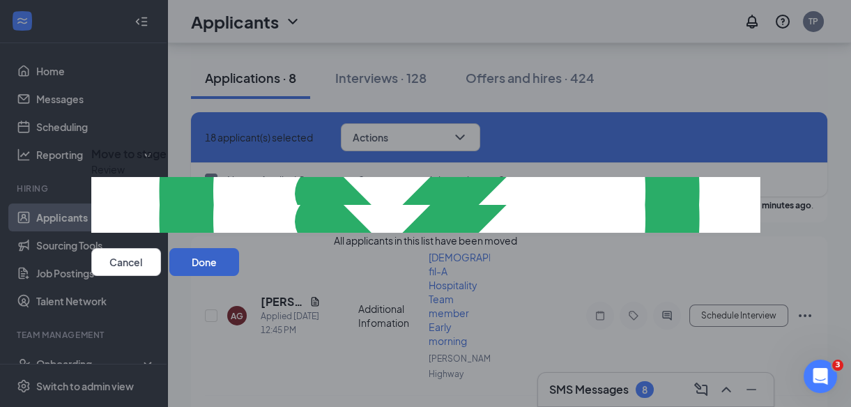
click at [239, 276] on button "Done" at bounding box center [204, 262] width 70 height 28
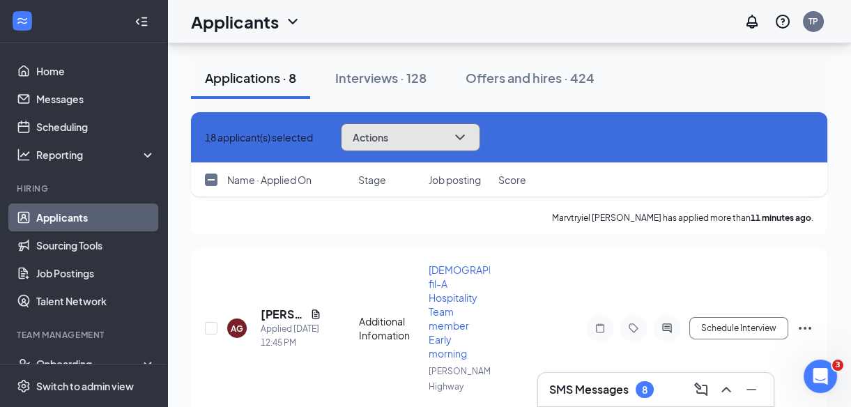
click at [469, 142] on icon "ChevronDown" at bounding box center [460, 137] width 17 height 17
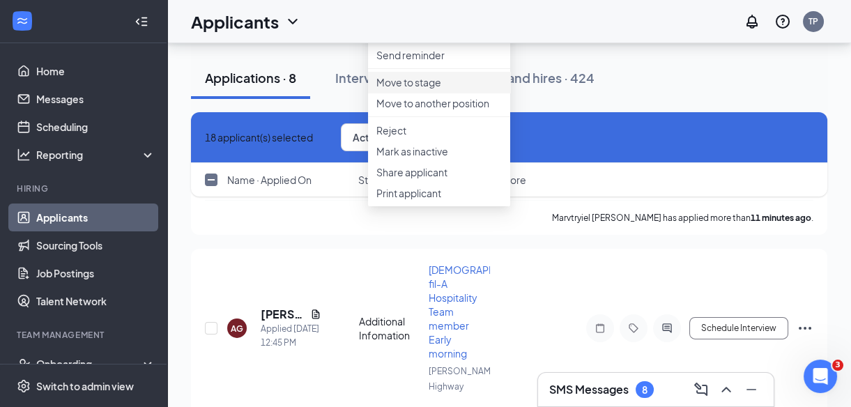
click at [416, 89] on p "Move to stage" at bounding box center [438, 82] width 125 height 14
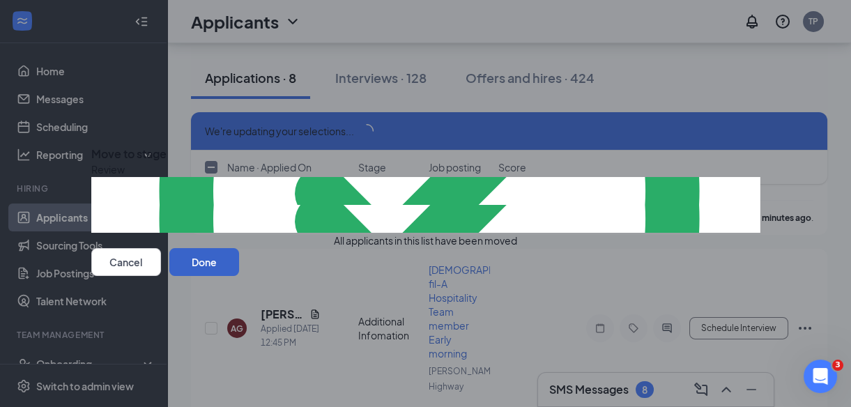
click at [239, 276] on button "Done" at bounding box center [204, 262] width 70 height 28
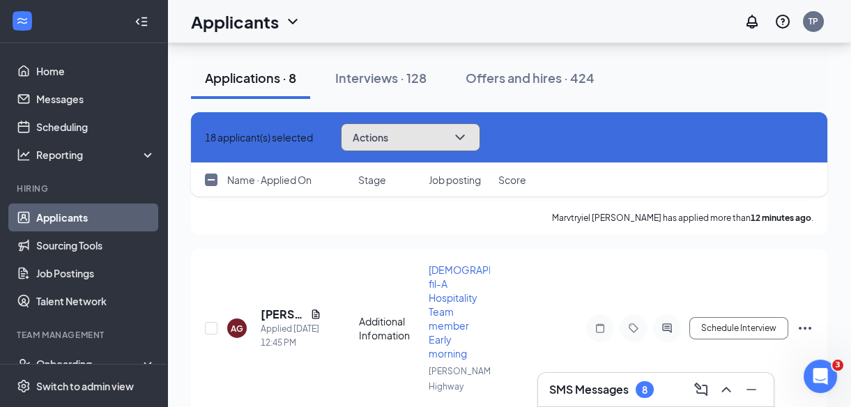
click at [469, 133] on icon "ChevronDown" at bounding box center [460, 137] width 17 height 17
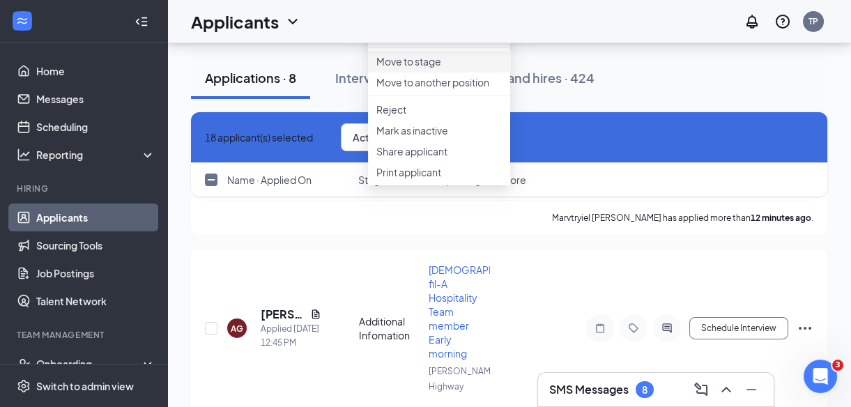
click at [403, 68] on p "Move to stage" at bounding box center [438, 61] width 125 height 14
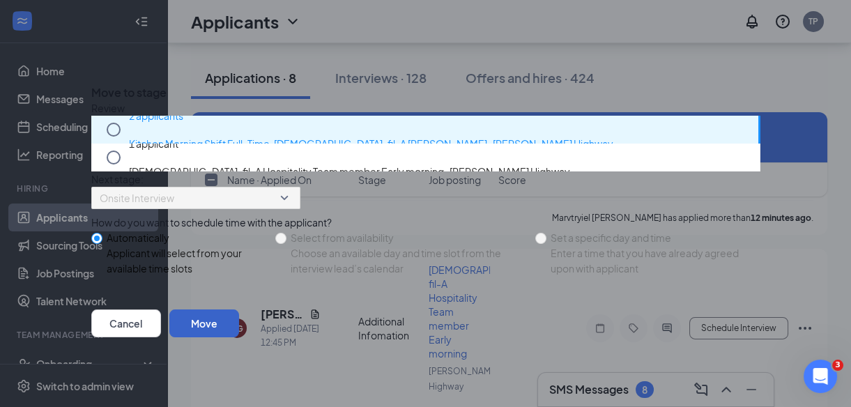
click at [239, 337] on button "Move" at bounding box center [204, 324] width 70 height 28
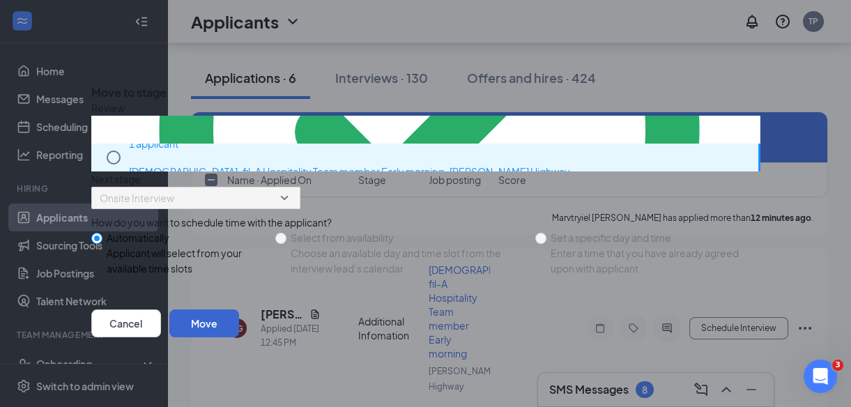
checkbox input "false"
checkbox input "true"
checkbox input "false"
checkbox input "true"
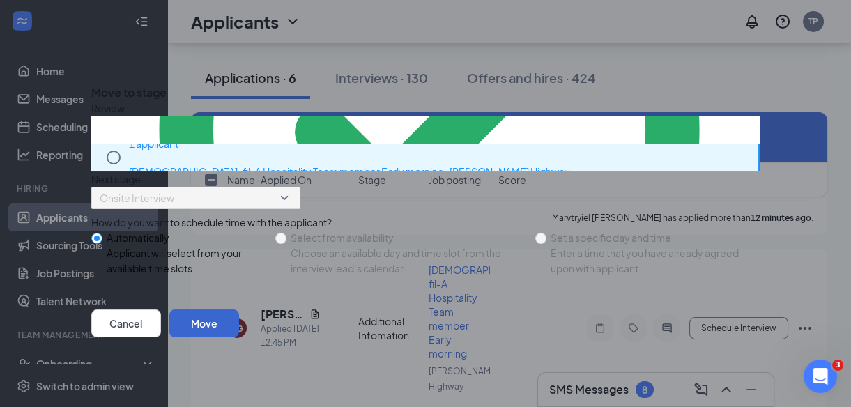
checkbox input "false"
checkbox input "true"
checkbox input "false"
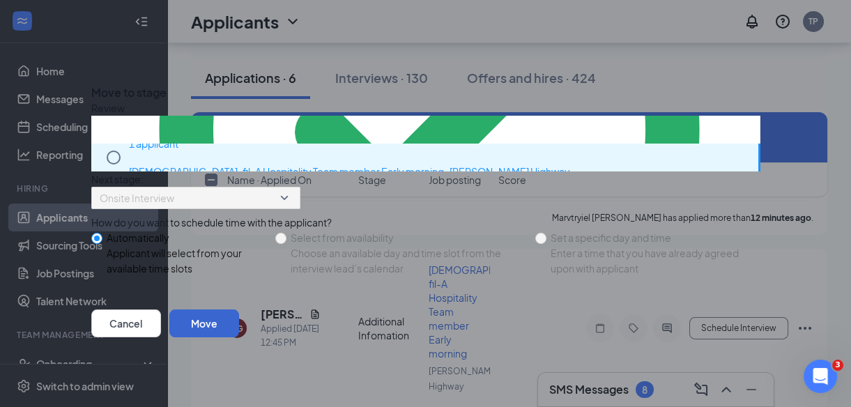
checkbox input "false"
checkbox input "true"
checkbox input "false"
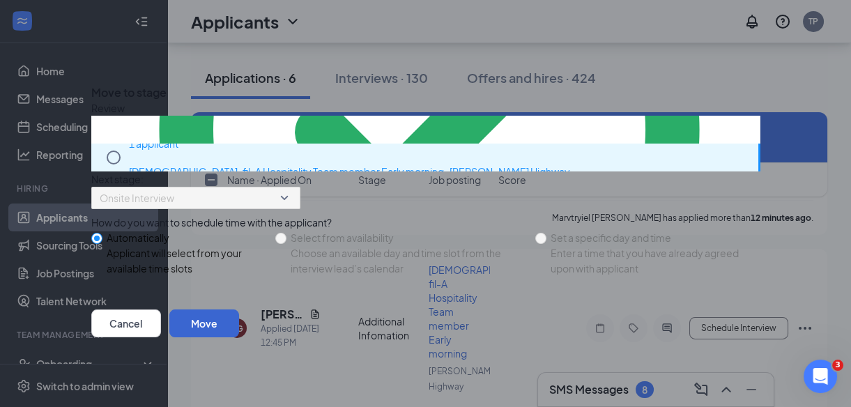
checkbox input "true"
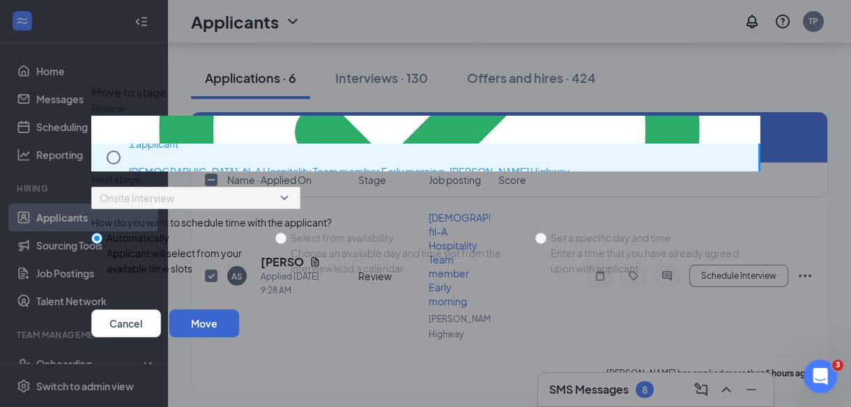
scroll to position [6785, 0]
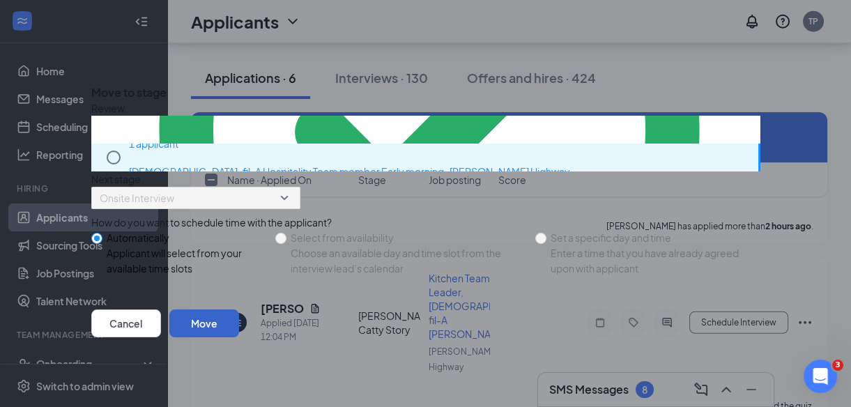
click at [239, 337] on button "Move" at bounding box center [204, 324] width 70 height 28
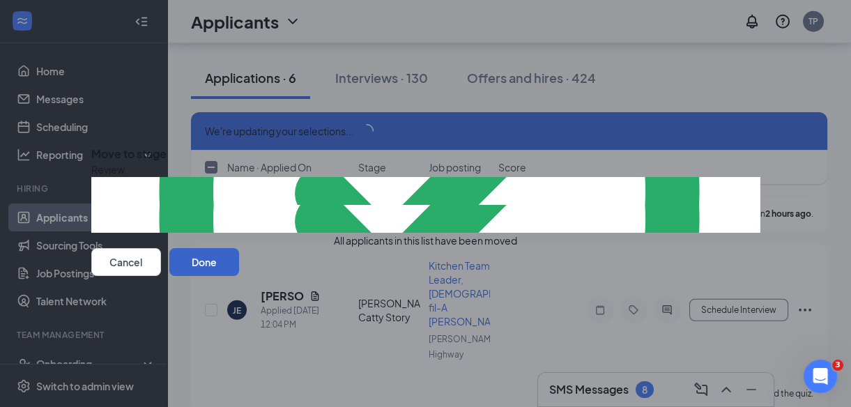
scroll to position [6773, 0]
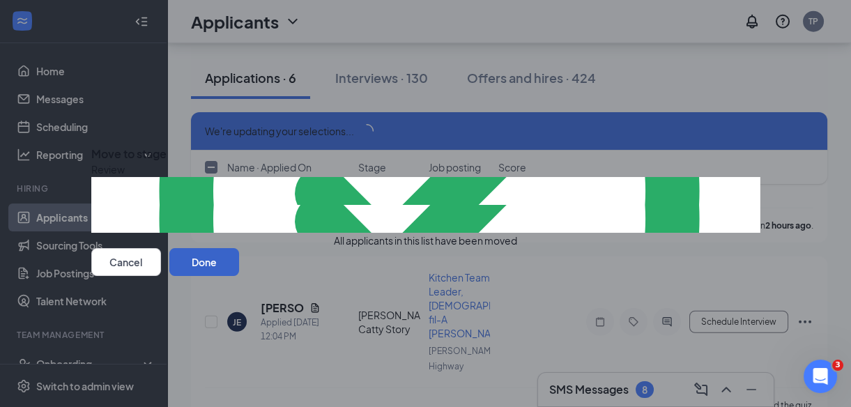
click at [239, 276] on button "Done" at bounding box center [204, 262] width 70 height 28
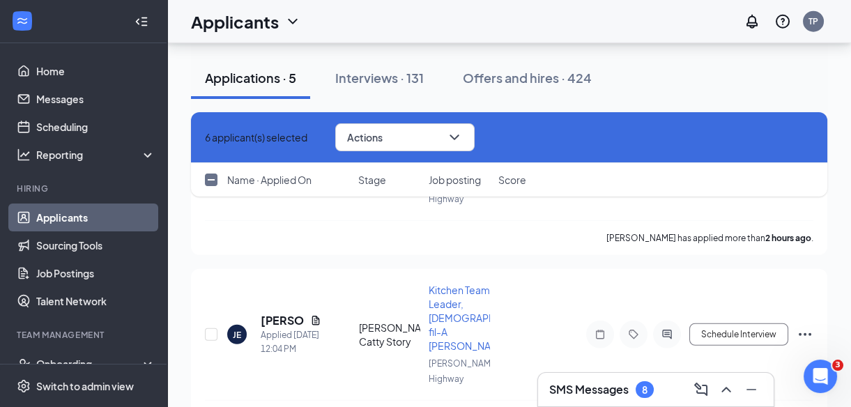
checkbox input "false"
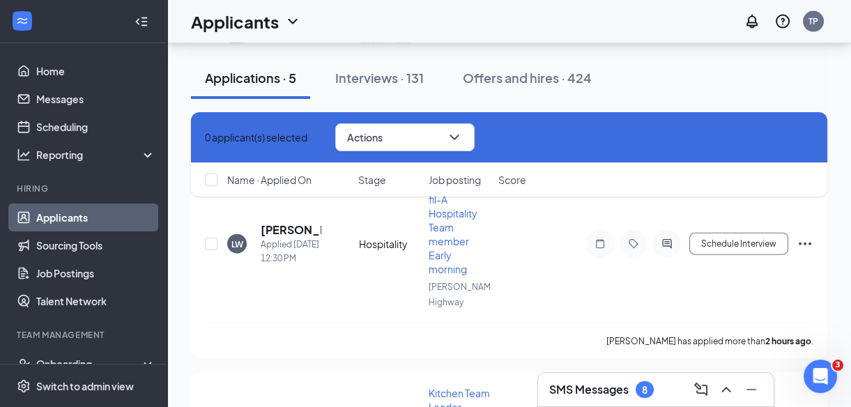
scroll to position [5632, 0]
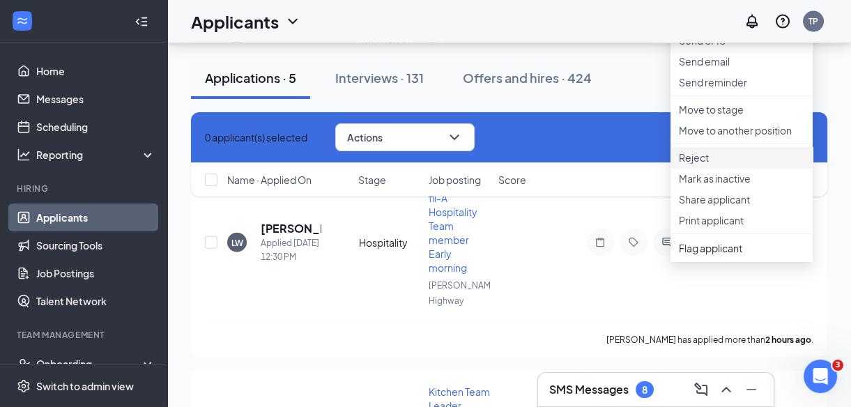
click at [706, 165] on p "Reject" at bounding box center [741, 158] width 125 height 14
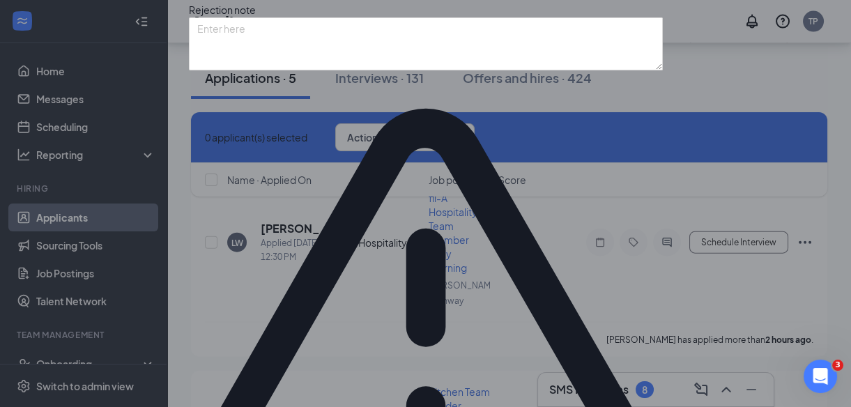
drag, startPoint x: 463, startPoint y: 203, endPoint x: 623, endPoint y: 335, distance: 207.6
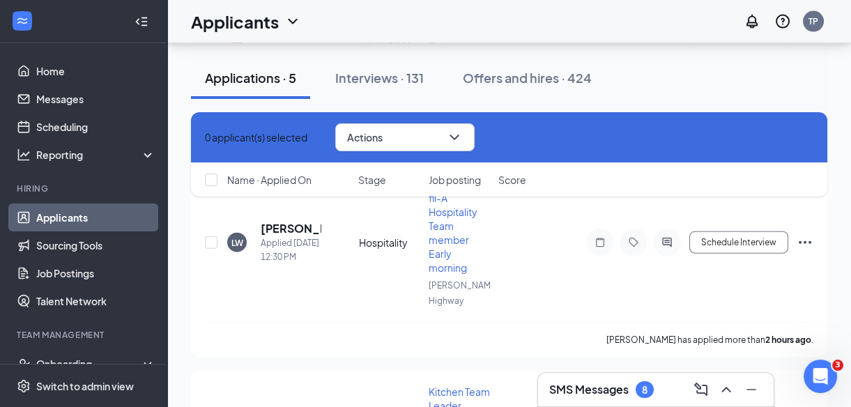
scroll to position [4311, 0]
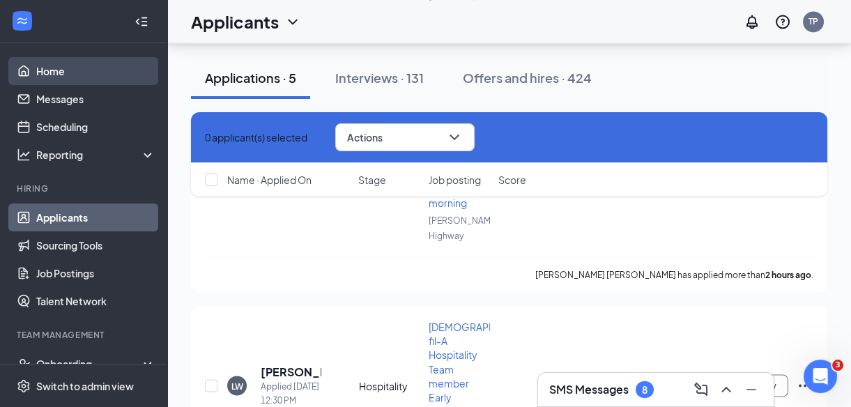
click at [50, 69] on link "Home" at bounding box center [95, 71] width 119 height 28
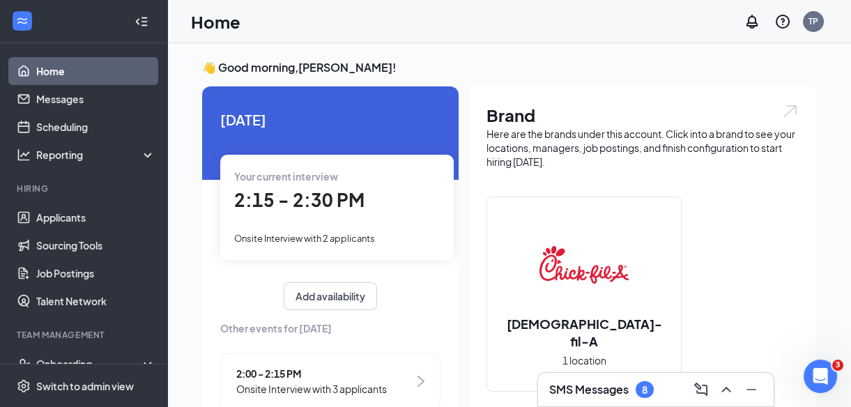
click at [364, 229] on div "Your current interview 2:15 - 2:30 PM Onsite Interview with 2 applicants" at bounding box center [337, 207] width 234 height 105
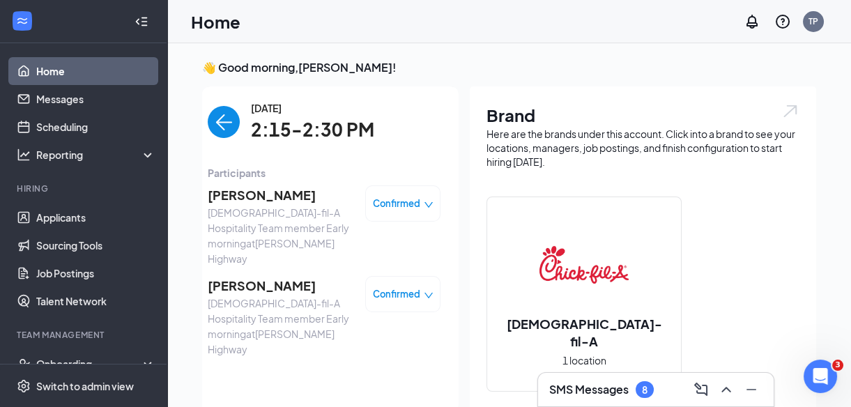
scroll to position [6, 0]
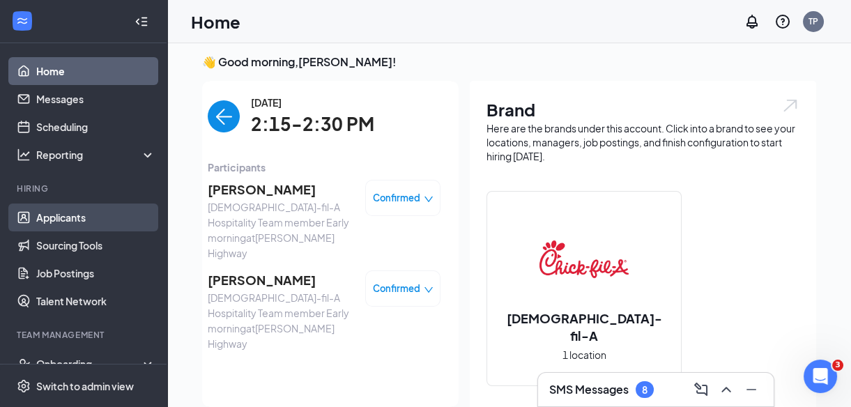
click at [56, 209] on link "Applicants" at bounding box center [95, 218] width 119 height 28
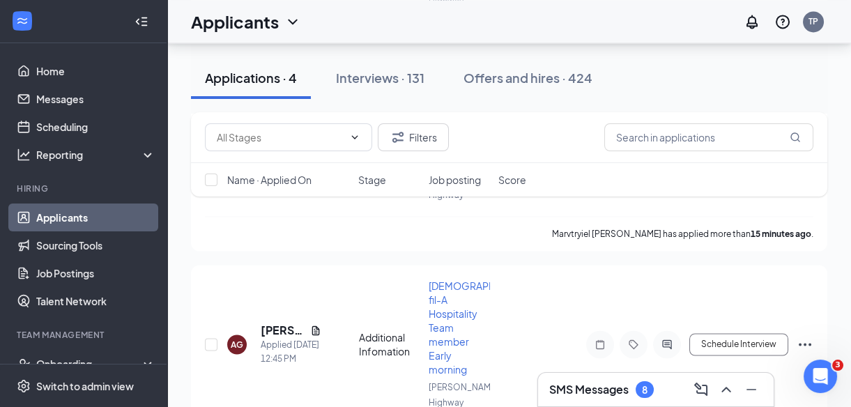
scroll to position [4311, 0]
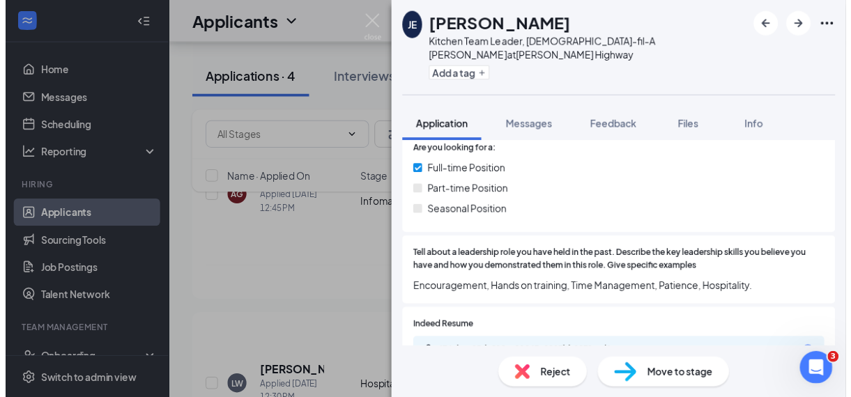
scroll to position [342, 0]
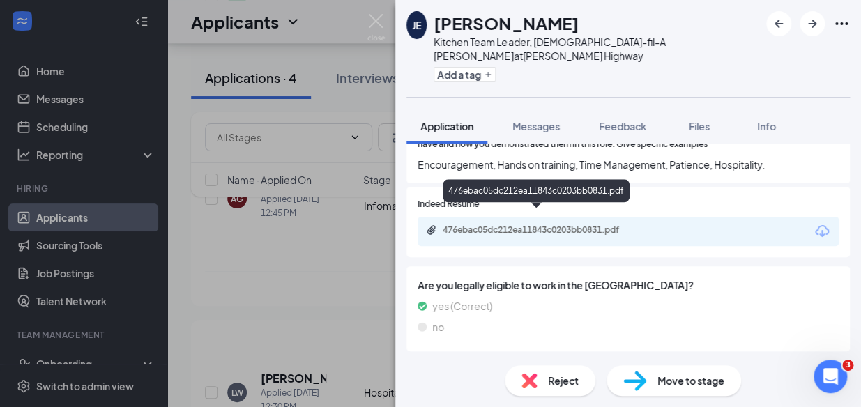
click at [572, 225] on div "476ebac05dc212ea11843c0203bb0831.pdf" at bounding box center [540, 230] width 195 height 11
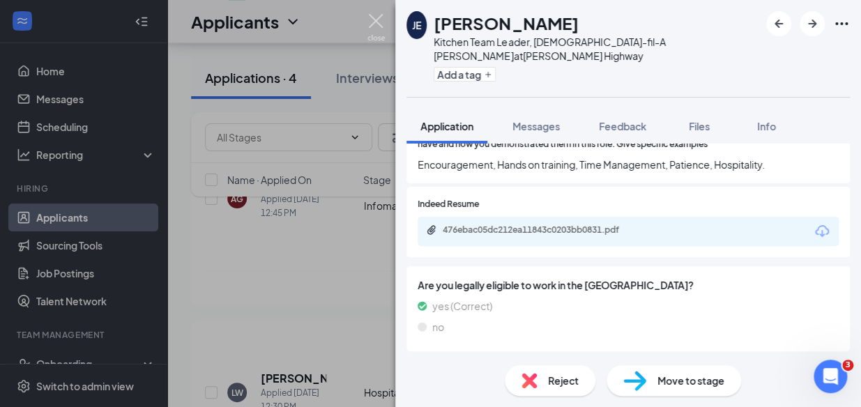
click at [376, 22] on img at bounding box center [375, 27] width 17 height 27
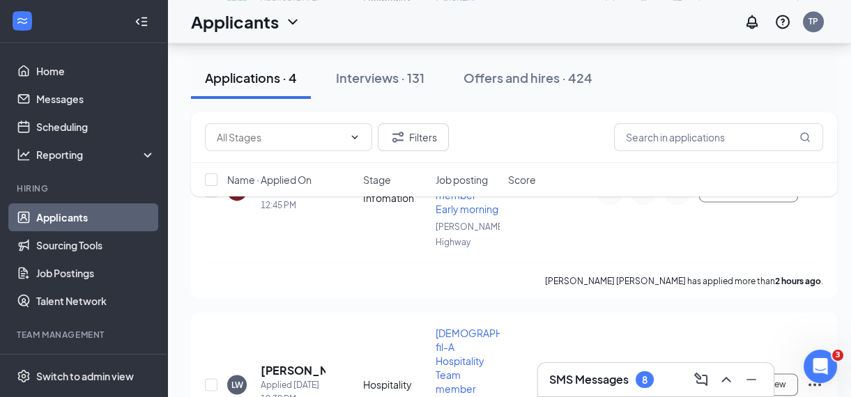
scroll to position [4153, 0]
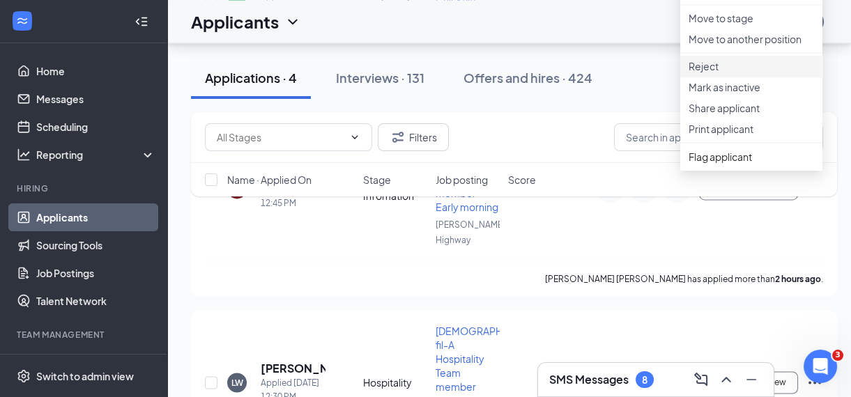
click at [714, 73] on p "Reject" at bounding box center [751, 66] width 125 height 14
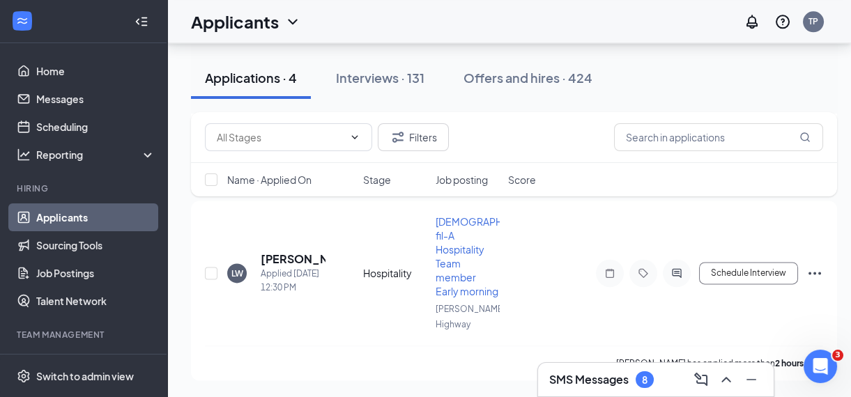
scroll to position [3167, 0]
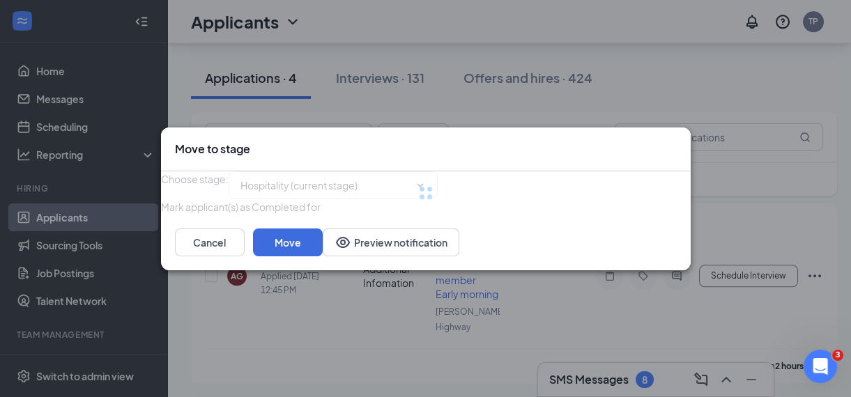
type input "Second Mile Service (next stage)"
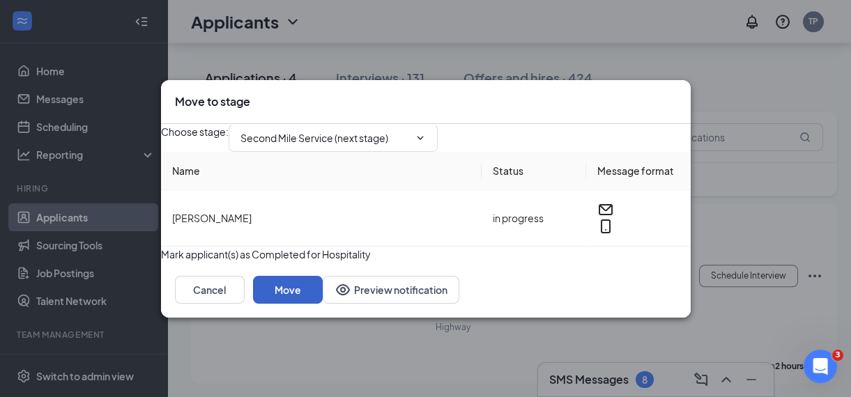
click at [323, 304] on button "Move" at bounding box center [288, 290] width 70 height 28
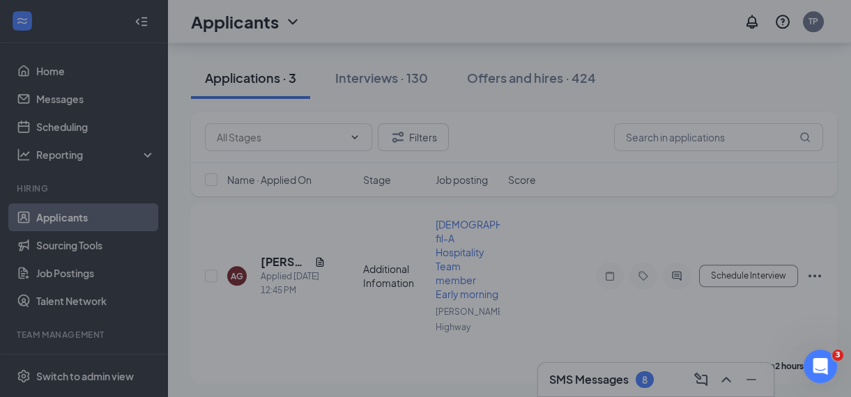
type input "Review (next stage)"
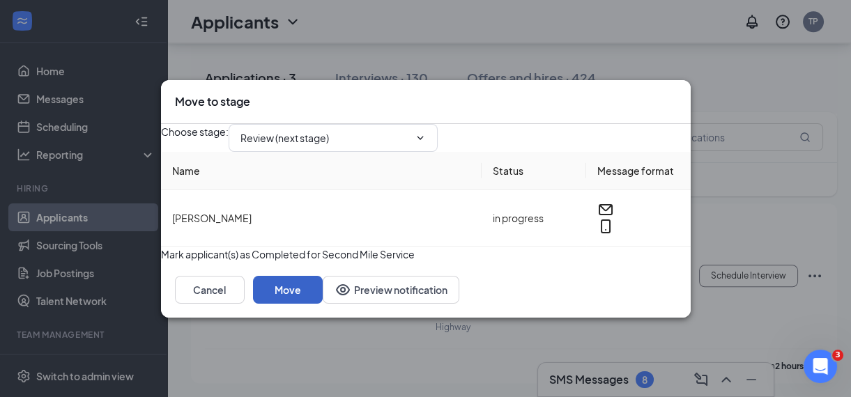
click at [323, 303] on button "Move" at bounding box center [288, 290] width 70 height 28
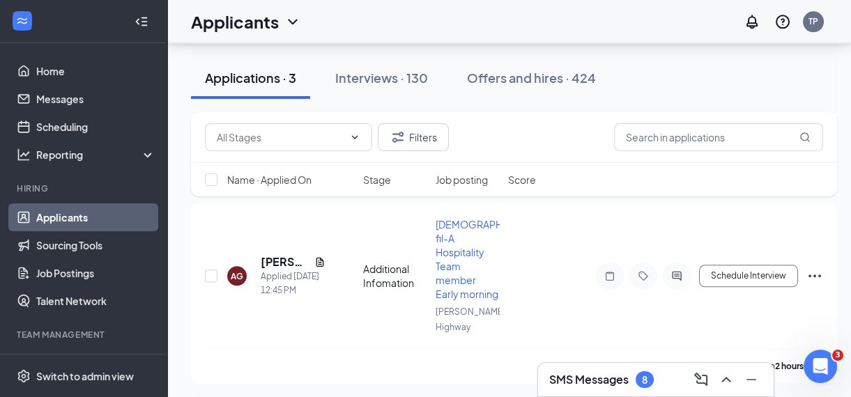
type input "Onsite Interview (next stage)"
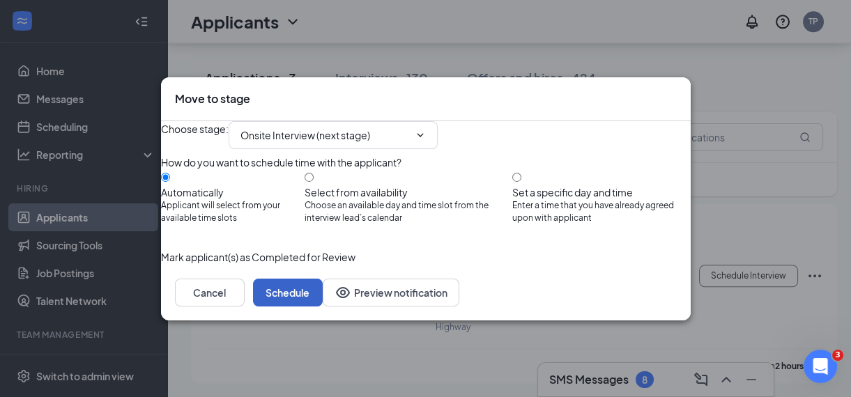
click at [323, 307] on button "Schedule" at bounding box center [288, 293] width 70 height 28
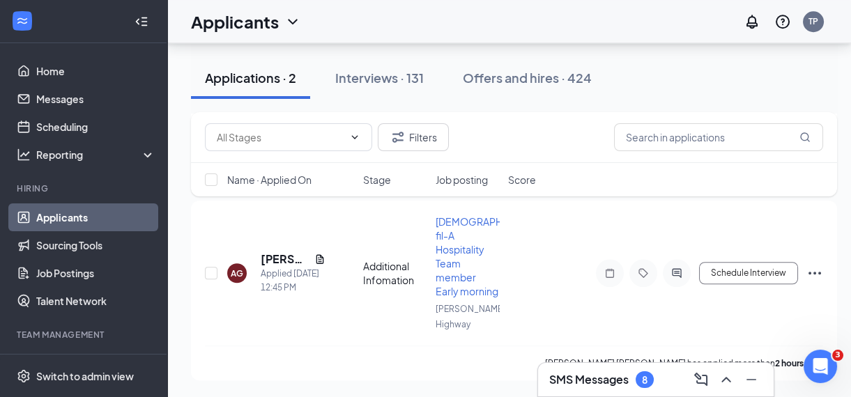
scroll to position [2098, 0]
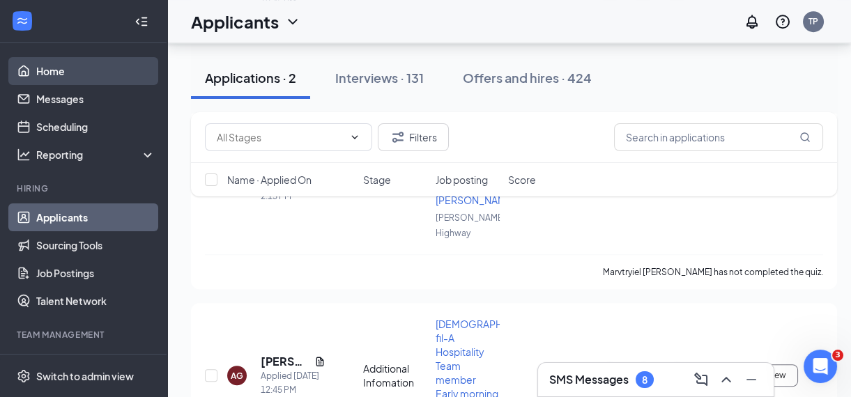
click at [36, 57] on link "Home" at bounding box center [95, 71] width 119 height 28
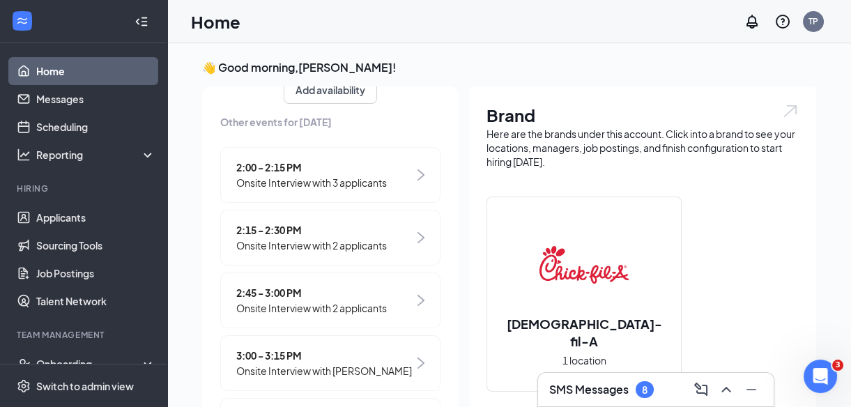
scroll to position [227, 0]
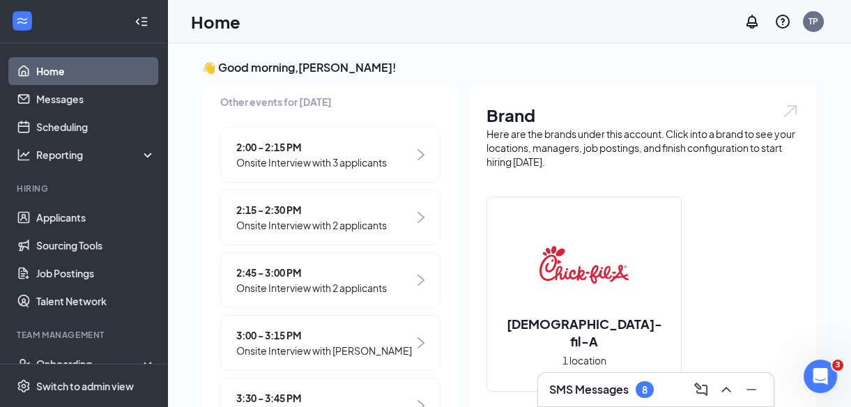
click at [330, 155] on span "Onsite Interview with 3 applicants" at bounding box center [311, 162] width 151 height 15
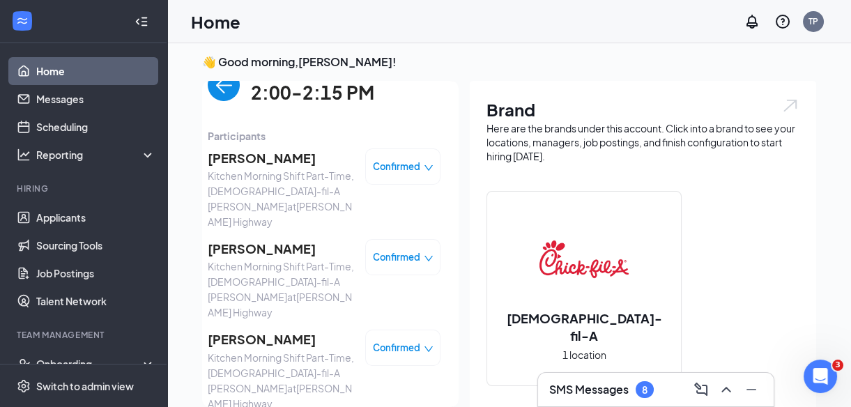
scroll to position [0, 0]
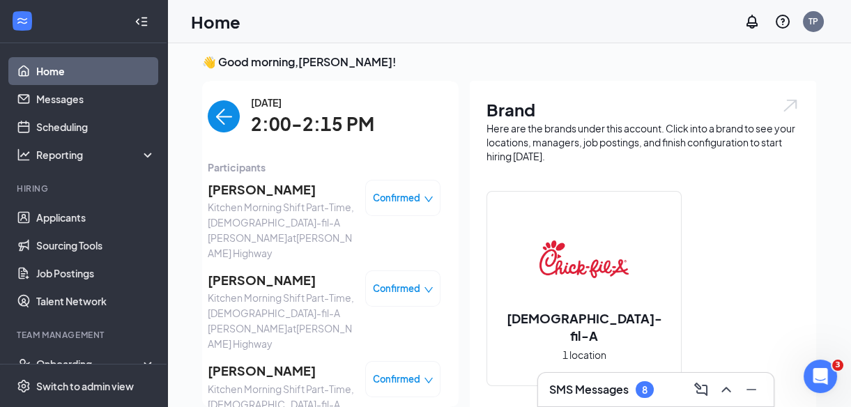
click at [225, 117] on img "back-button" at bounding box center [224, 116] width 32 height 32
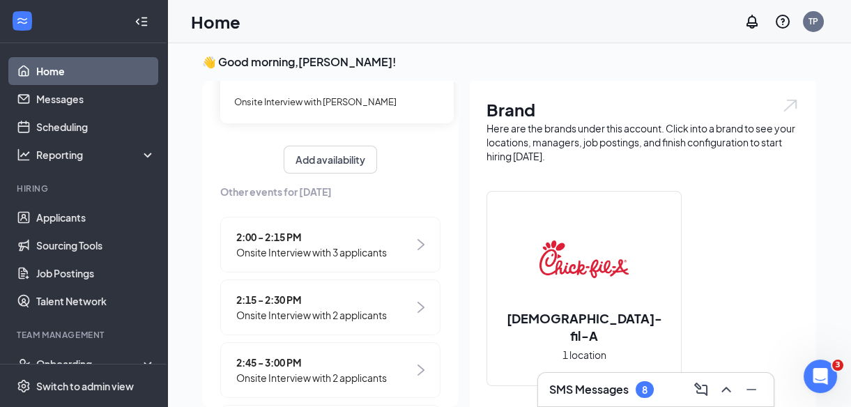
scroll to position [132, 0]
click at [308, 307] on span "Onsite Interview with 2 applicants" at bounding box center [311, 314] width 151 height 15
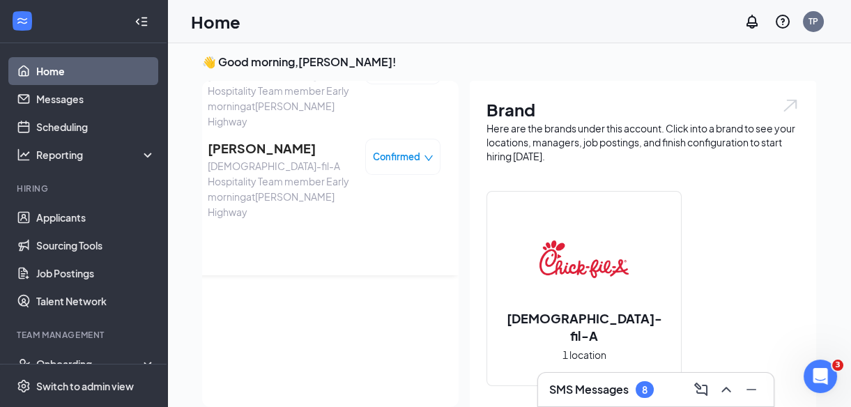
scroll to position [0, 0]
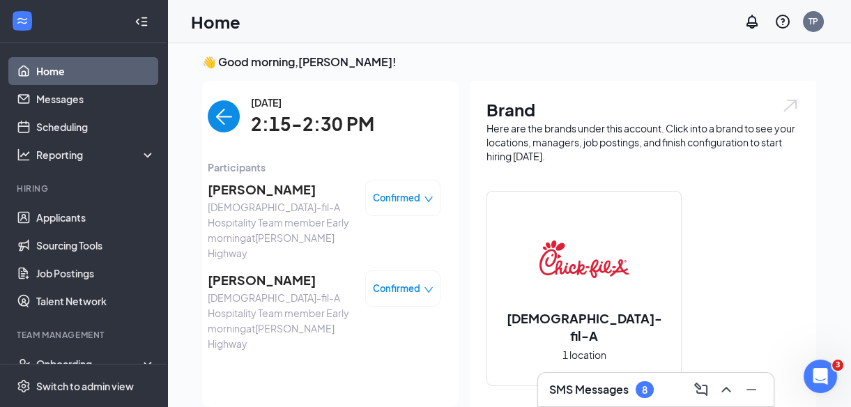
click at [210, 101] on img "back-button" at bounding box center [224, 116] width 32 height 32
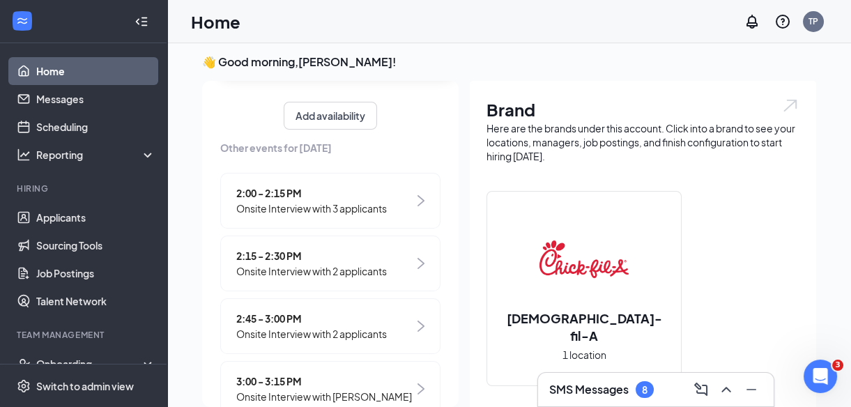
scroll to position [176, 0]
click at [377, 328] on span "Onsite Interview with 2 applicants" at bounding box center [311, 332] width 151 height 15
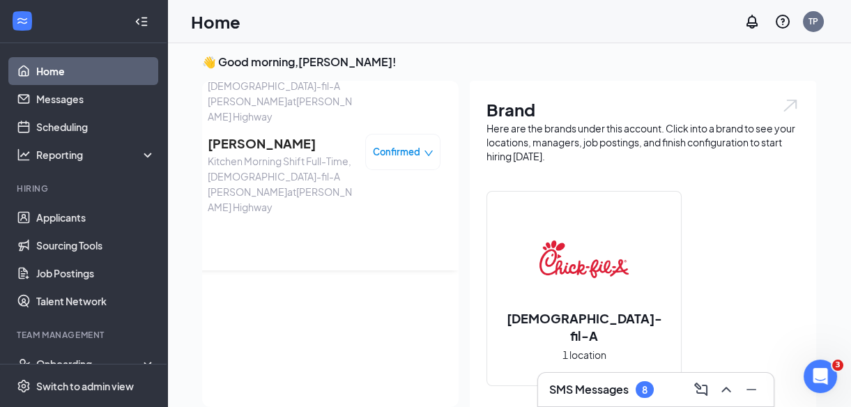
scroll to position [0, 0]
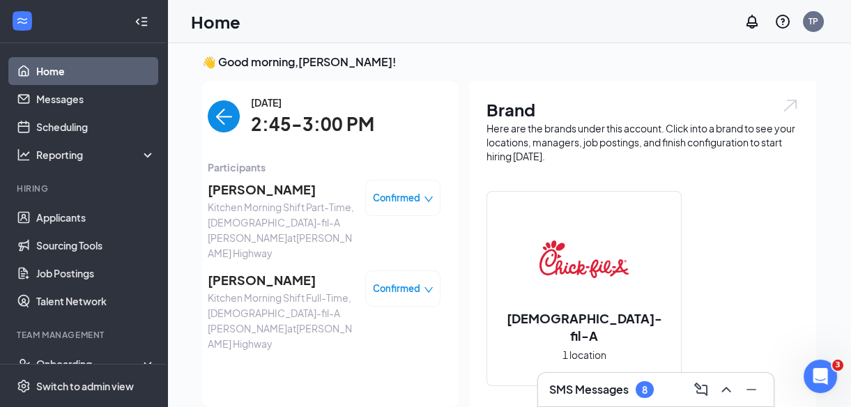
click at [209, 121] on img "back-button" at bounding box center [224, 116] width 32 height 32
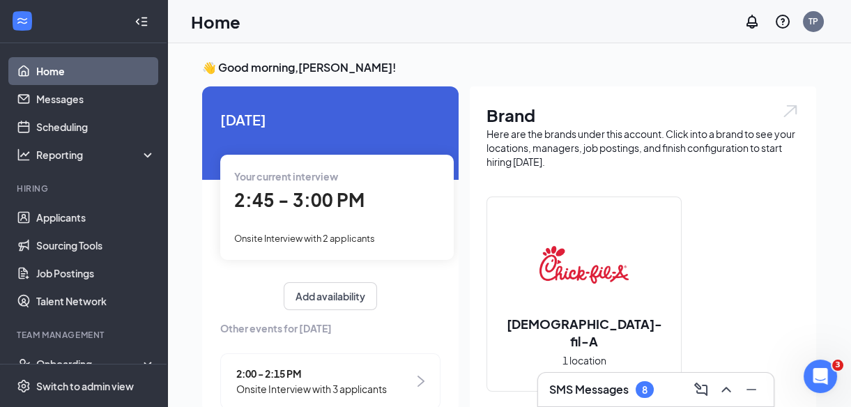
click at [308, 237] on span "Onsite Interview with 2 applicants" at bounding box center [304, 238] width 141 height 11
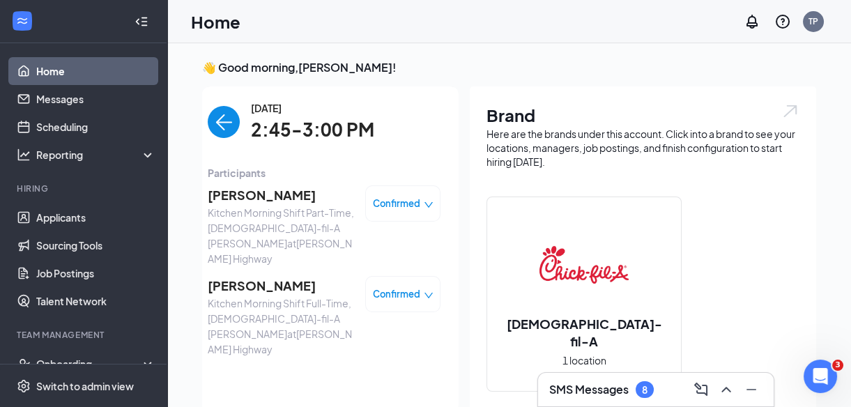
scroll to position [6, 0]
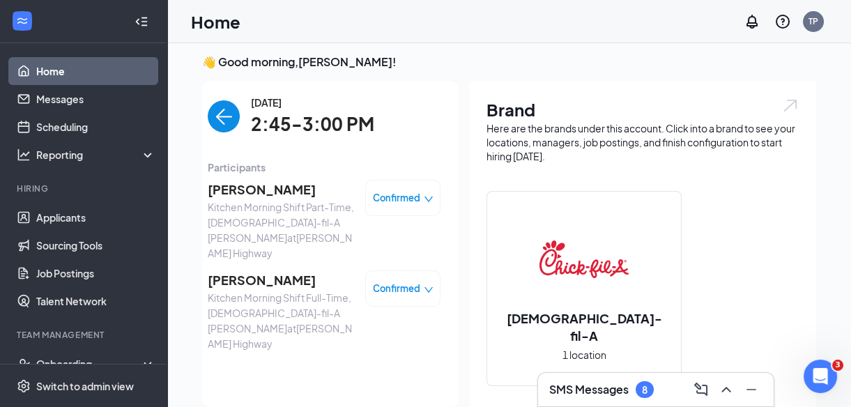
click at [220, 112] on img "back-button" at bounding box center [224, 116] width 32 height 32
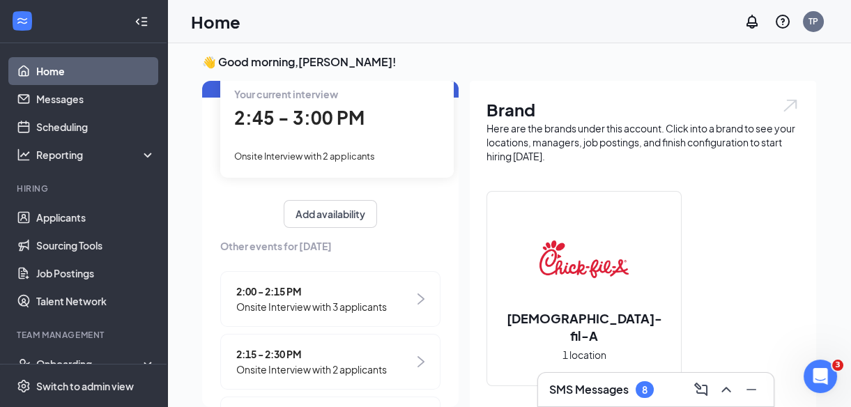
scroll to position [95, 0]
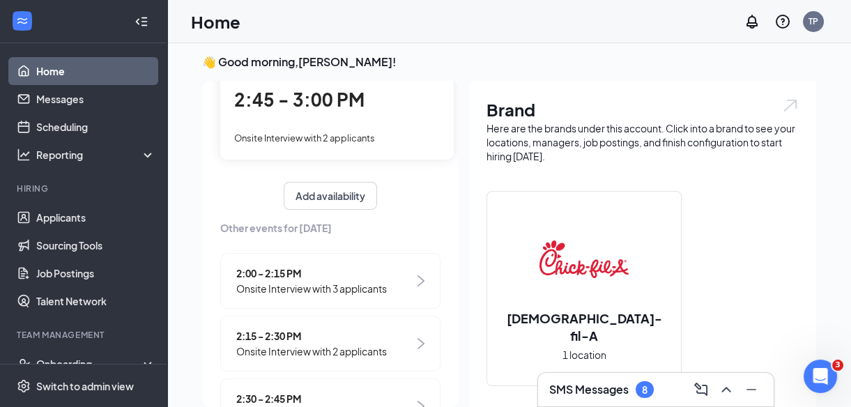
click at [334, 281] on span "Onsite Interview with 3 applicants" at bounding box center [311, 288] width 151 height 15
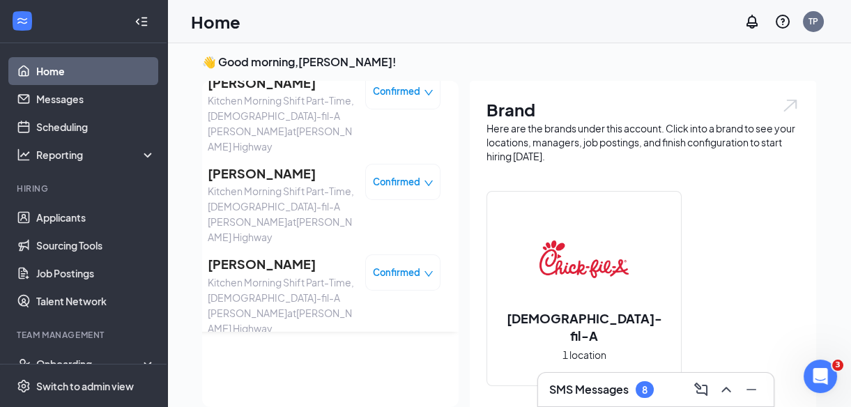
scroll to position [82, 0]
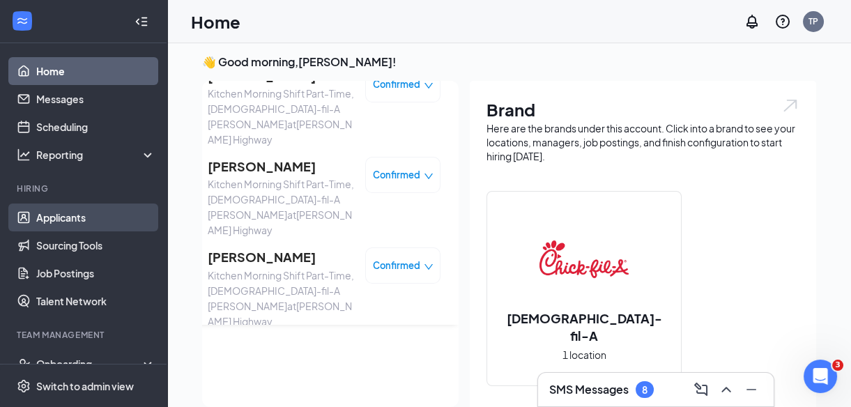
click at [61, 213] on link "Applicants" at bounding box center [95, 218] width 119 height 28
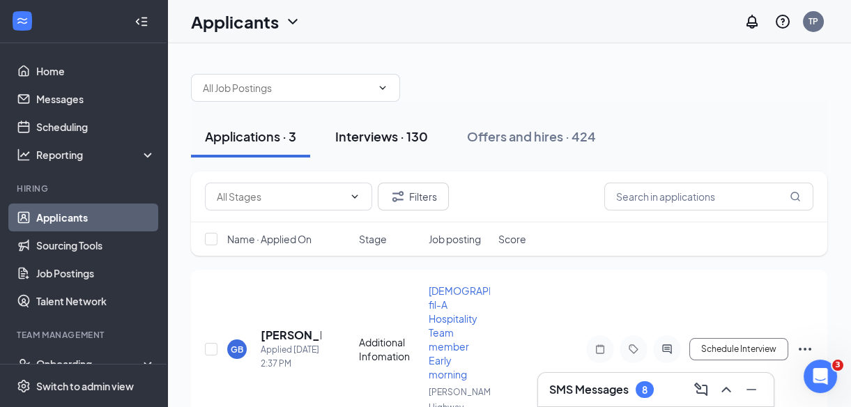
click at [390, 134] on div "Interviews · 130" at bounding box center [381, 136] width 93 height 17
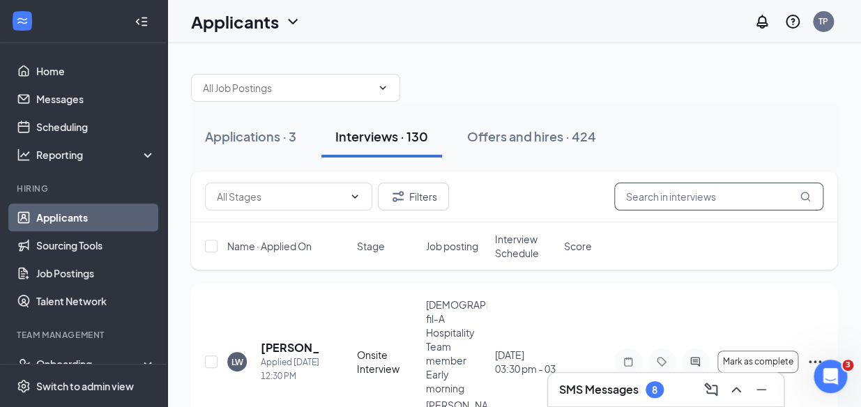
click at [650, 202] on input "text" at bounding box center [718, 197] width 209 height 28
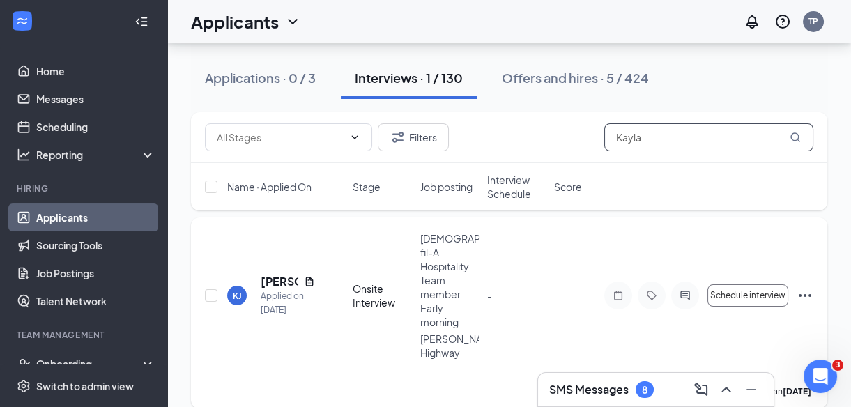
scroll to position [64, 0]
type input "Kayla"
click at [735, 292] on span "Schedule interview" at bounding box center [747, 297] width 75 height 10
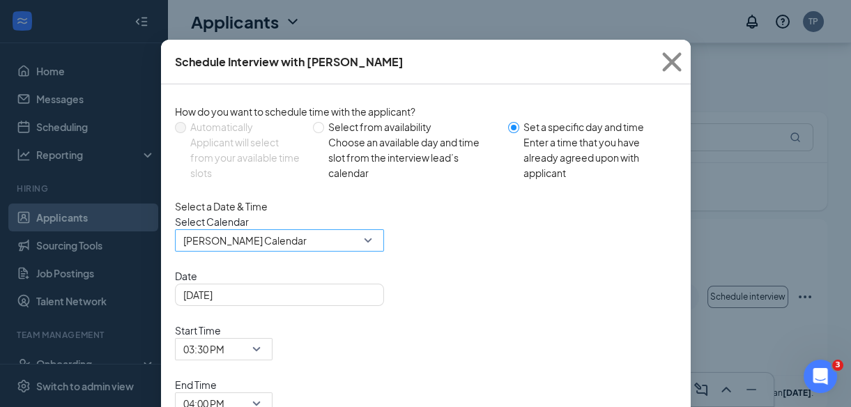
scroll to position [70, 0]
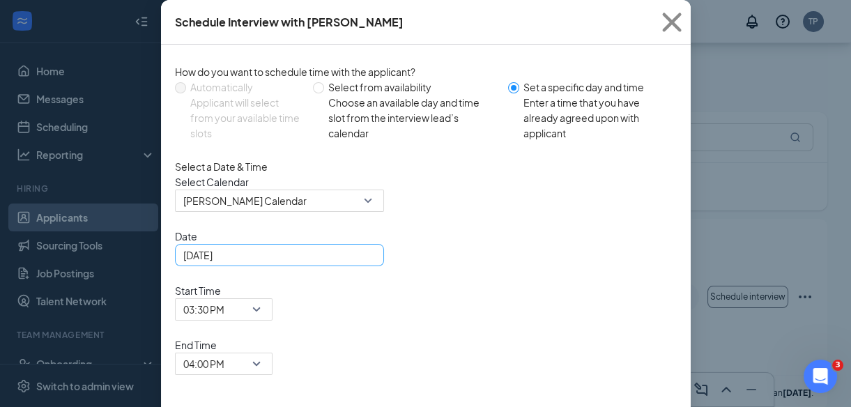
click at [363, 263] on div "[DATE]" at bounding box center [279, 255] width 192 height 15
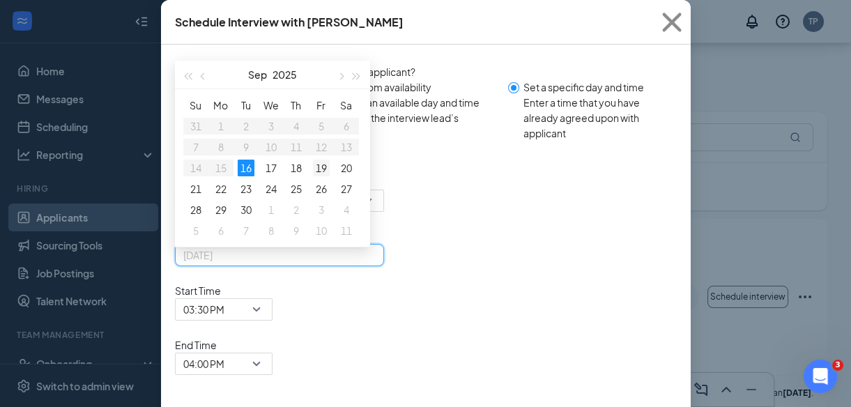
type input "[DATE]"
click at [318, 176] on div "19" at bounding box center [321, 168] width 17 height 17
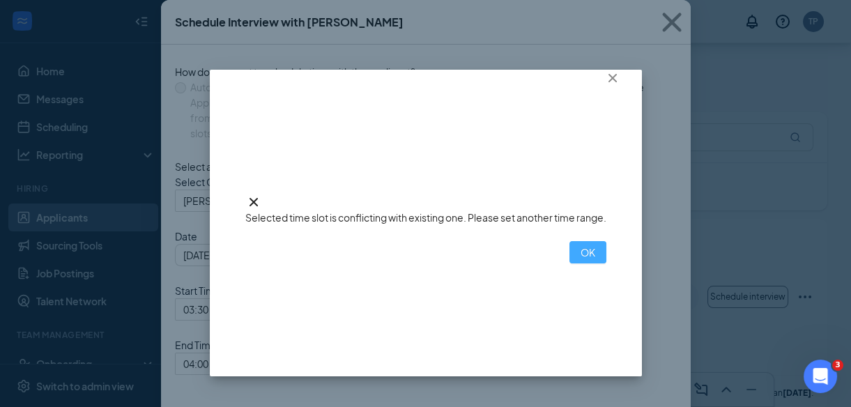
click at [570, 264] on button "OK" at bounding box center [588, 252] width 37 height 22
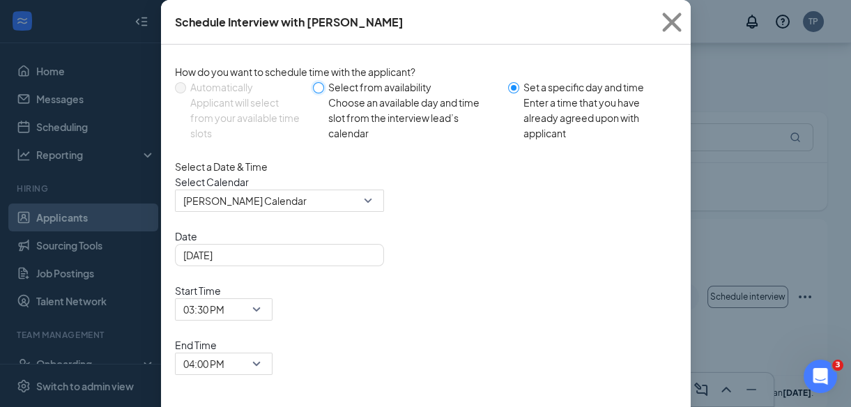
click at [317, 86] on input "Select from availability Choose an available day and time slot from the intervi…" at bounding box center [318, 87] width 11 height 11
radio input "true"
radio input "false"
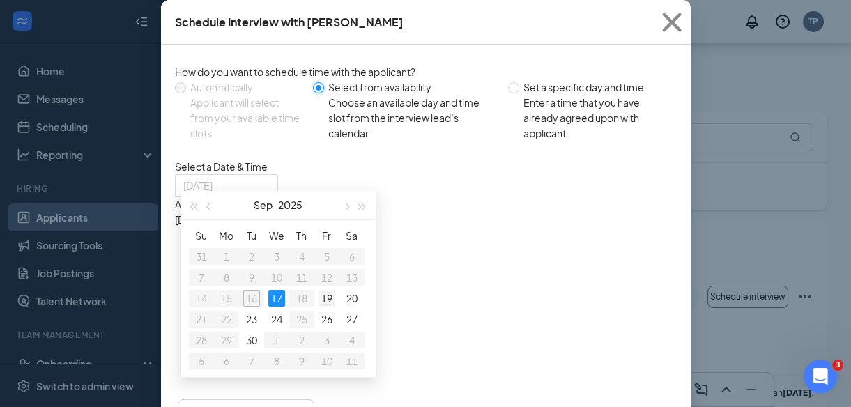
click at [321, 299] on div "19" at bounding box center [327, 298] width 17 height 17
type input "[DATE]"
click at [344, 299] on div "20" at bounding box center [352, 298] width 17 height 17
click at [442, 230] on div "2:00PM - 2:15PM" at bounding box center [308, 234] width 267 height 15
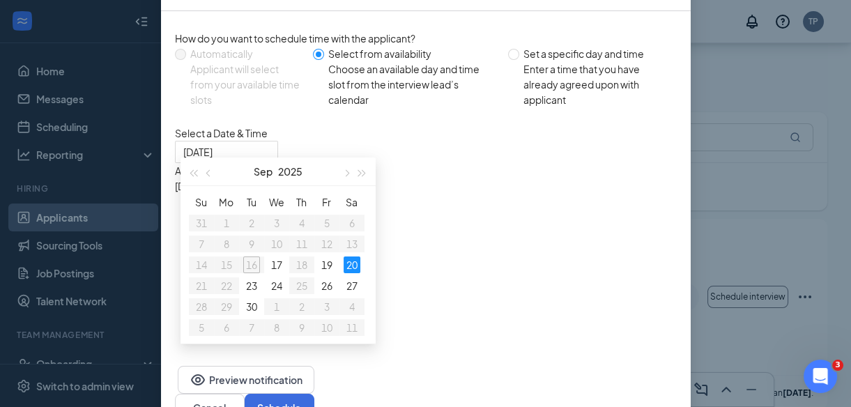
scroll to position [152, 0]
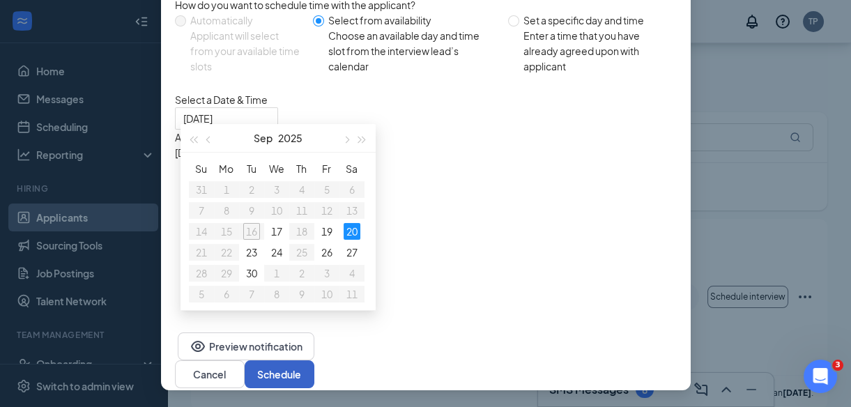
click at [314, 360] on button "Schedule" at bounding box center [280, 374] width 70 height 28
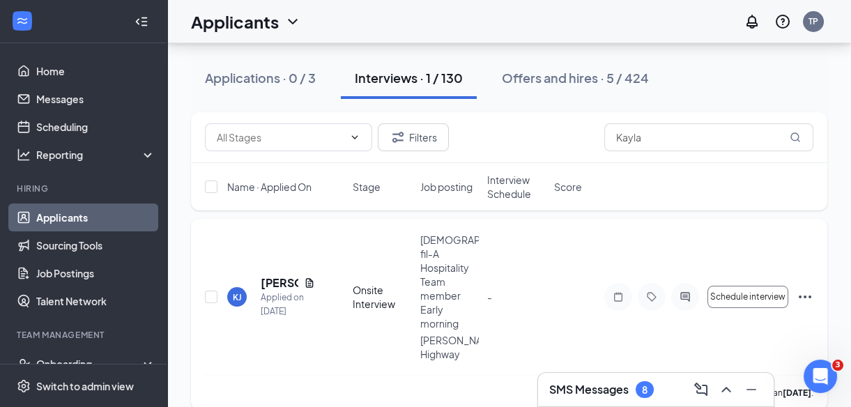
scroll to position [66, 0]
click at [683, 139] on input "Kayla" at bounding box center [708, 137] width 209 height 28
type input "K"
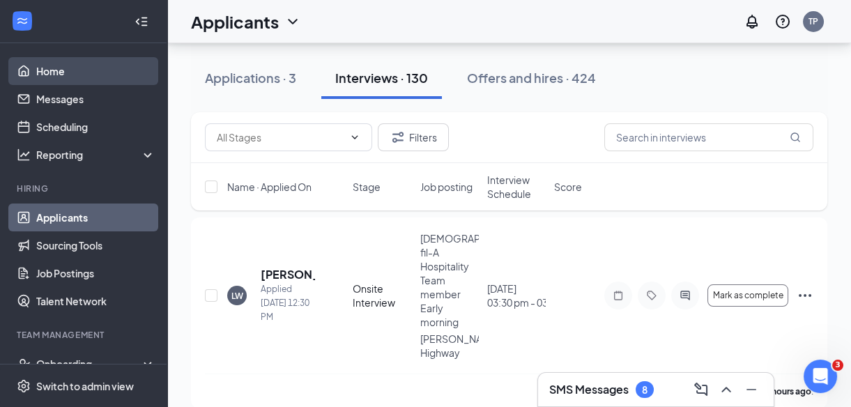
click at [58, 69] on link "Home" at bounding box center [95, 71] width 119 height 28
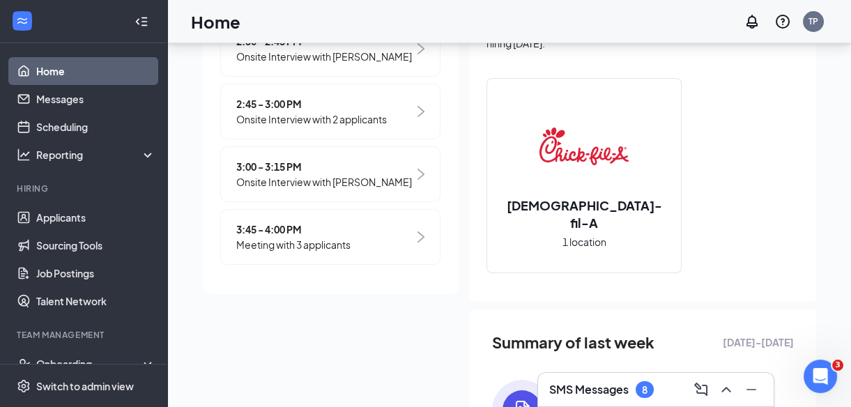
scroll to position [122, 0]
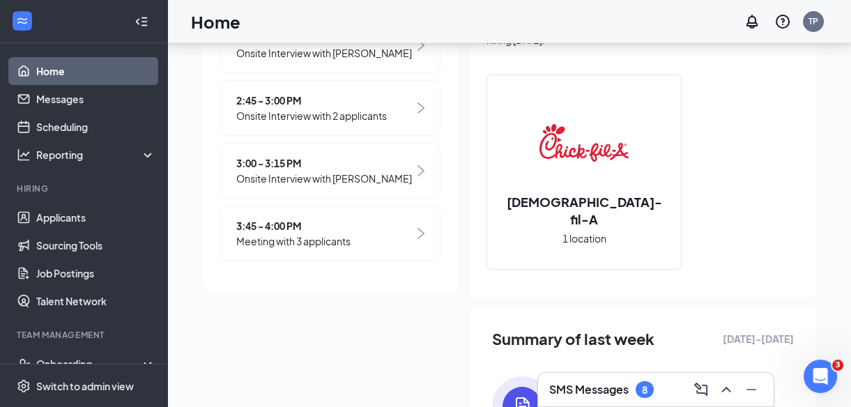
click at [367, 171] on span "Onsite Interview with [PERSON_NAME]" at bounding box center [324, 178] width 176 height 15
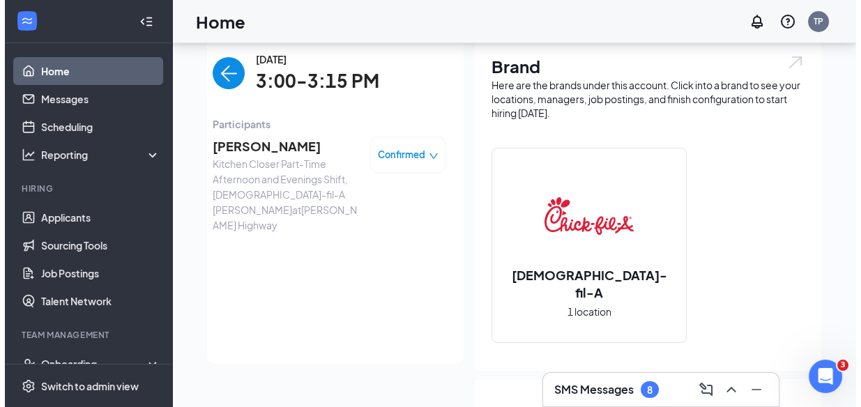
scroll to position [33, 0]
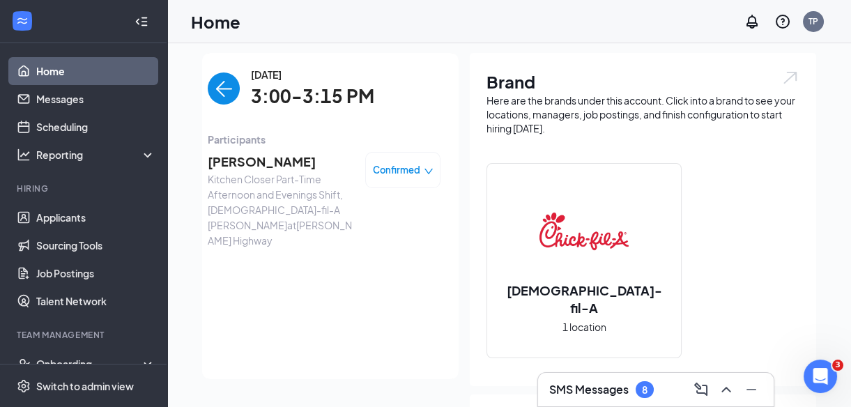
click at [268, 155] on span "[PERSON_NAME]" at bounding box center [281, 162] width 146 height 20
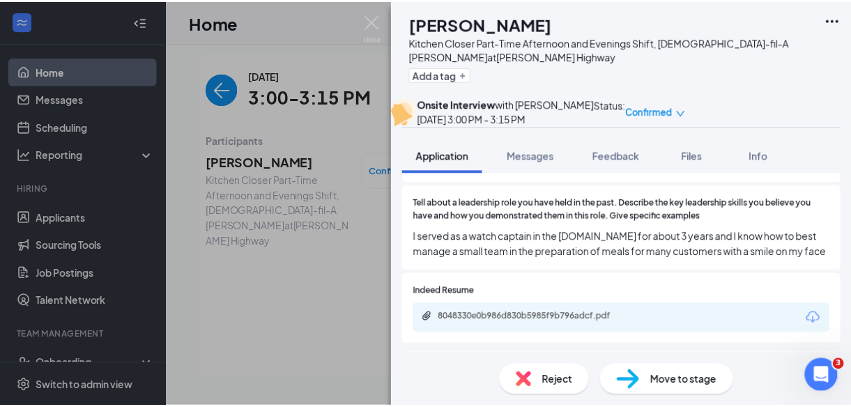
scroll to position [306, 0]
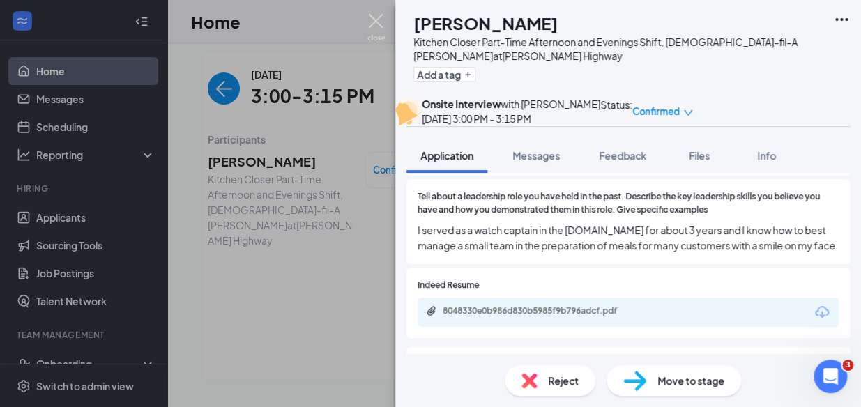
click at [378, 26] on img at bounding box center [375, 27] width 17 height 27
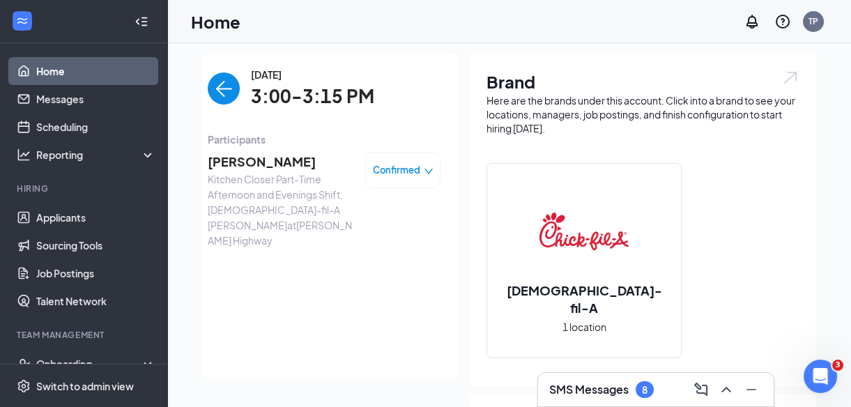
click at [220, 84] on img "back-button" at bounding box center [224, 89] width 32 height 32
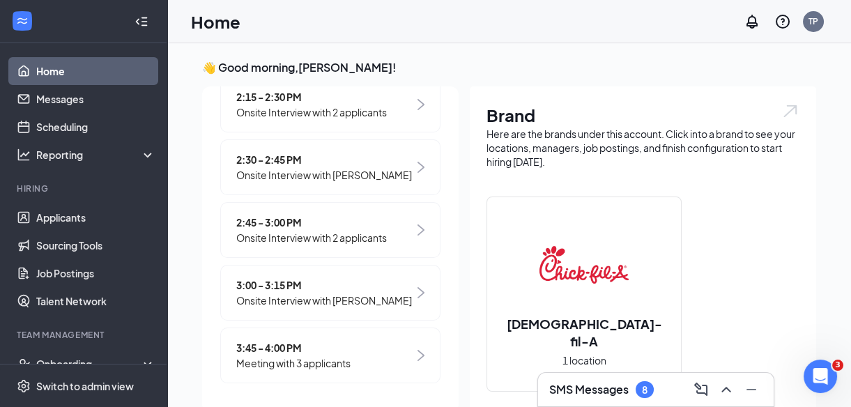
scroll to position [369, 0]
click at [324, 348] on span "3:45 - 4:00 PM" at bounding box center [293, 347] width 114 height 15
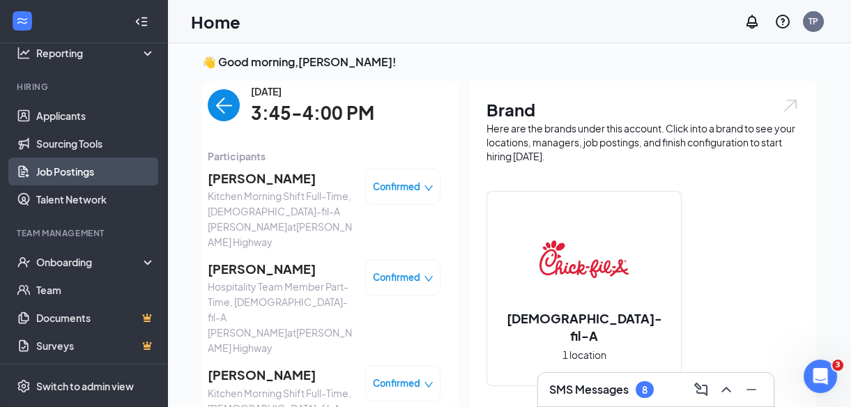
scroll to position [103, 0]
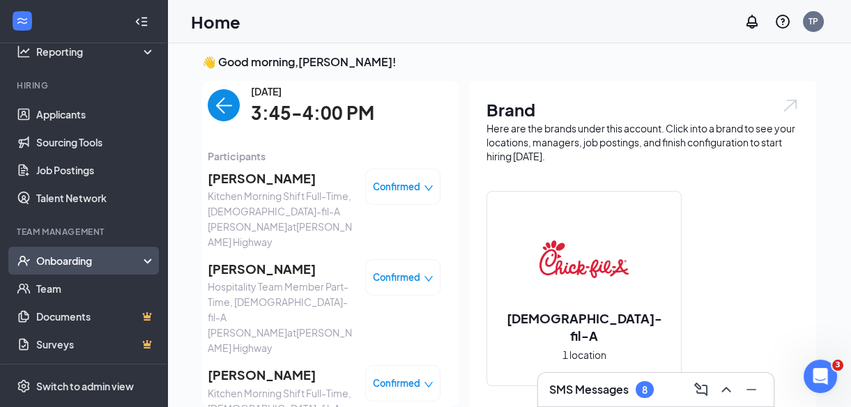
click at [104, 258] on div "Onboarding" at bounding box center [89, 261] width 107 height 14
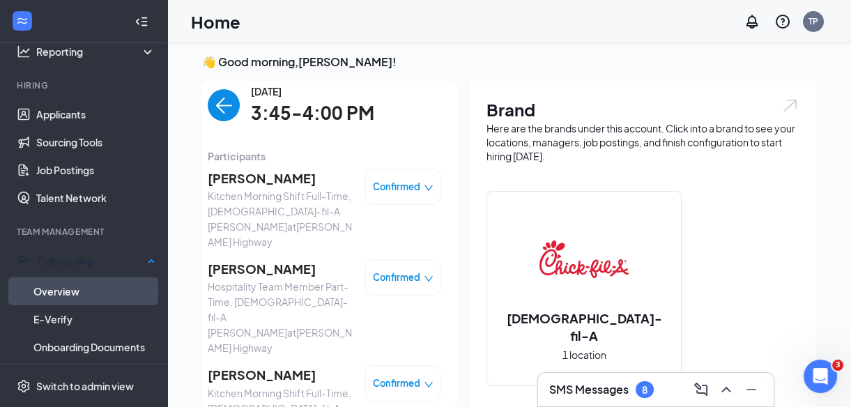
click at [63, 286] on link "Overview" at bounding box center [94, 291] width 122 height 28
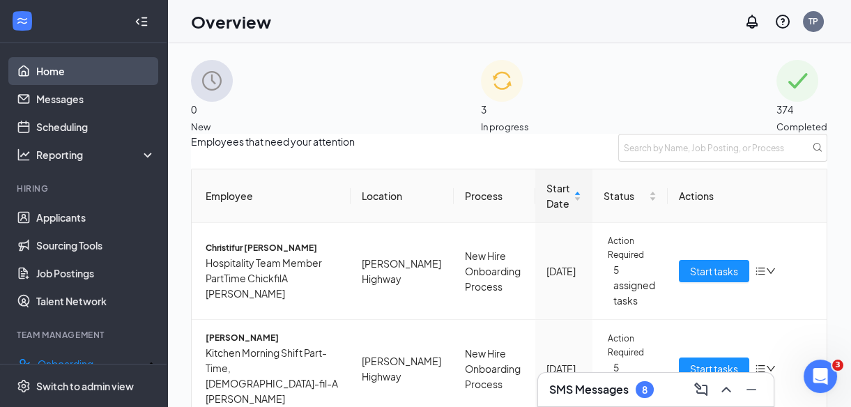
click at [56, 75] on link "Home" at bounding box center [95, 71] width 119 height 28
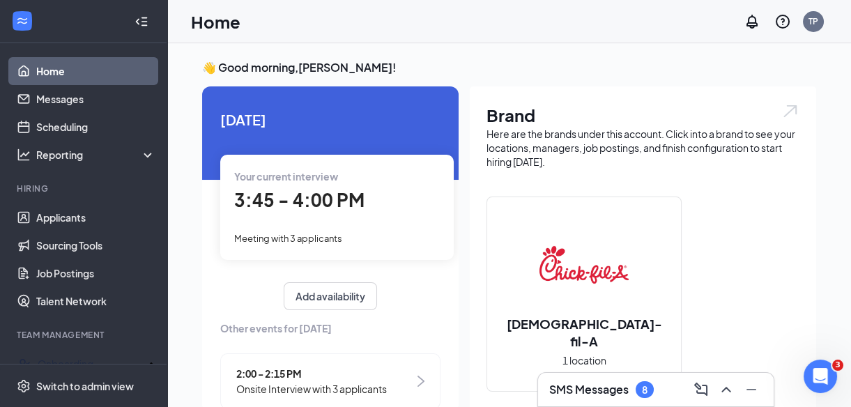
click at [359, 221] on div "Your current interview 3:45 - 4:00 PM Meeting with 3 applicants" at bounding box center [337, 207] width 234 height 105
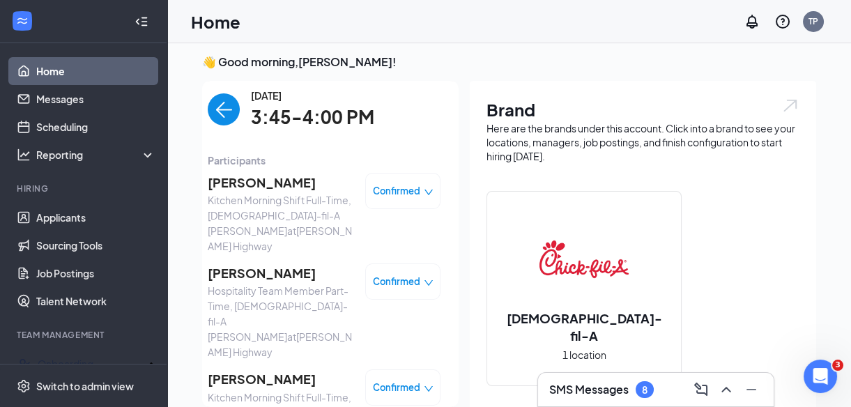
scroll to position [11, 0]
